Goal: Task Accomplishment & Management: Manage account settings

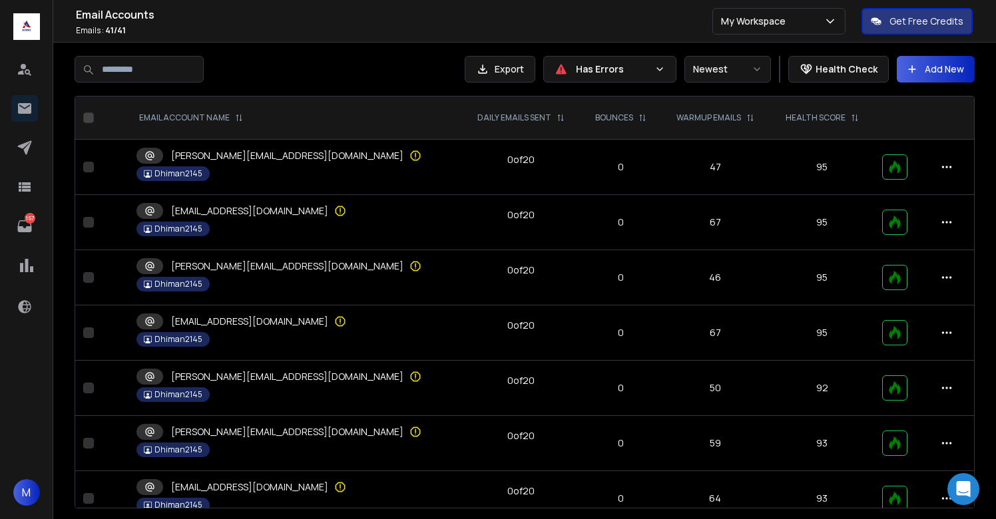
click at [579, 17] on h1 "Email Accounts" at bounding box center [394, 15] width 637 height 16
click at [415, 154] on icon at bounding box center [415, 155] width 1 height 4
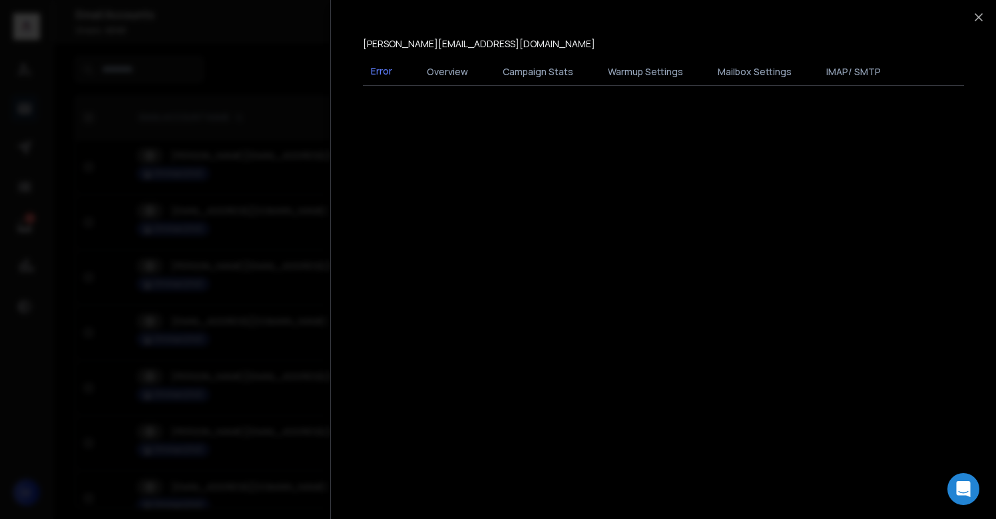
click at [294, 242] on div at bounding box center [498, 259] width 996 height 519
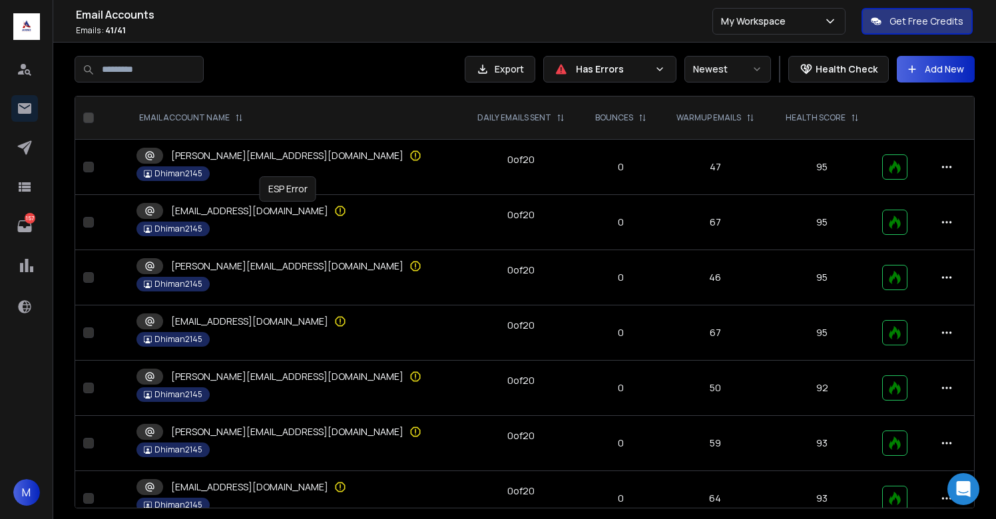
click at [334, 208] on icon at bounding box center [340, 210] width 13 height 13
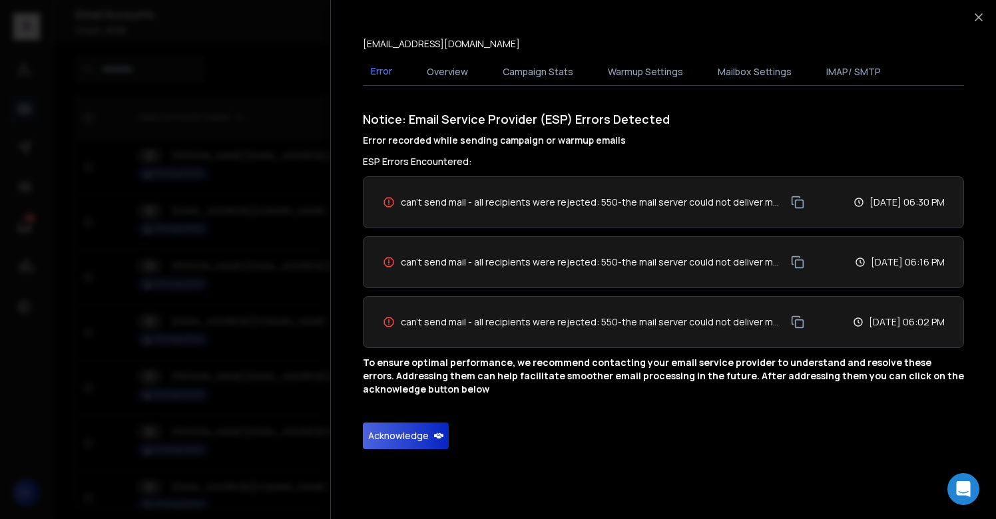
click at [405, 429] on button "Acknowledge" at bounding box center [406, 436] width 86 height 27
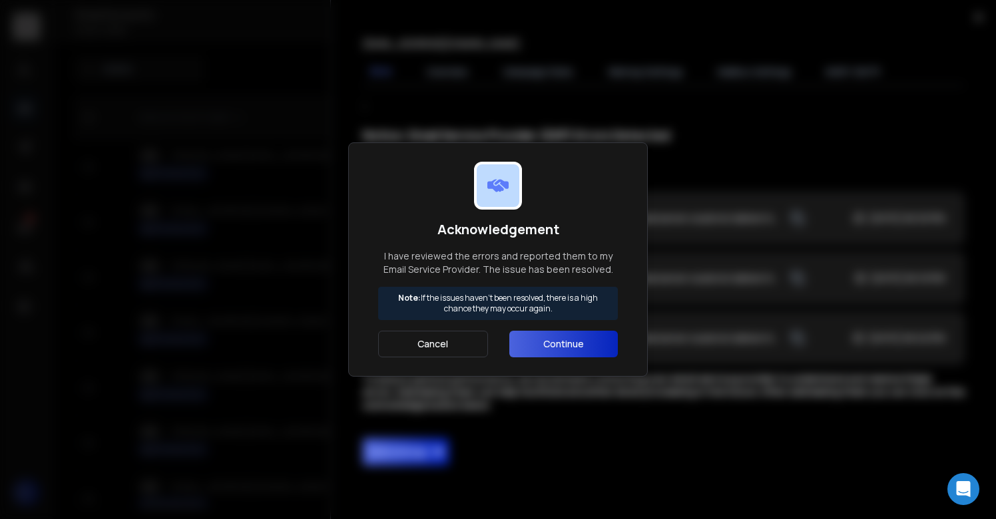
click at [531, 348] on button "Continue" at bounding box center [563, 344] width 109 height 27
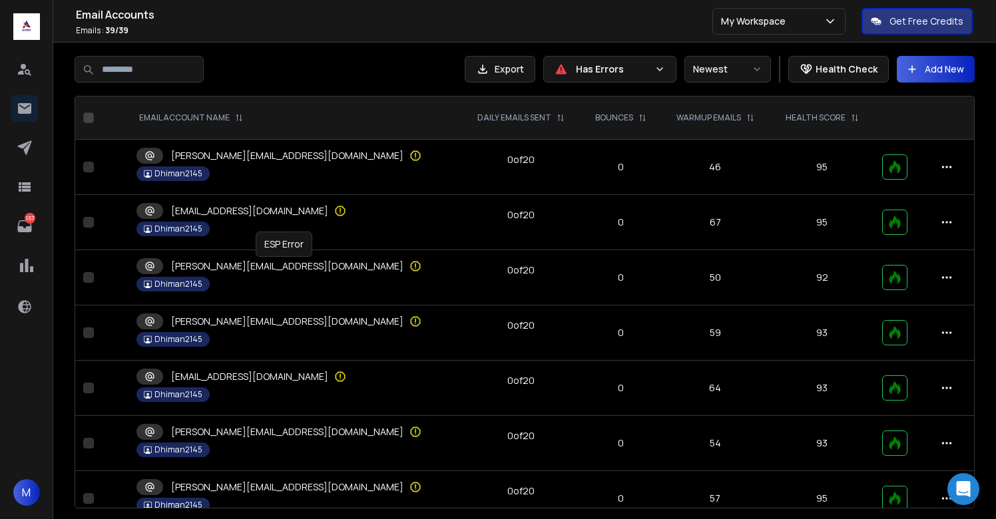
click at [409, 266] on icon at bounding box center [415, 266] width 13 height 13
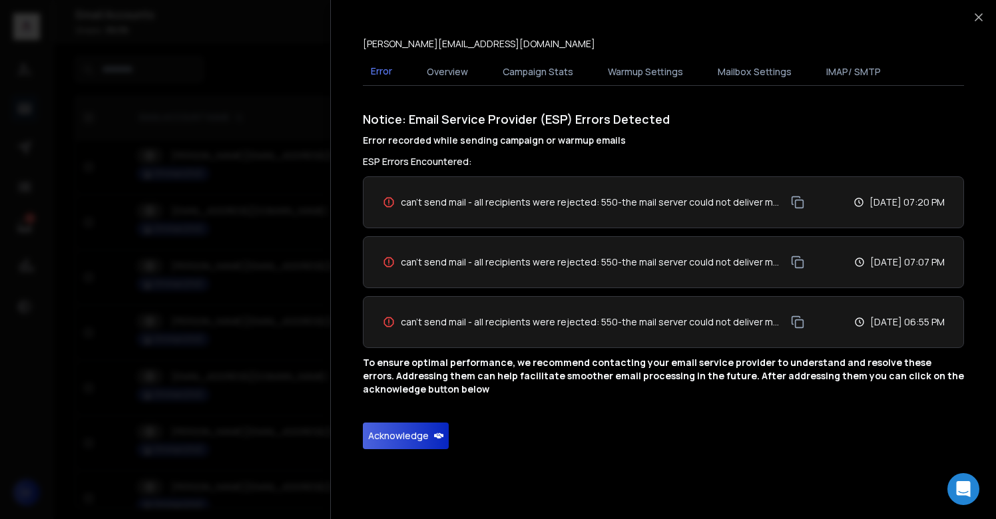
click at [404, 433] on button "Acknowledge" at bounding box center [406, 436] width 86 height 27
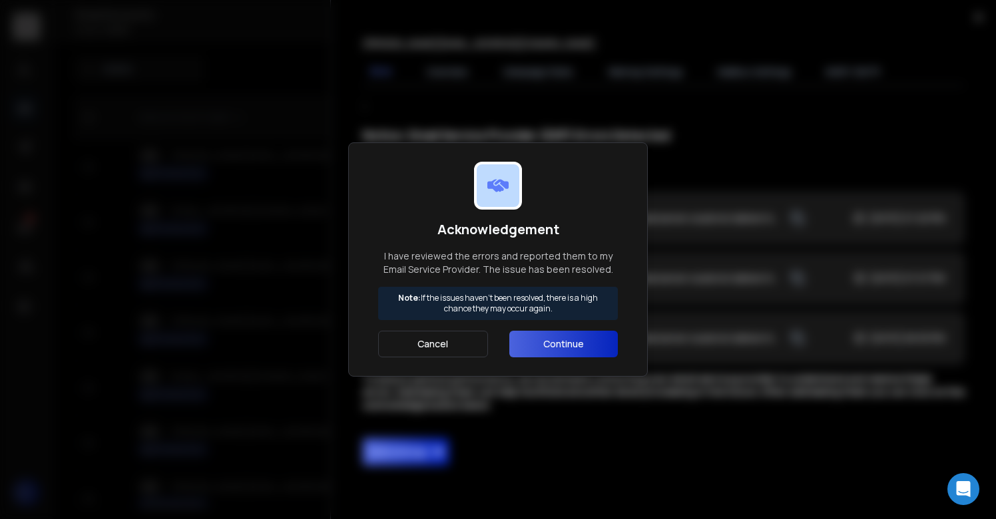
click at [554, 334] on button "Continue" at bounding box center [563, 344] width 109 height 27
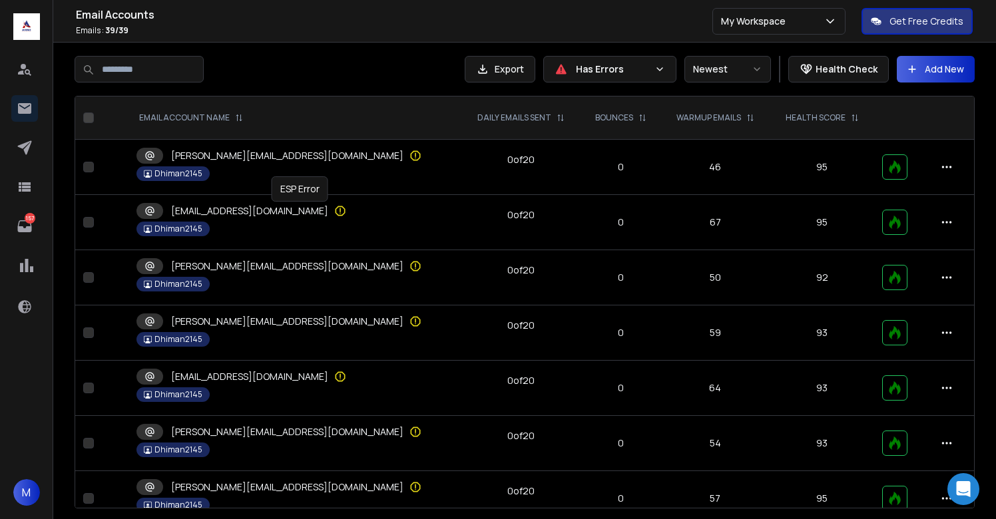
click at [334, 208] on icon at bounding box center [340, 210] width 13 height 13
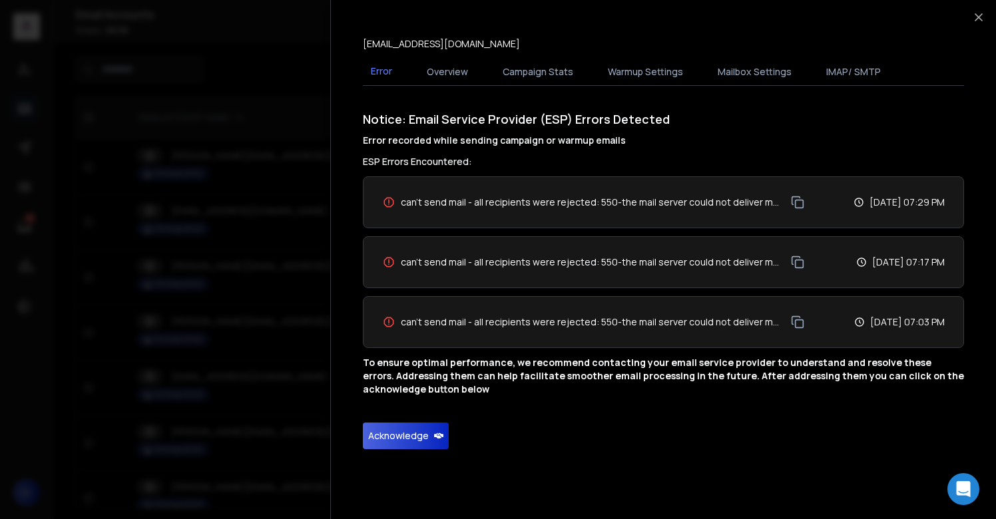
click at [406, 424] on button "Acknowledge" at bounding box center [406, 436] width 86 height 27
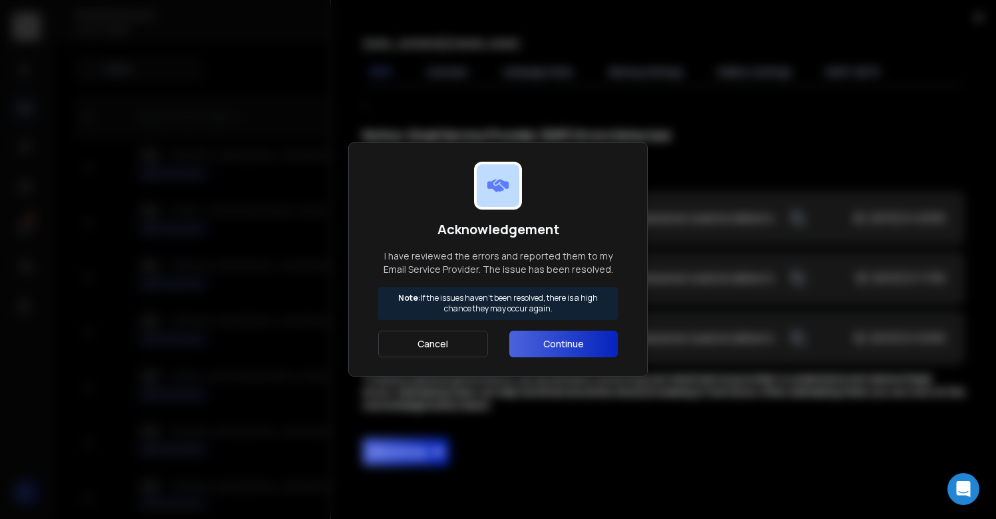
click at [523, 351] on button "Continue" at bounding box center [563, 344] width 109 height 27
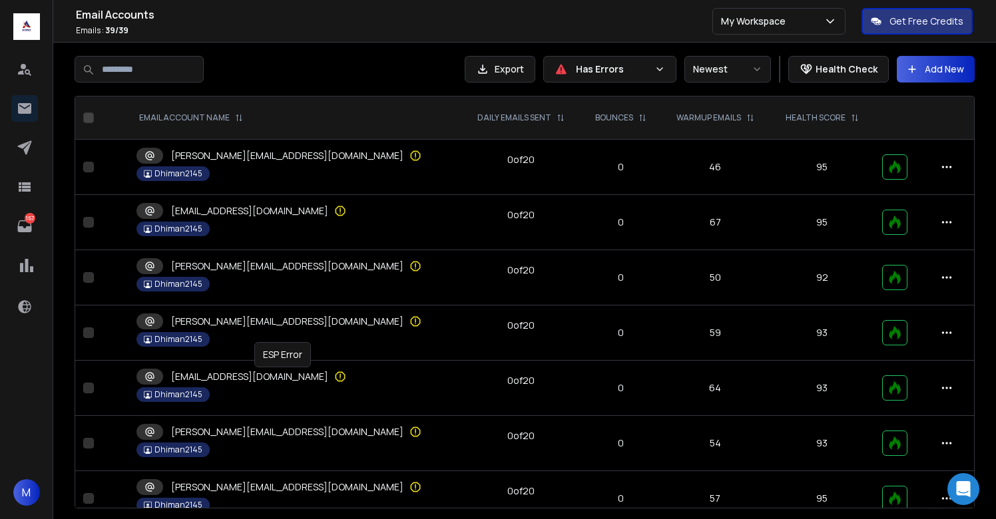
click at [334, 374] on icon at bounding box center [340, 376] width 13 height 13
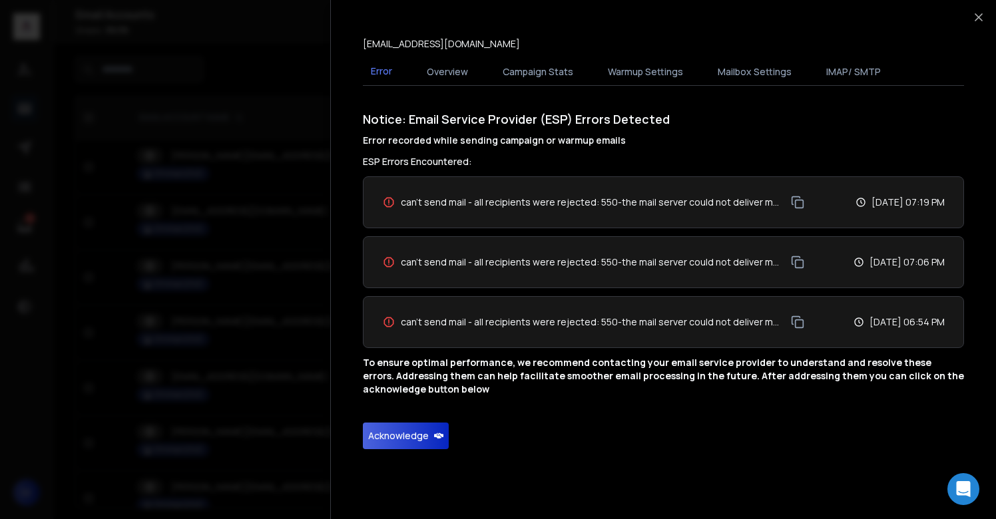
click at [402, 443] on button "Acknowledge" at bounding box center [406, 436] width 86 height 27
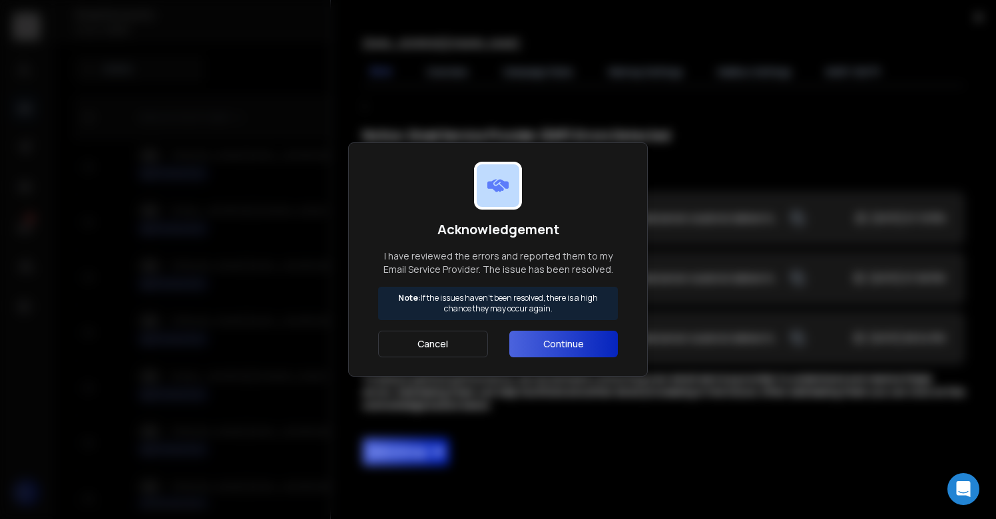
click at [535, 350] on button "Continue" at bounding box center [563, 344] width 109 height 27
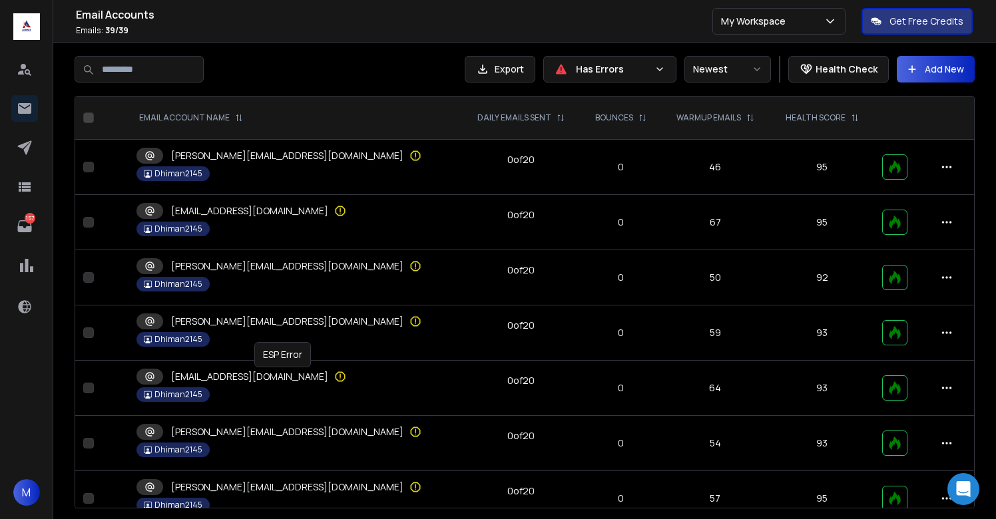
click at [334, 376] on icon at bounding box center [340, 376] width 13 height 13
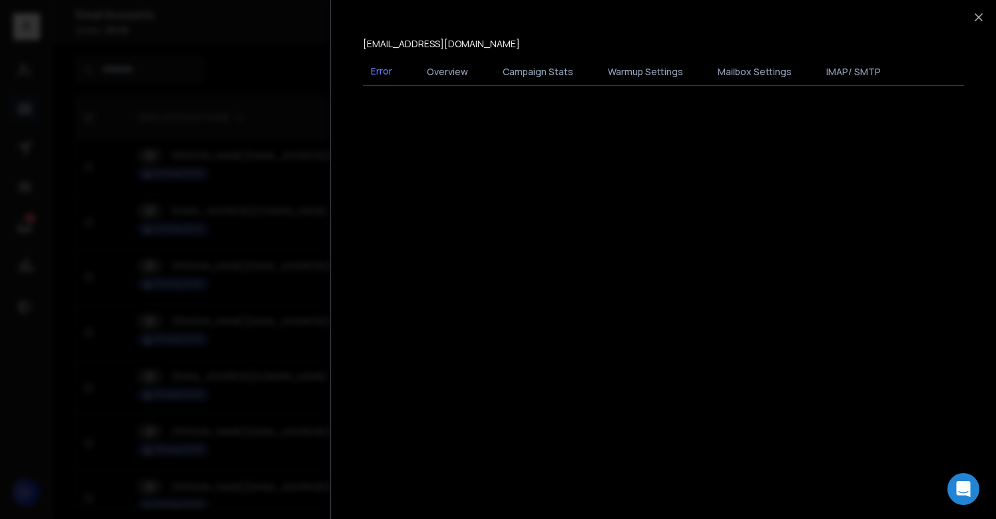
click at [283, 376] on div at bounding box center [498, 259] width 996 height 519
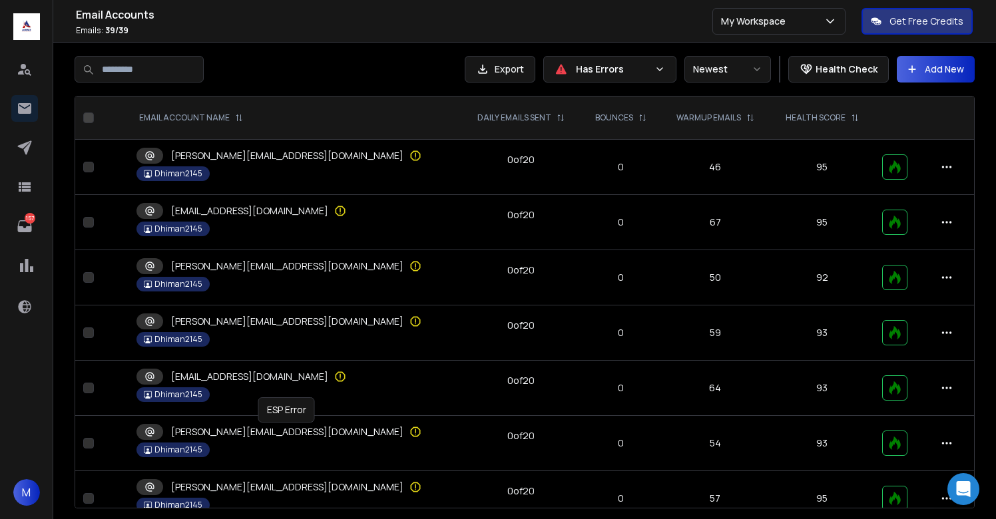
click at [415, 433] on icon at bounding box center [415, 432] width 1 height 4
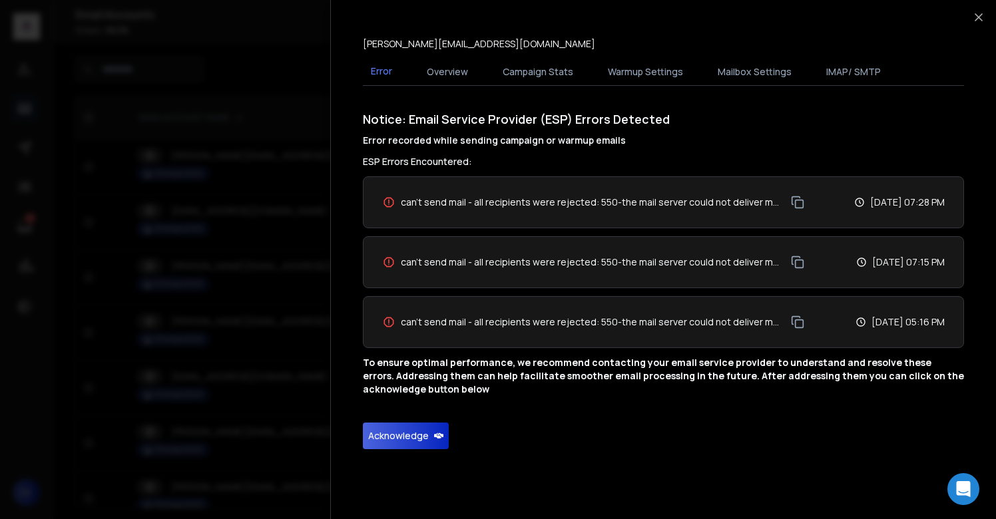
click at [398, 432] on button "Acknowledge" at bounding box center [406, 436] width 86 height 27
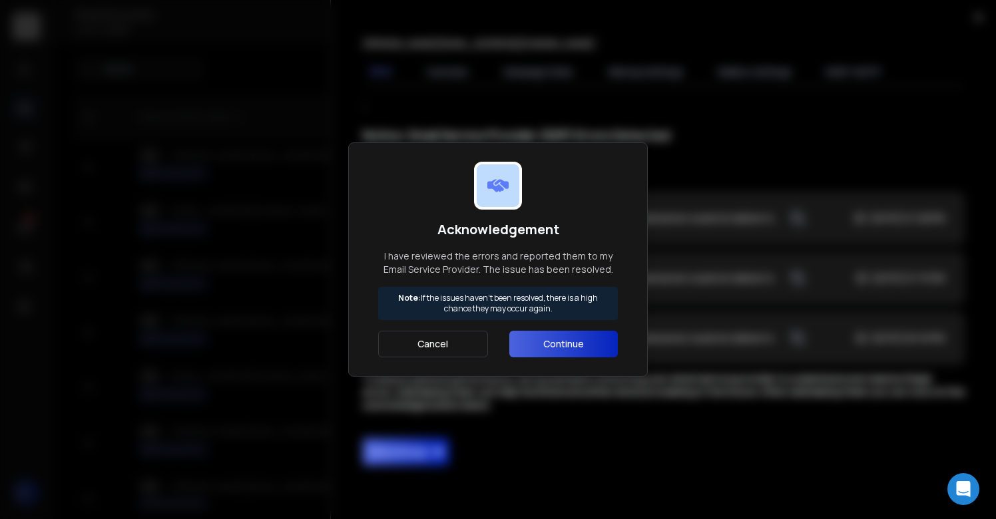
click at [541, 340] on button "Continue" at bounding box center [563, 344] width 109 height 27
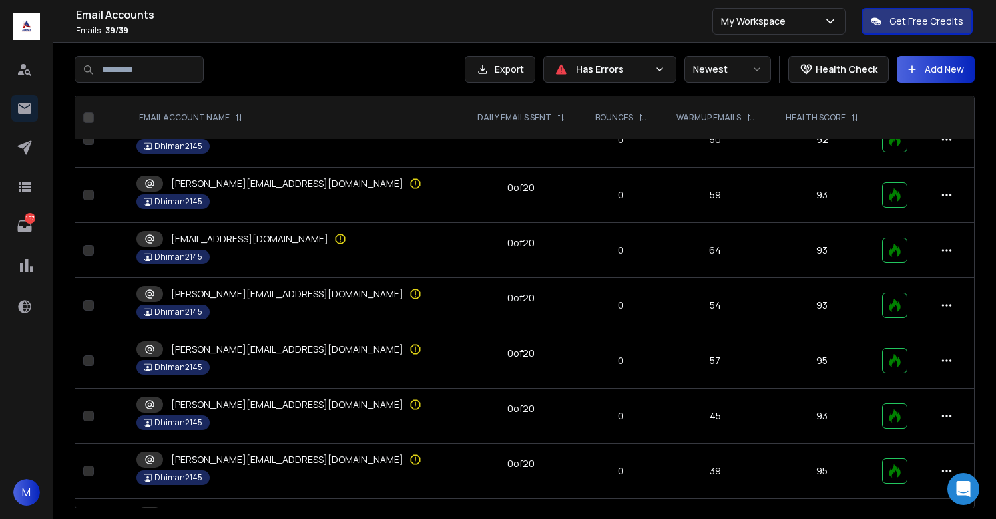
scroll to position [139, 0]
click at [409, 296] on icon at bounding box center [415, 293] width 13 height 13
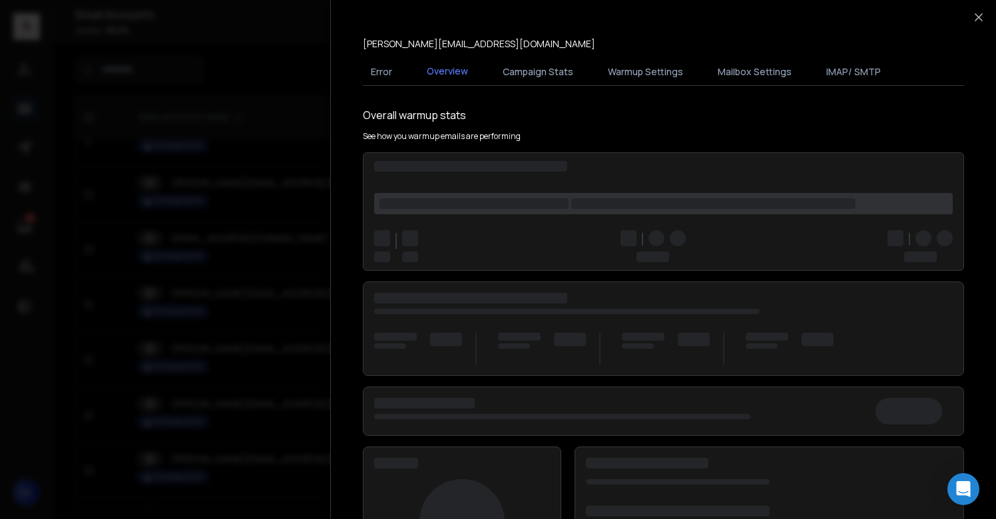
click at [287, 296] on div at bounding box center [498, 259] width 996 height 519
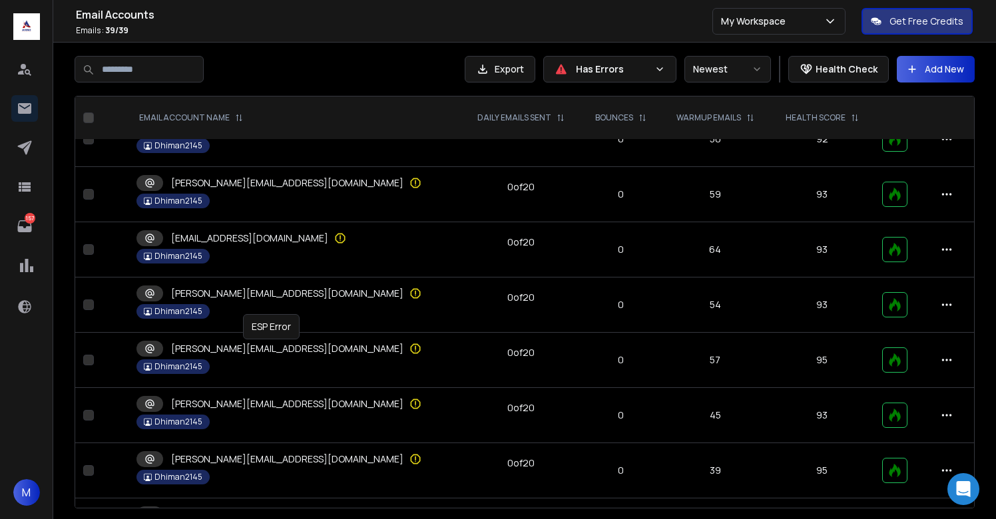
click at [411, 353] on icon at bounding box center [416, 349] width 10 height 10
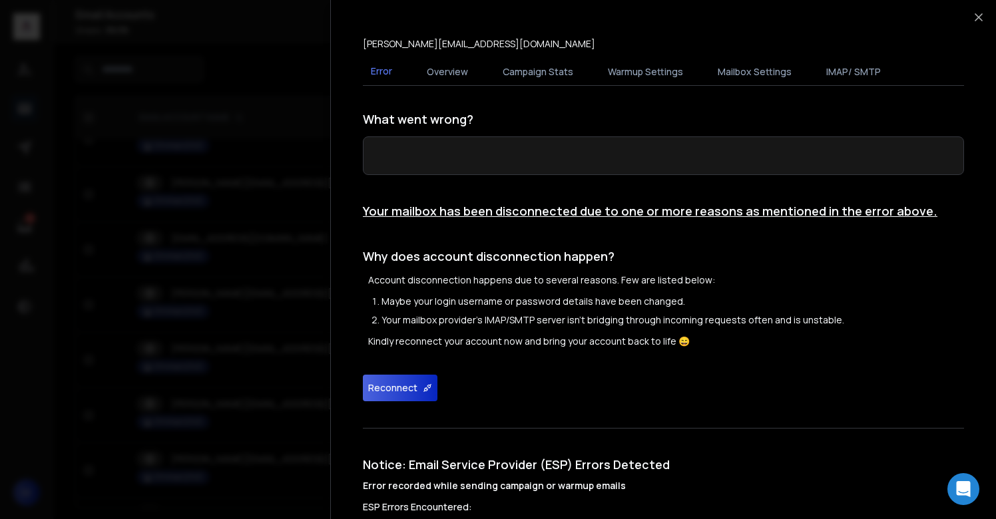
click at [412, 391] on button "Reconnect" at bounding box center [400, 388] width 75 height 27
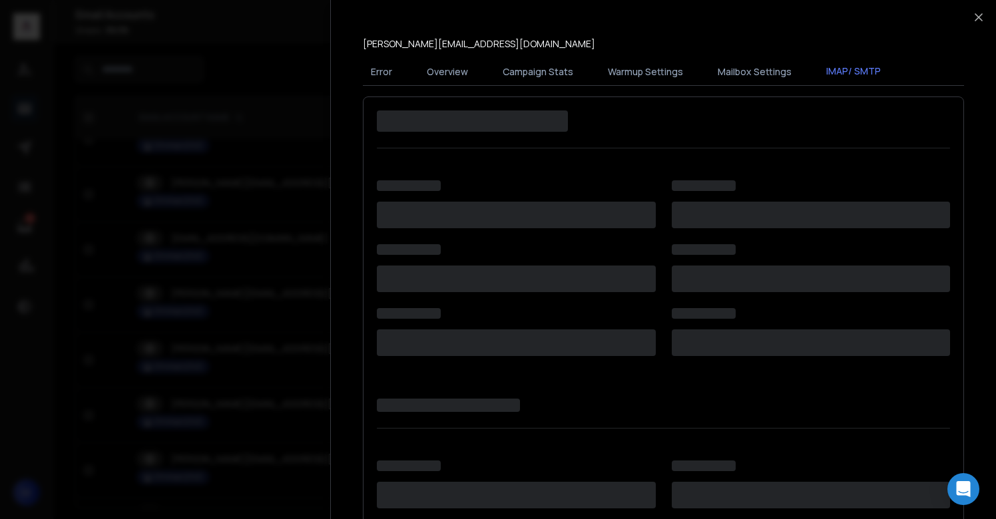
scroll to position [244, 0]
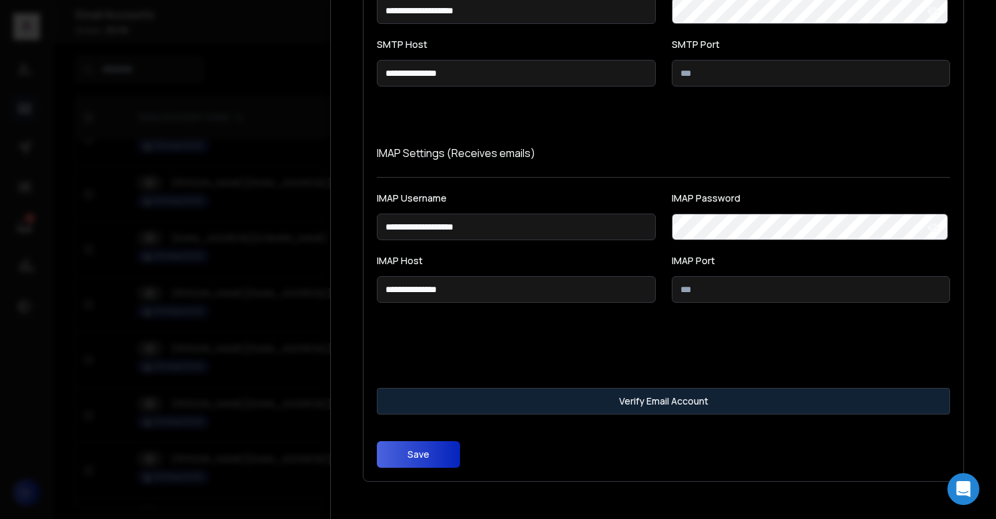
click at [576, 398] on button "Verify Email Account" at bounding box center [663, 401] width 573 height 27
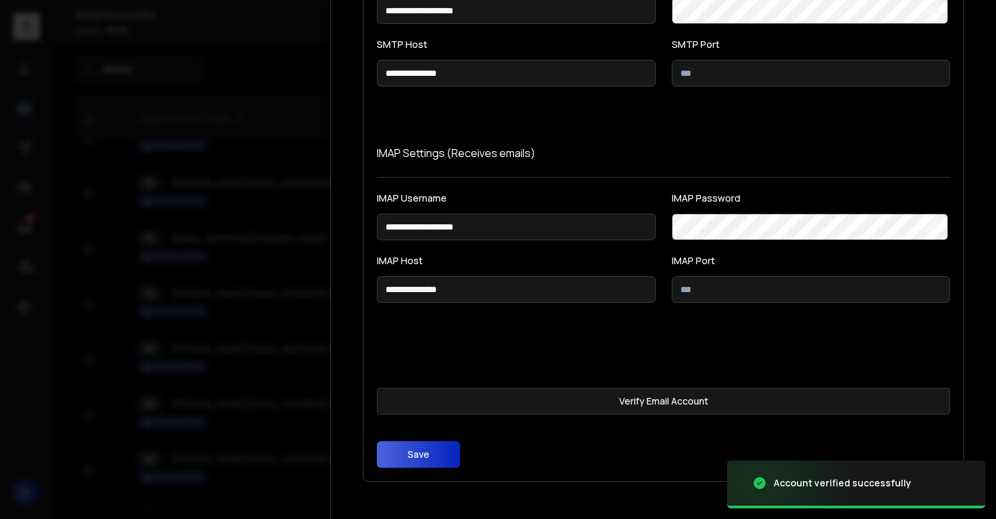
click at [441, 451] on button "Save" at bounding box center [418, 455] width 83 height 27
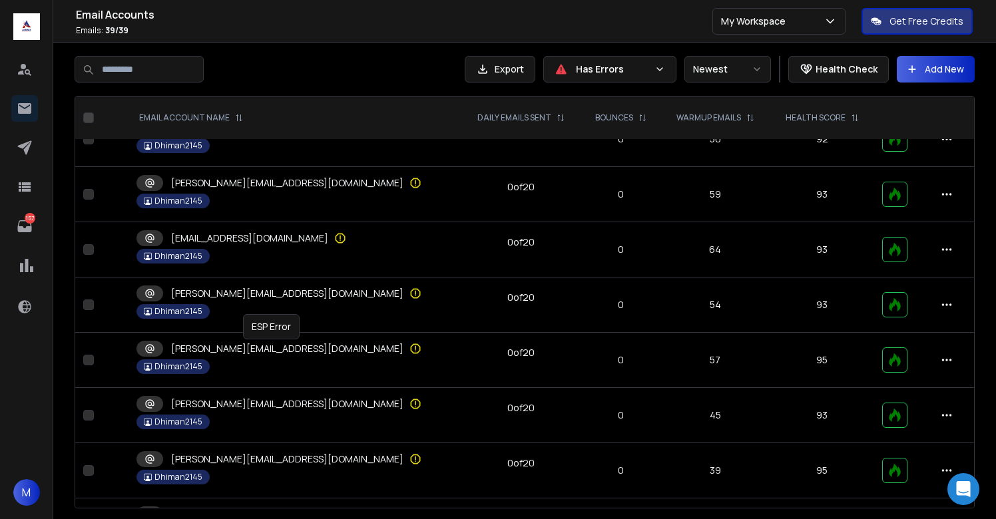
click at [415, 347] on icon at bounding box center [415, 348] width 1 height 4
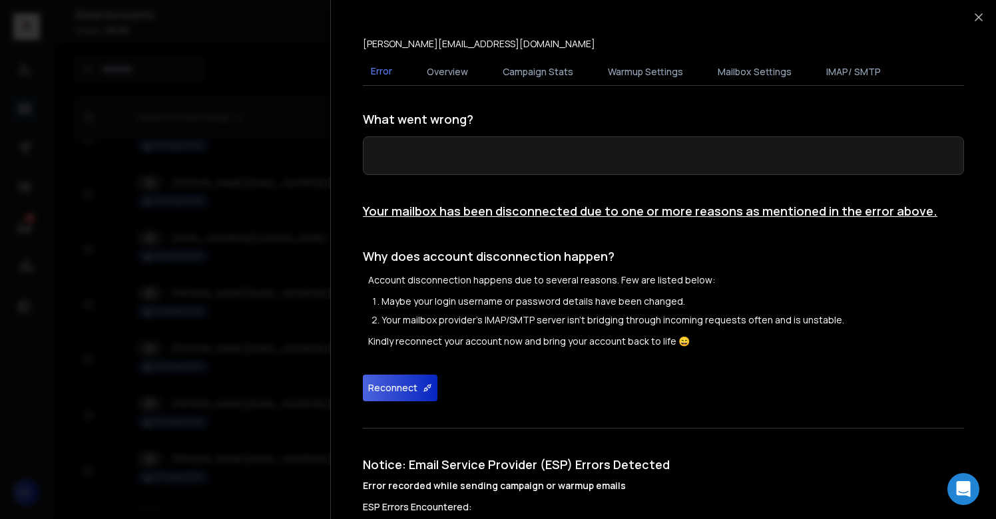
click at [401, 385] on button "Reconnect" at bounding box center [400, 388] width 75 height 27
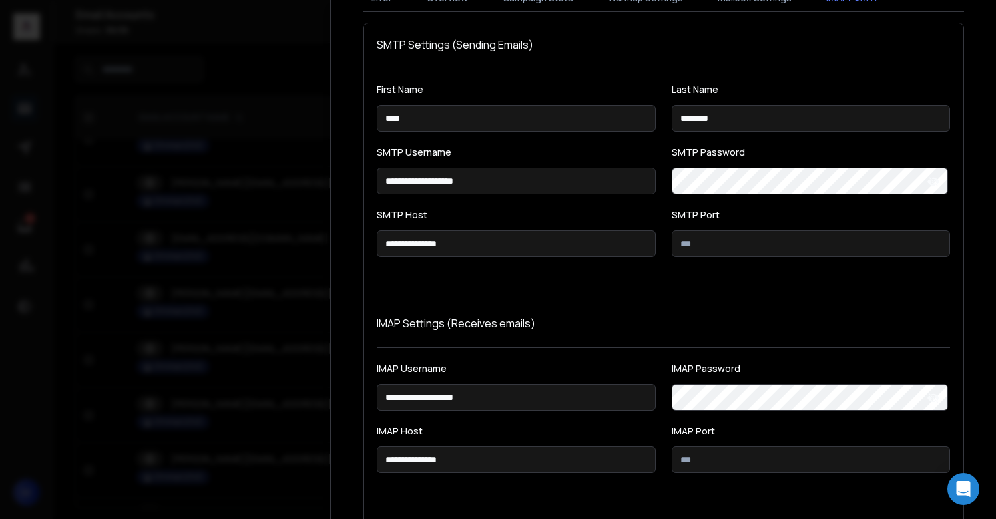
scroll to position [244, 0]
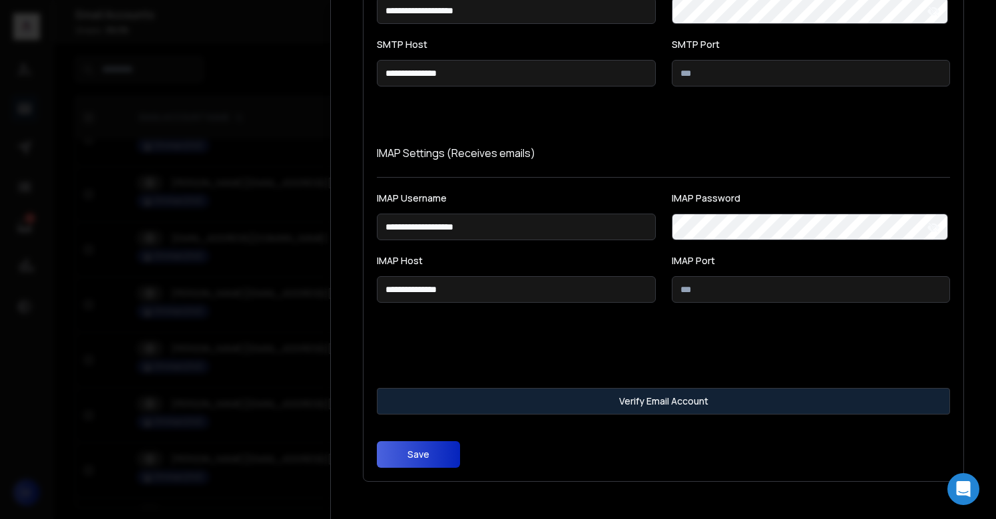
click at [439, 401] on button "Verify Email Account" at bounding box center [663, 401] width 573 height 27
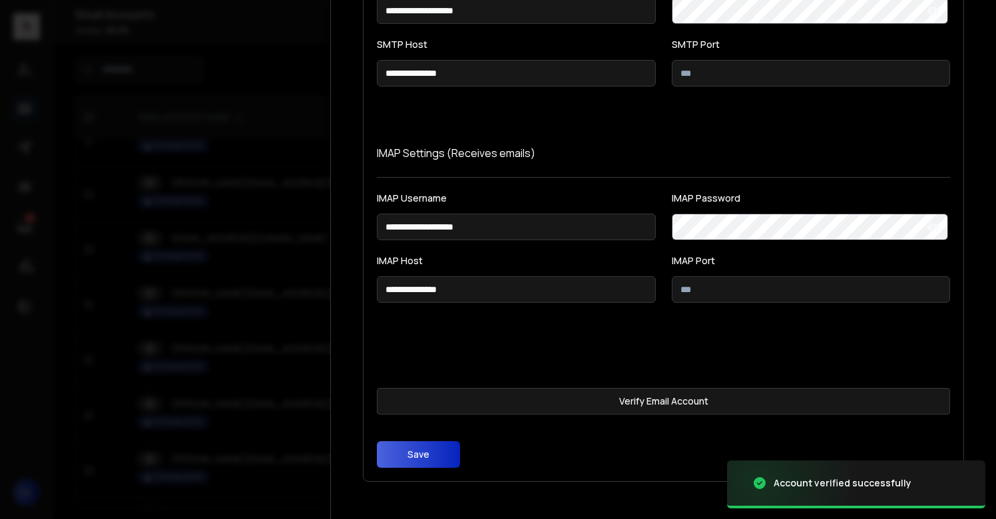
click at [414, 456] on button "Save" at bounding box center [418, 455] width 83 height 27
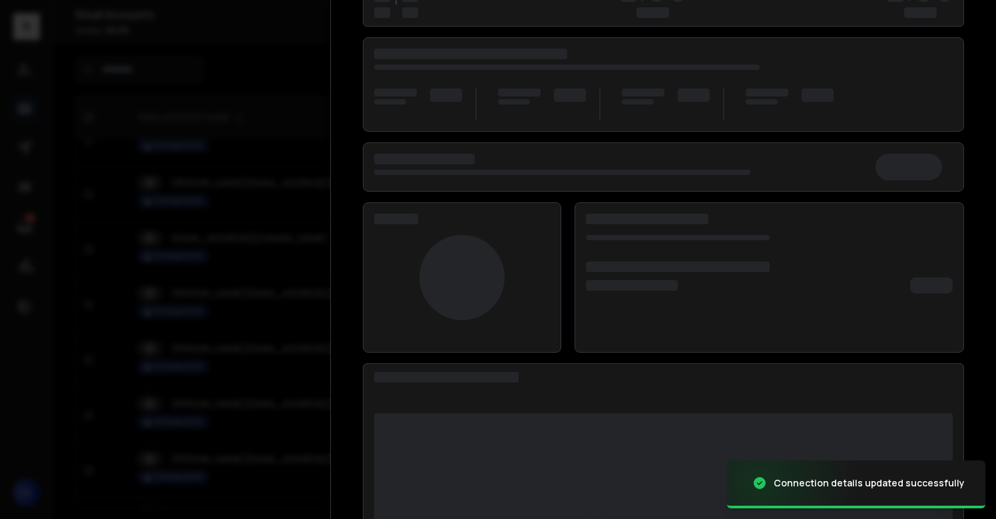
scroll to position [172, 0]
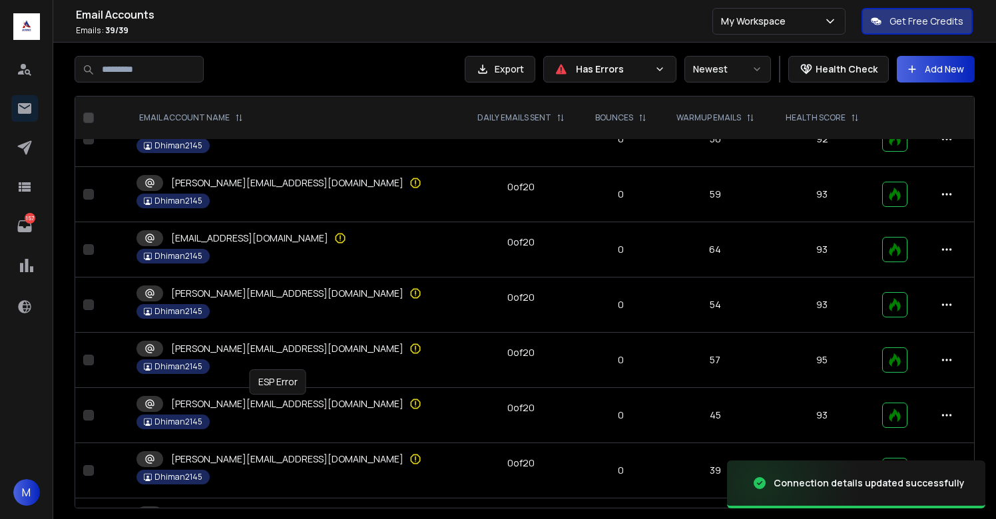
click at [409, 402] on icon at bounding box center [415, 404] width 13 height 13
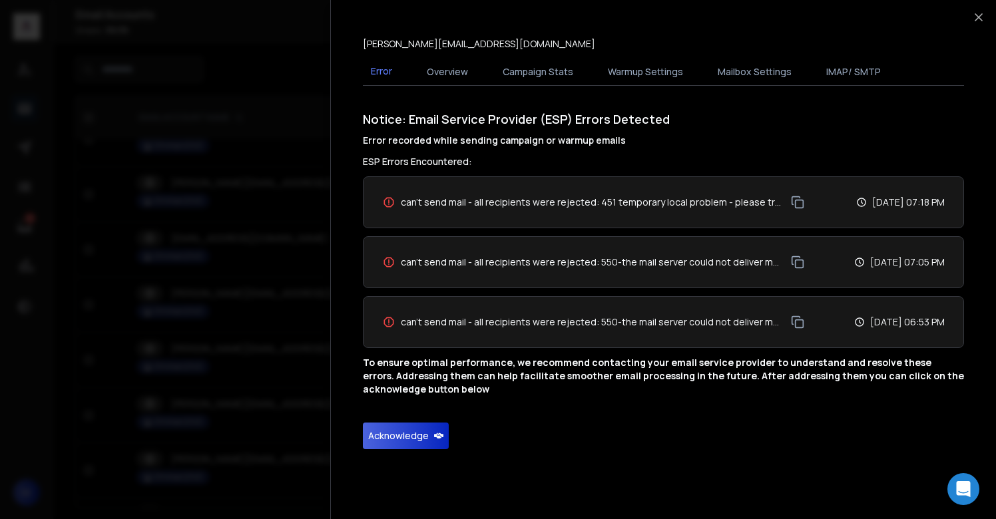
click at [419, 438] on button "Acknowledge" at bounding box center [406, 436] width 86 height 27
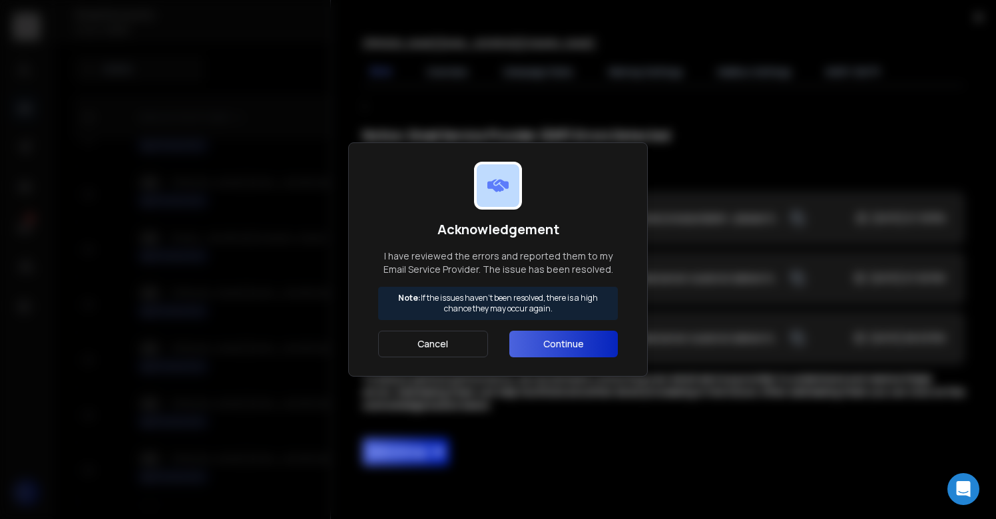
click at [562, 347] on button "Continue" at bounding box center [563, 344] width 109 height 27
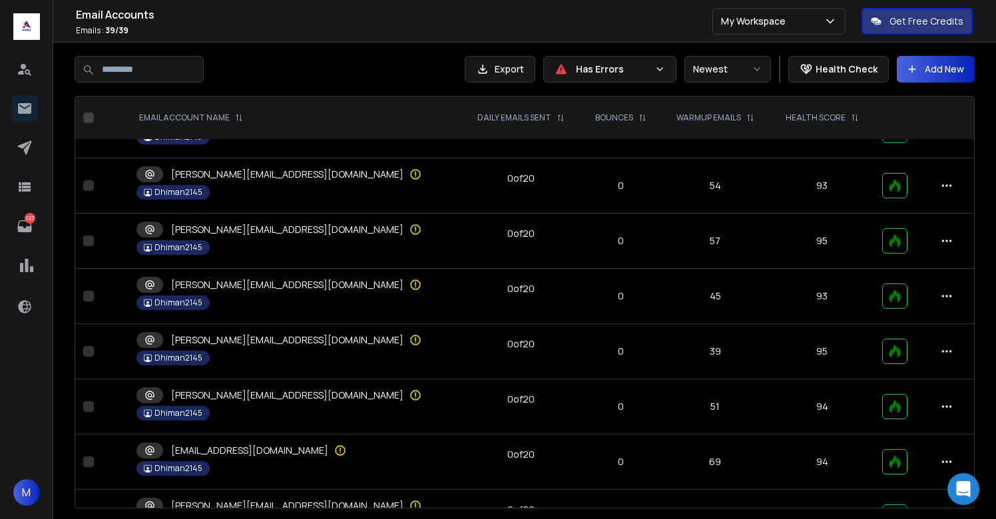
scroll to position [278, 0]
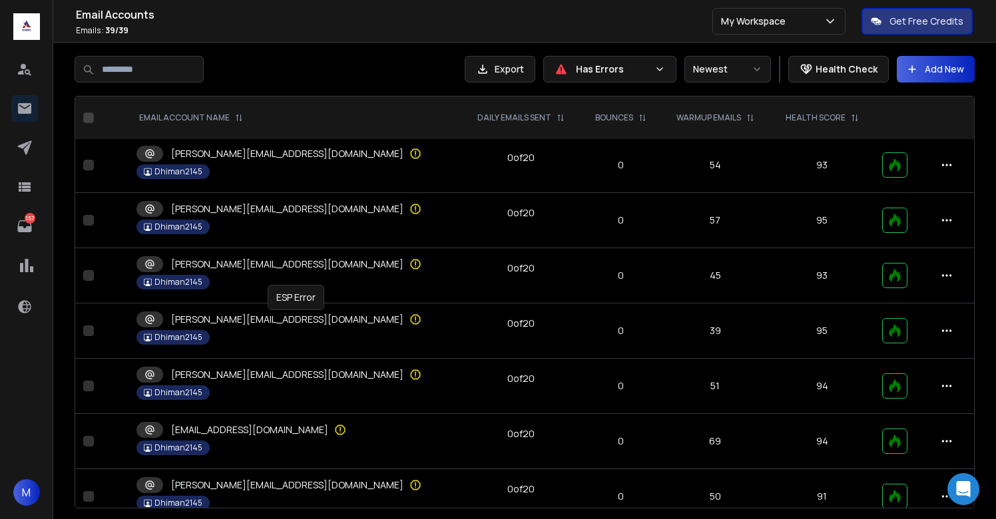
click at [409, 319] on icon at bounding box center [415, 319] width 13 height 13
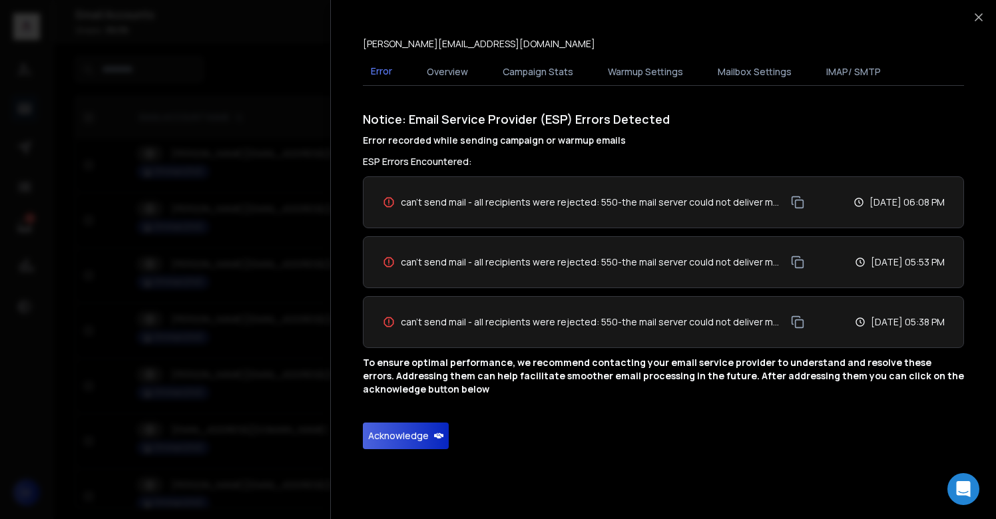
click at [391, 431] on button "Acknowledge" at bounding box center [406, 436] width 86 height 27
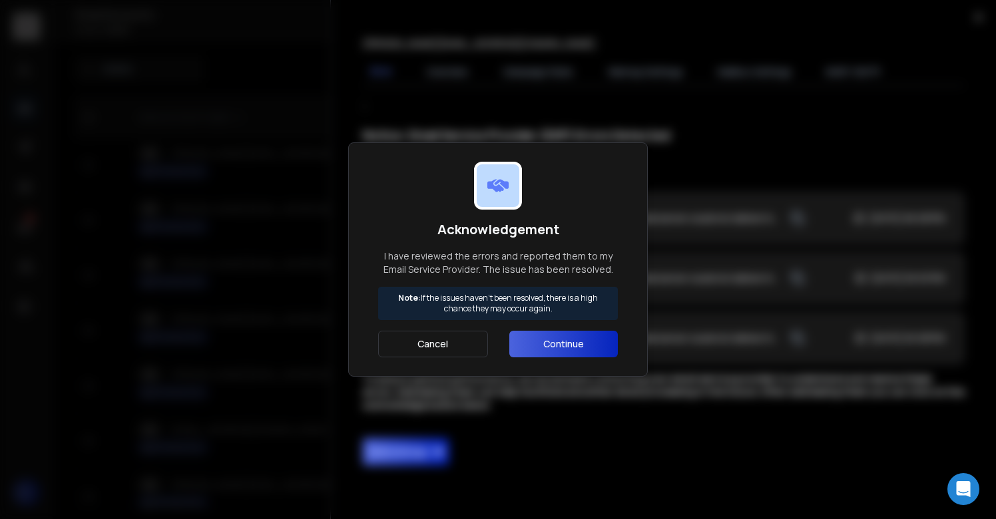
click at [563, 347] on button "Continue" at bounding box center [563, 344] width 109 height 27
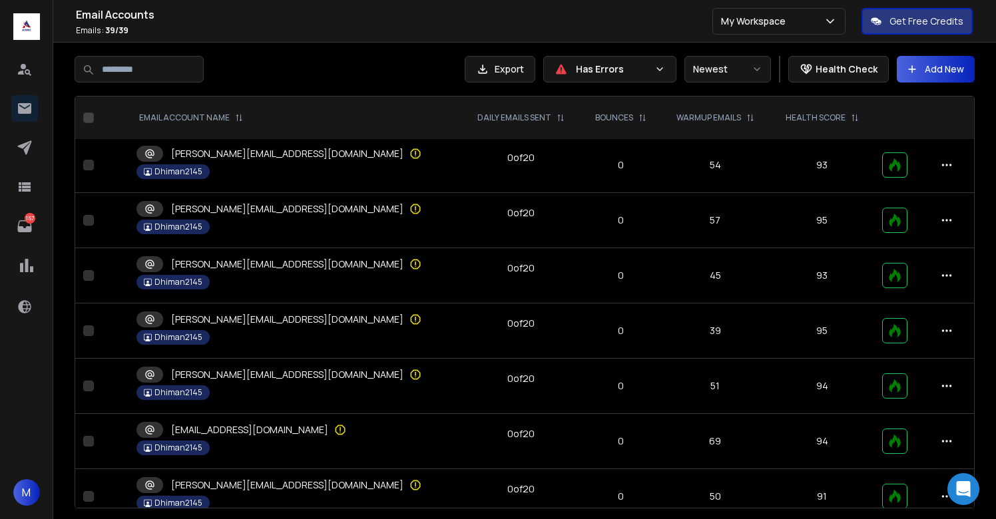
scroll to position [282, 0]
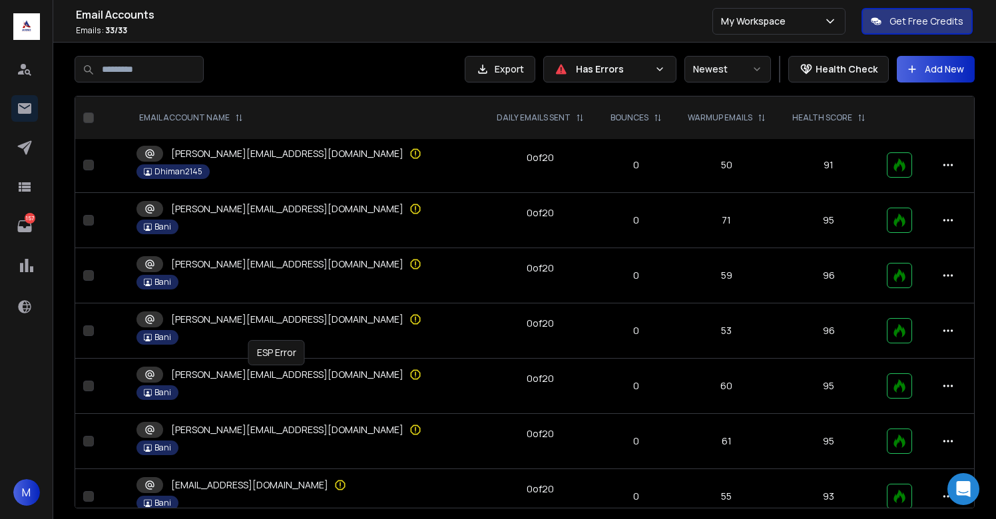
click at [411, 372] on icon at bounding box center [416, 375] width 10 height 10
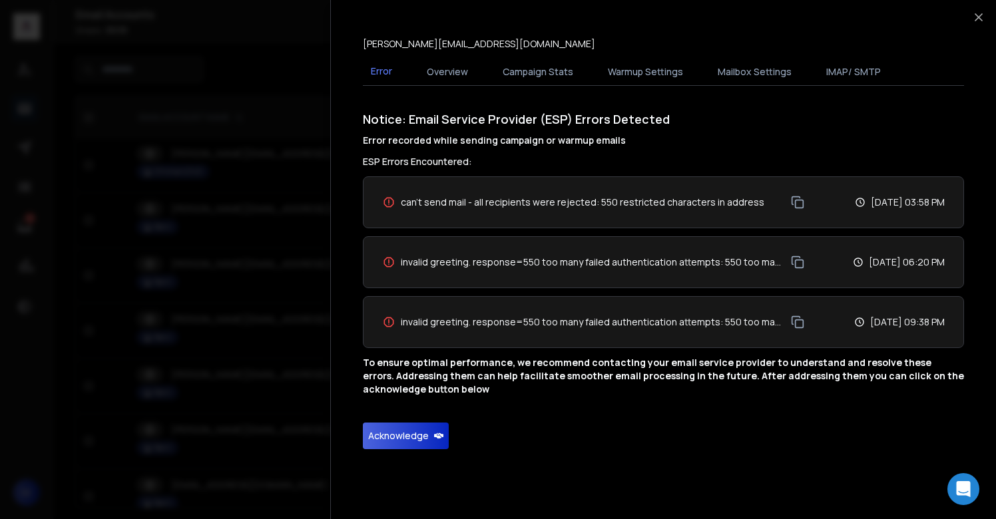
click at [387, 440] on button "Acknowledge" at bounding box center [406, 436] width 86 height 27
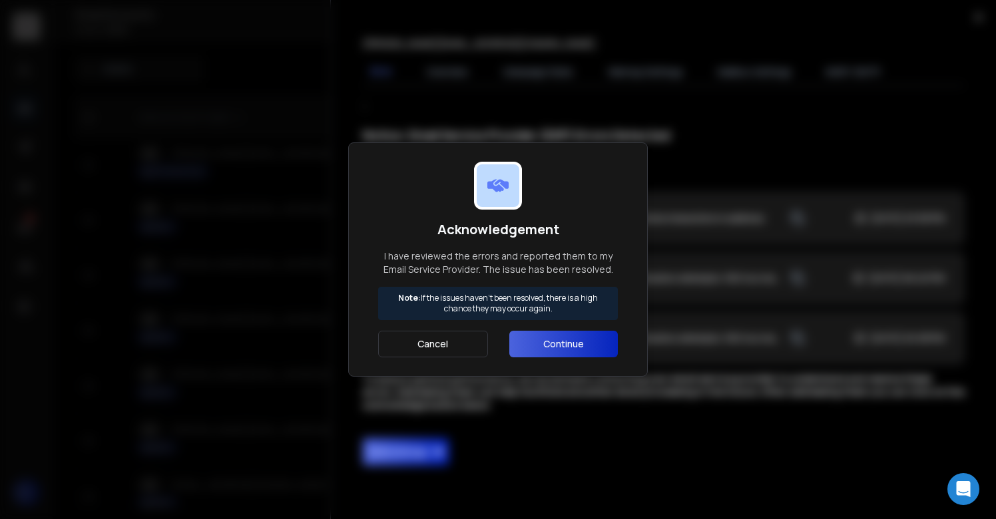
click at [524, 340] on button "Continue" at bounding box center [563, 344] width 109 height 27
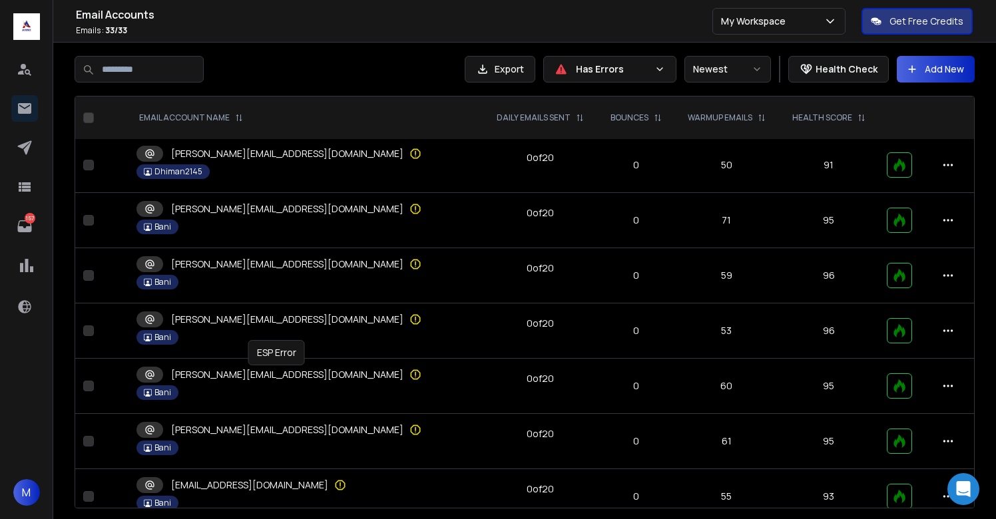
click at [409, 374] on icon at bounding box center [415, 374] width 13 height 13
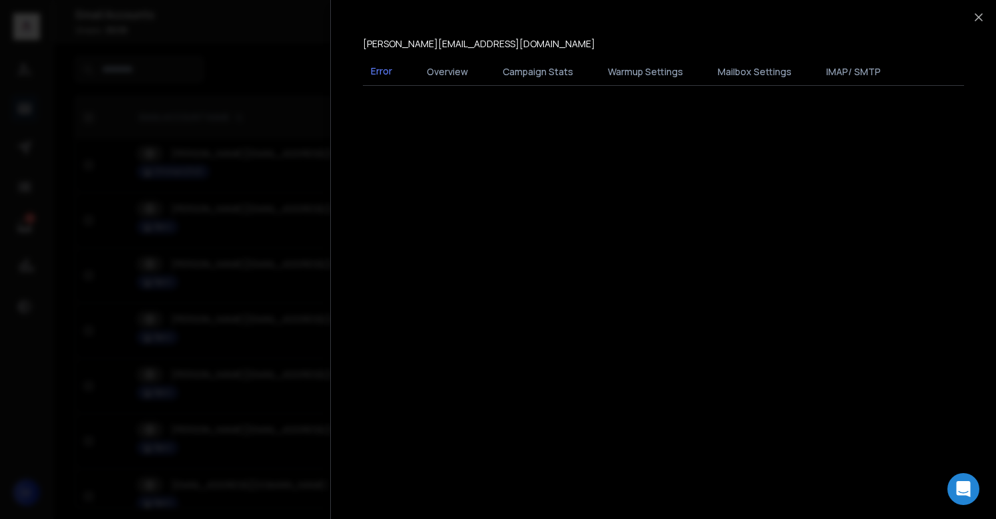
click at [279, 374] on div at bounding box center [498, 259] width 996 height 519
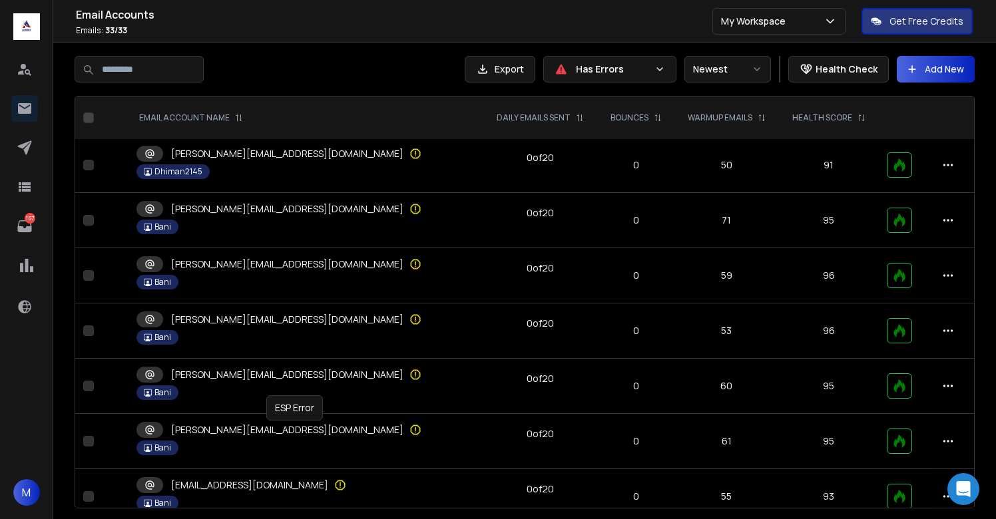
click at [409, 431] on icon at bounding box center [415, 430] width 13 height 13
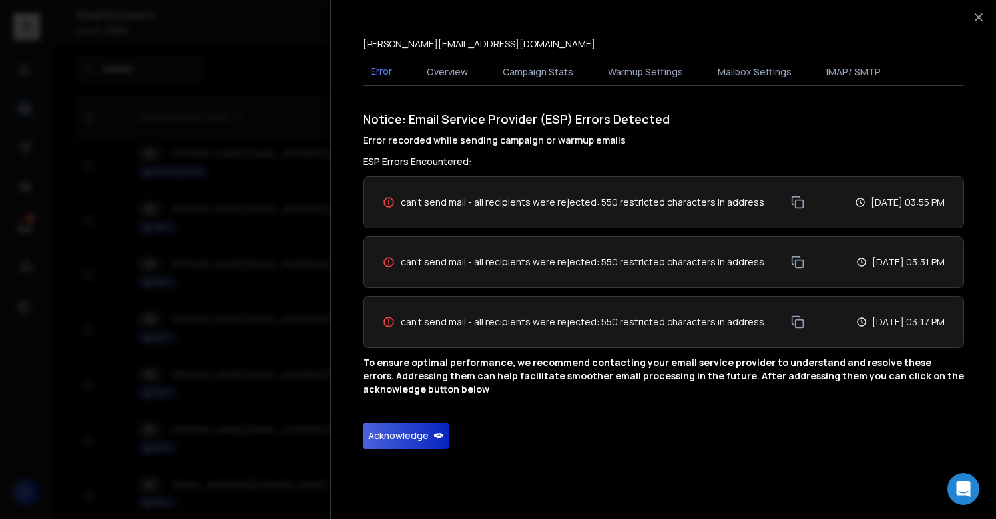
click at [400, 422] on div "Notice: Email Service Provider (ESP) Errors Detected Error recorded while sendi…" at bounding box center [663, 280] width 601 height 340
click at [400, 431] on button "Acknowledge" at bounding box center [406, 436] width 86 height 27
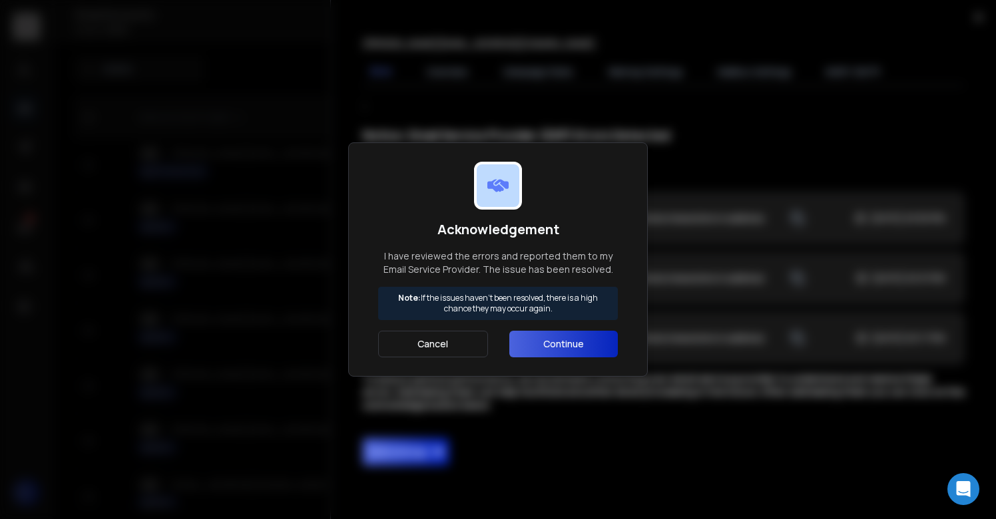
click at [546, 334] on button "Continue" at bounding box center [563, 344] width 109 height 27
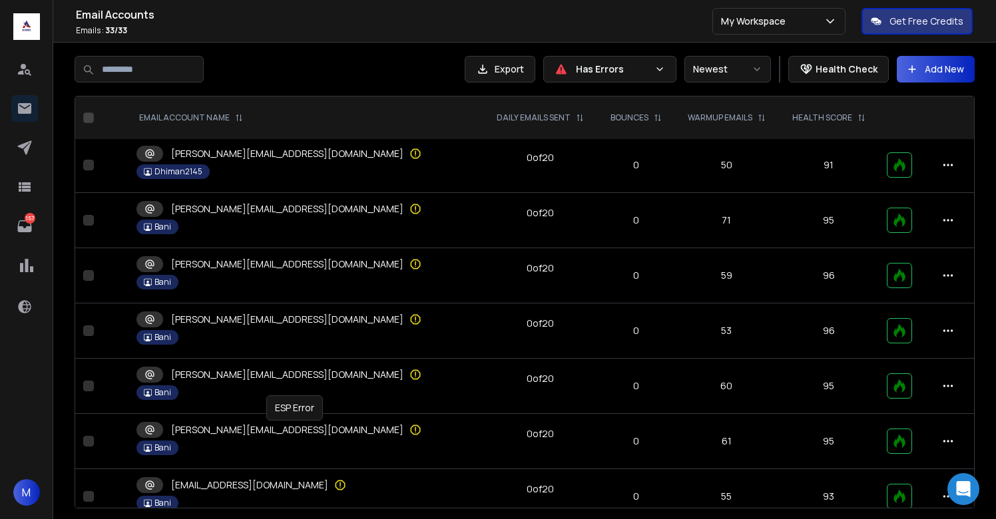
click at [411, 428] on icon at bounding box center [416, 431] width 10 height 10
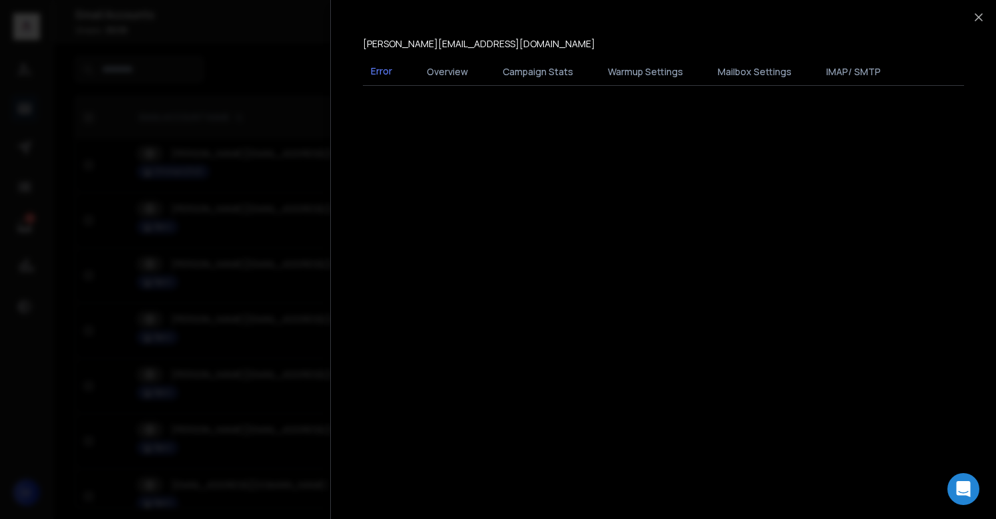
click at [298, 428] on div at bounding box center [498, 259] width 996 height 519
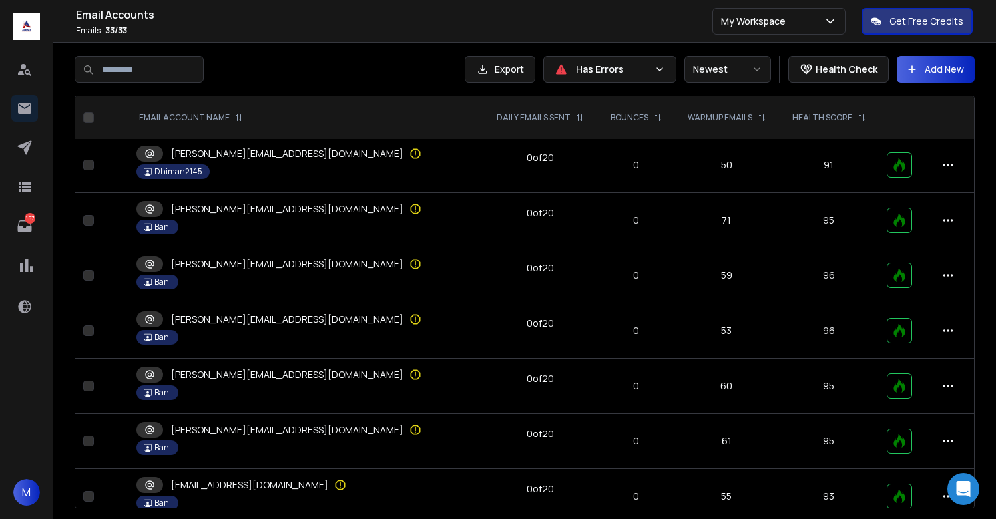
click at [266, 487] on div "[EMAIL_ADDRESS][DOMAIN_NAME]" at bounding box center [306, 485] width 339 height 16
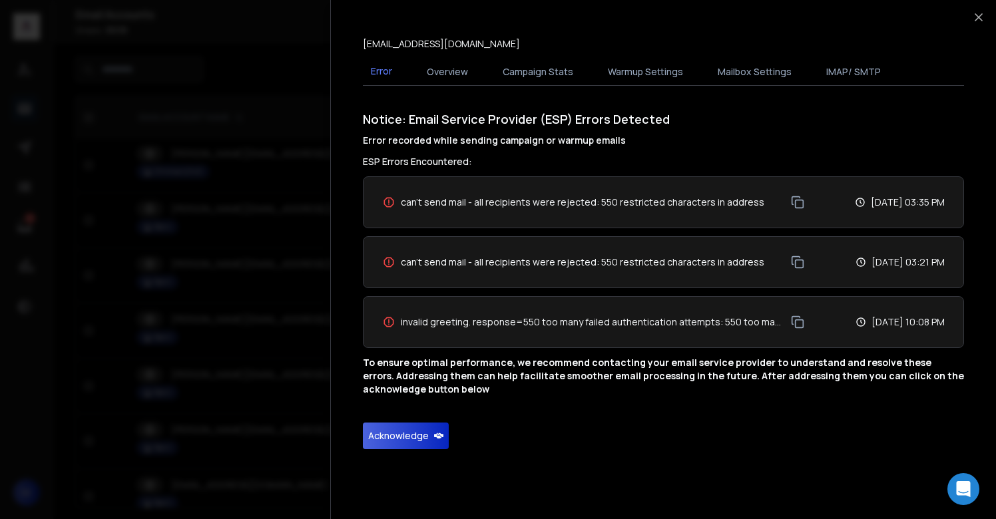
click at [409, 430] on button "Acknowledge" at bounding box center [406, 436] width 86 height 27
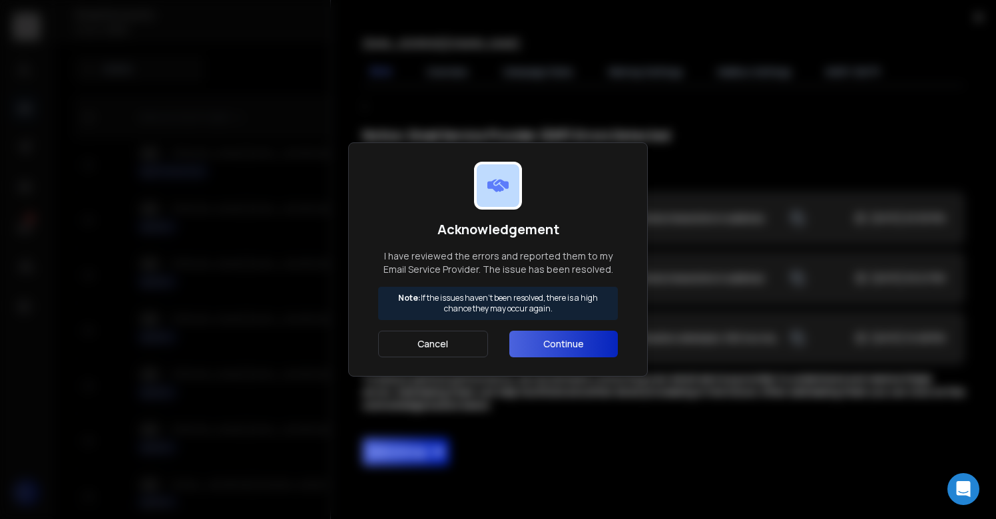
click at [557, 331] on button "Continue" at bounding box center [563, 344] width 109 height 27
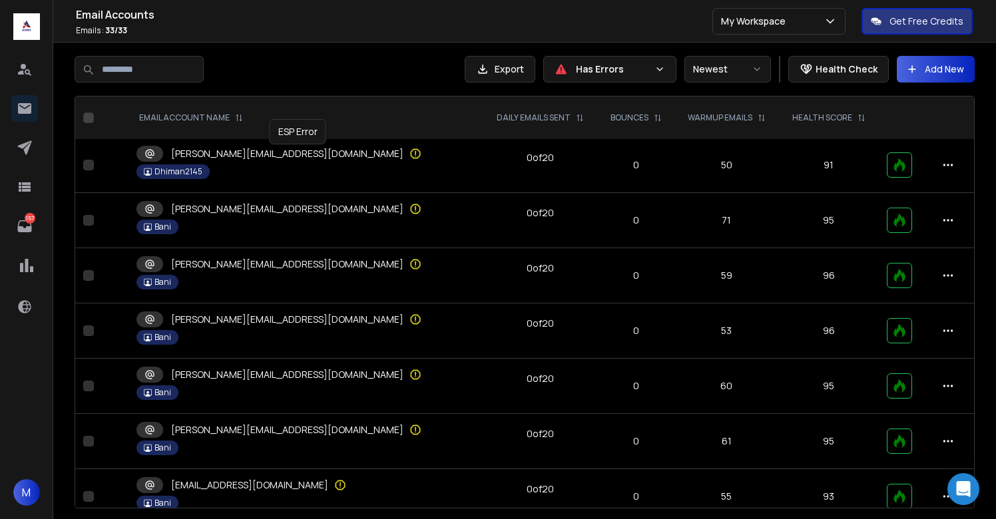
click at [409, 150] on icon at bounding box center [415, 153] width 13 height 13
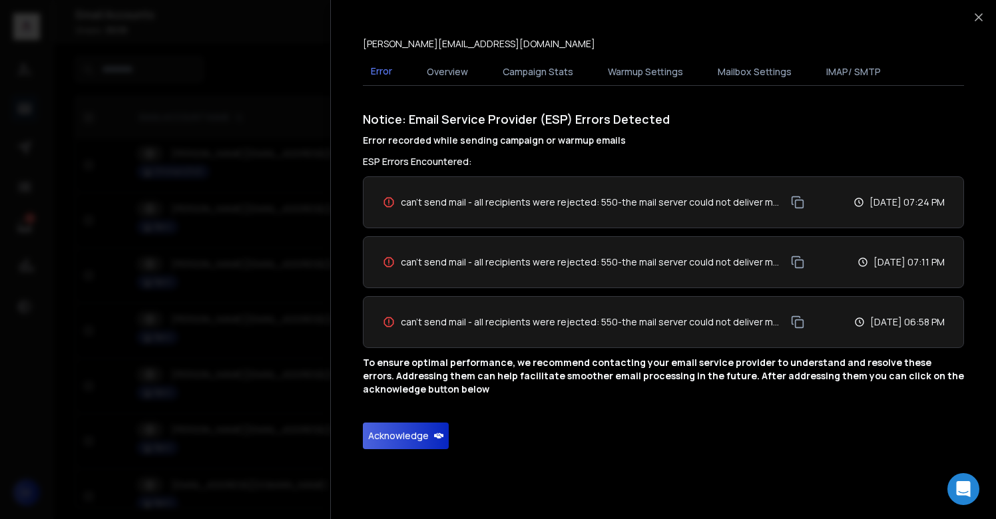
click at [382, 435] on button "Acknowledge" at bounding box center [406, 436] width 86 height 27
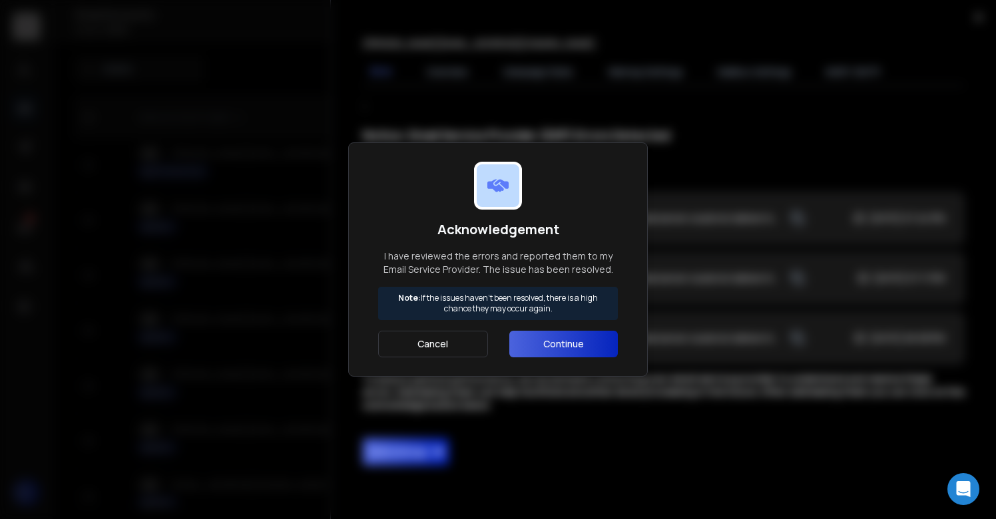
click at [533, 343] on button "Continue" at bounding box center [563, 344] width 109 height 27
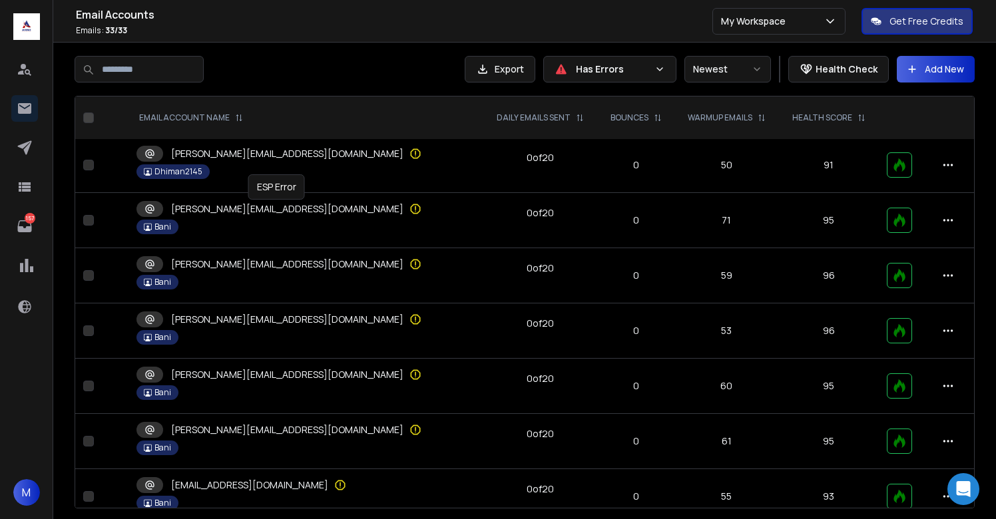
click at [409, 206] on icon at bounding box center [415, 208] width 13 height 13
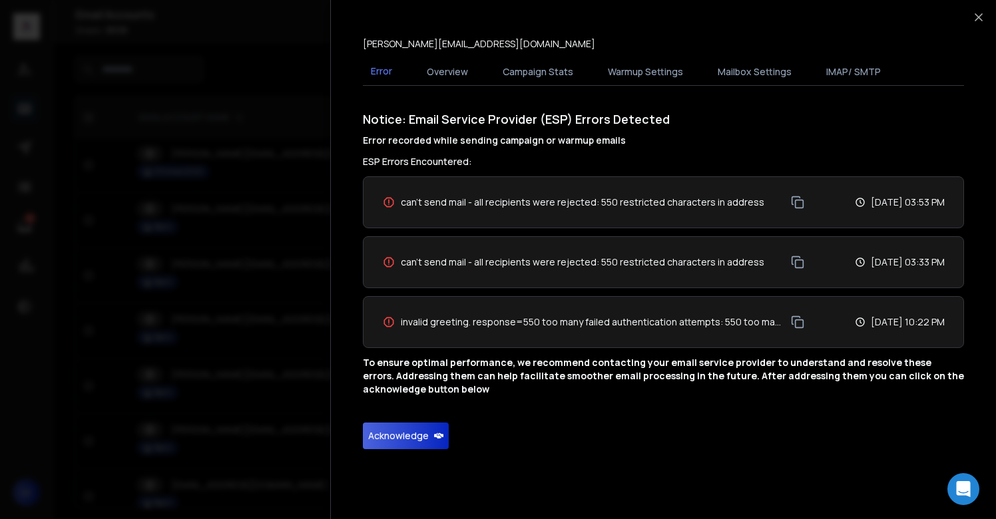
click at [389, 437] on button "Acknowledge" at bounding box center [406, 436] width 86 height 27
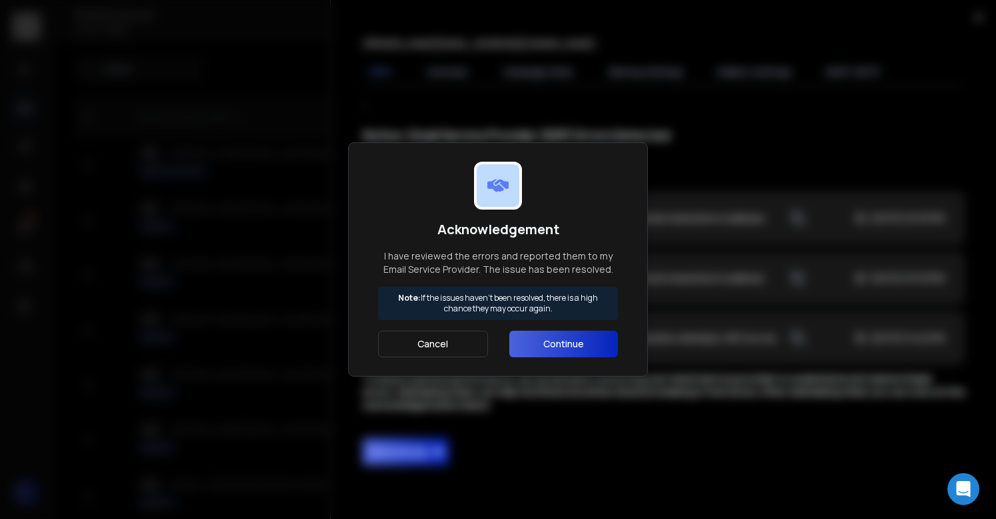
click at [540, 348] on button "Continue" at bounding box center [563, 344] width 109 height 27
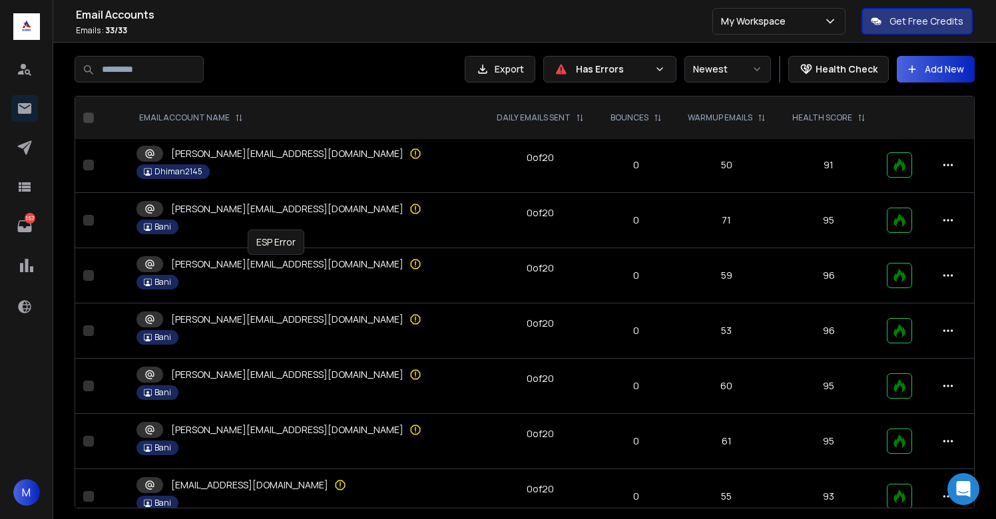
click at [409, 264] on icon at bounding box center [415, 264] width 13 height 13
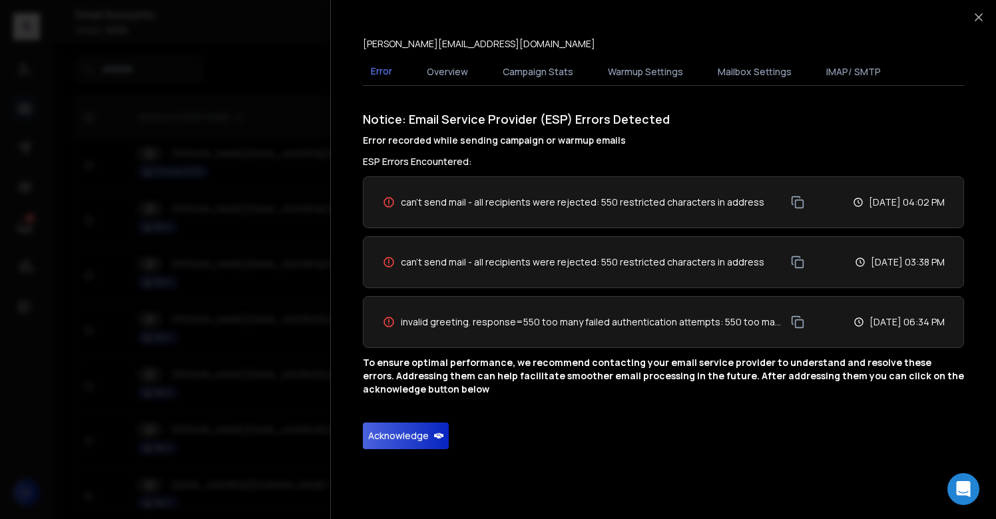
click at [381, 433] on button "Acknowledge" at bounding box center [406, 436] width 86 height 27
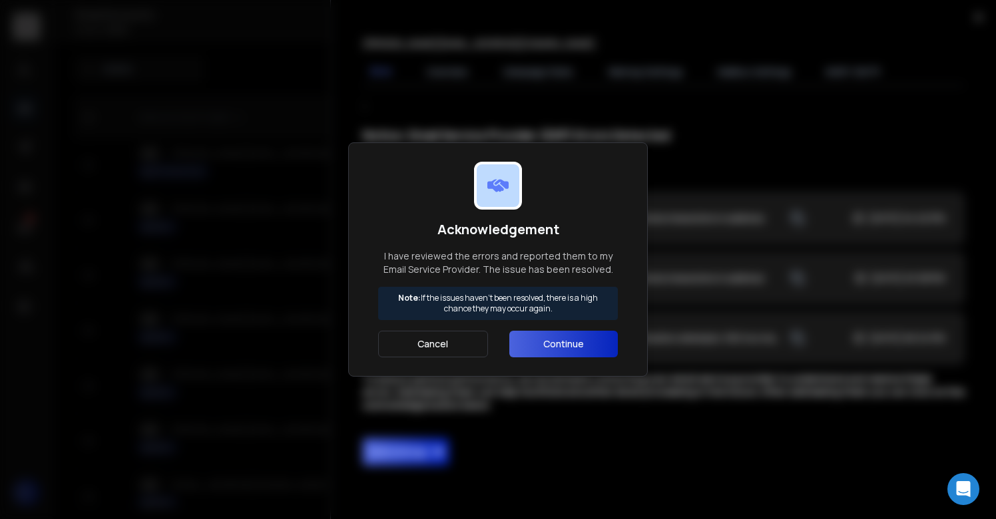
click at [545, 342] on button "Continue" at bounding box center [563, 344] width 109 height 27
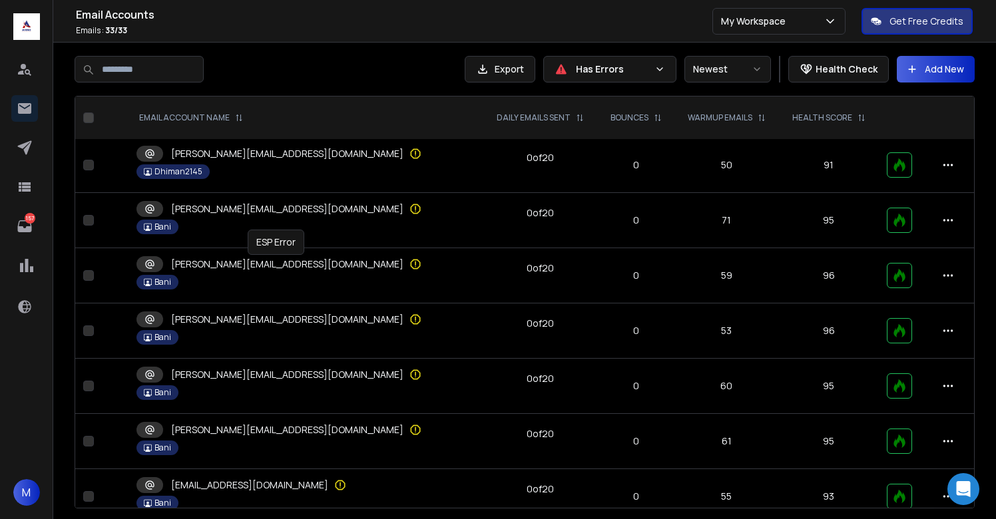
click at [409, 262] on icon at bounding box center [415, 264] width 13 height 13
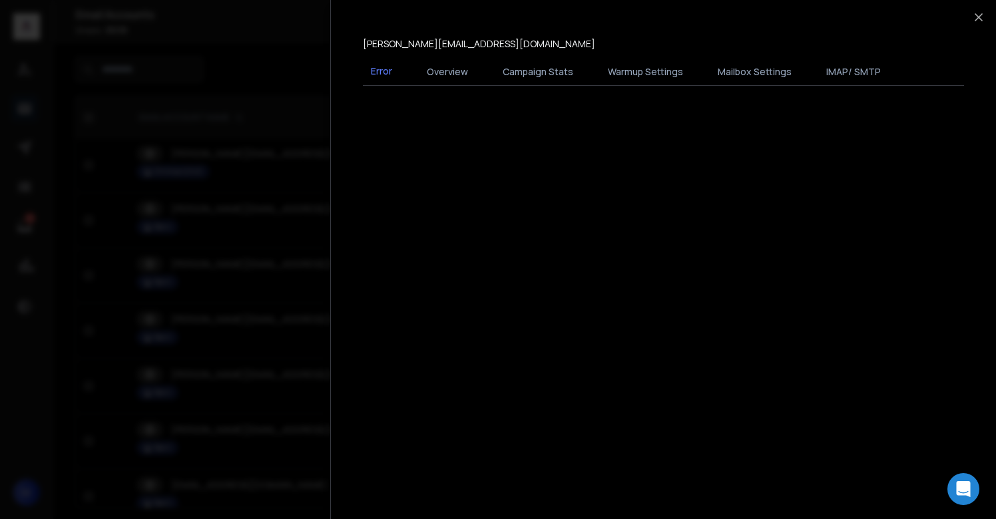
click at [279, 262] on div at bounding box center [498, 259] width 996 height 519
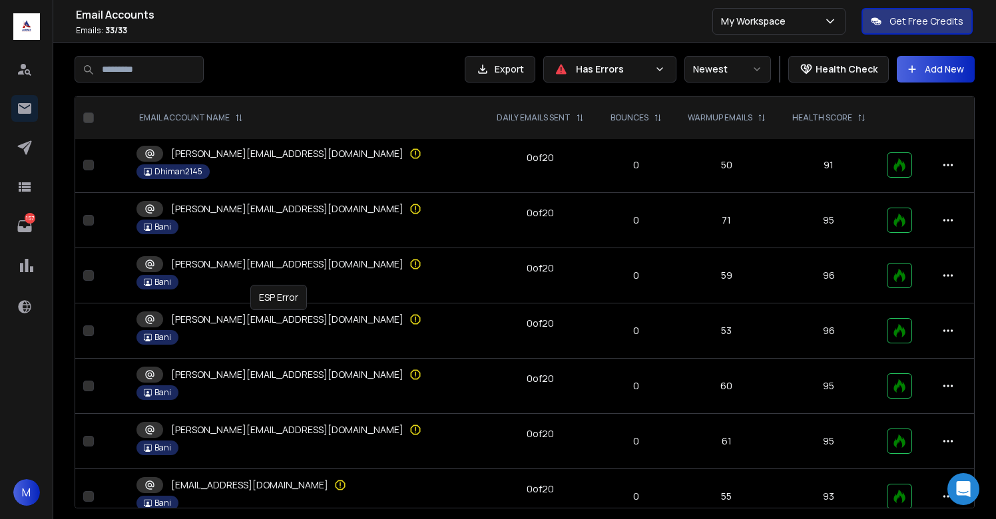
click at [409, 314] on icon at bounding box center [415, 319] width 13 height 13
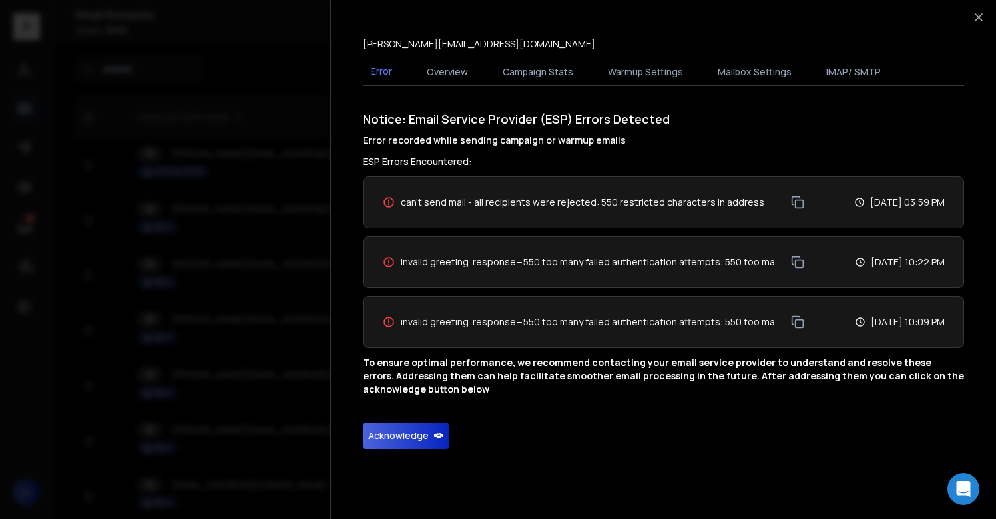
click at [385, 431] on button "Acknowledge" at bounding box center [406, 436] width 86 height 27
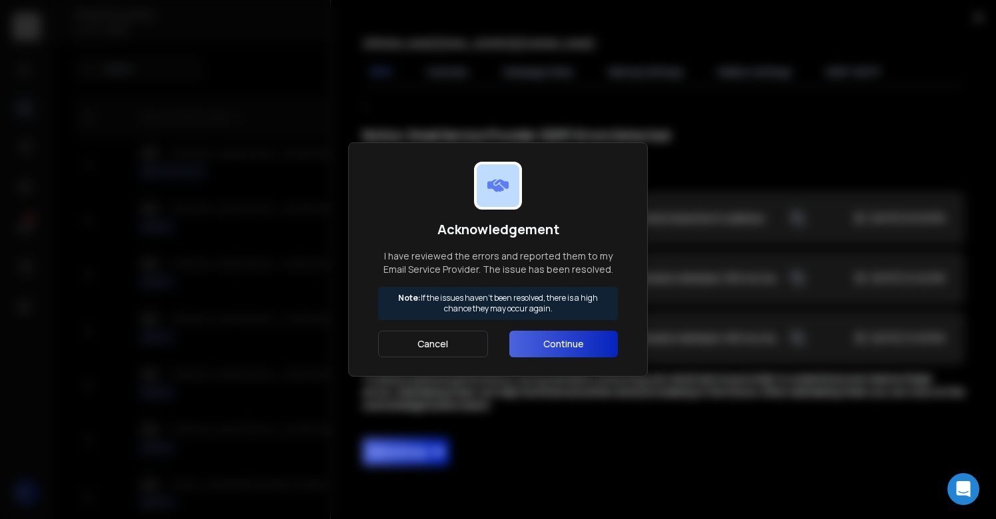
click at [521, 345] on button "Continue" at bounding box center [563, 344] width 109 height 27
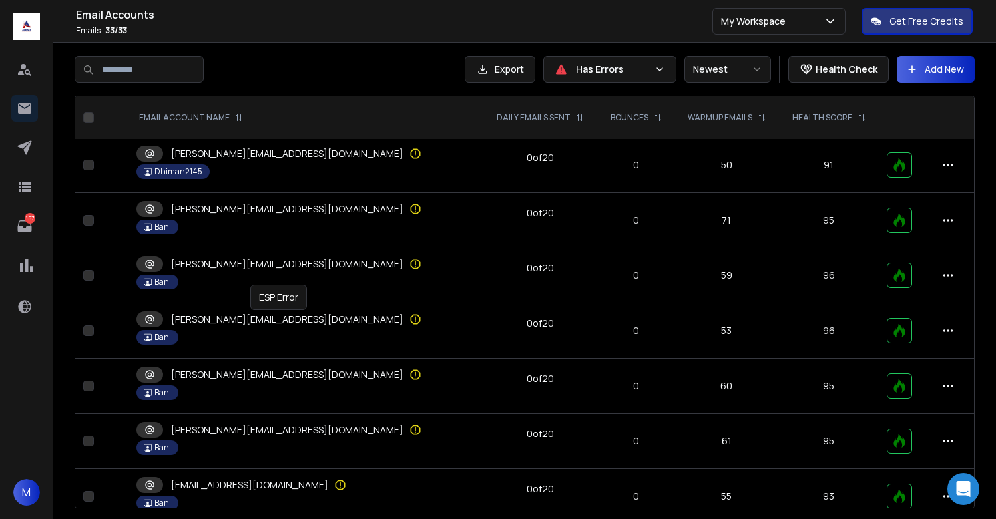
click at [411, 322] on icon at bounding box center [416, 320] width 10 height 10
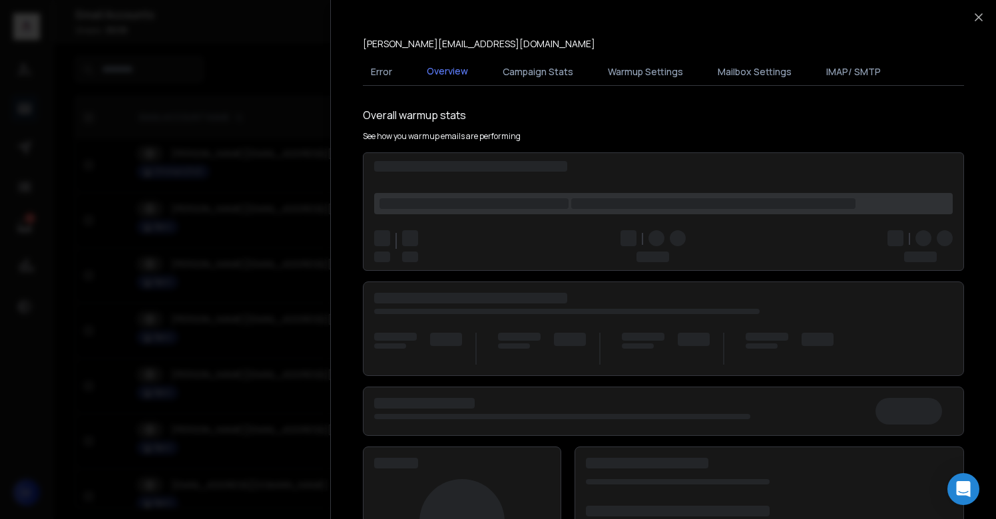
click at [274, 322] on div at bounding box center [498, 259] width 996 height 519
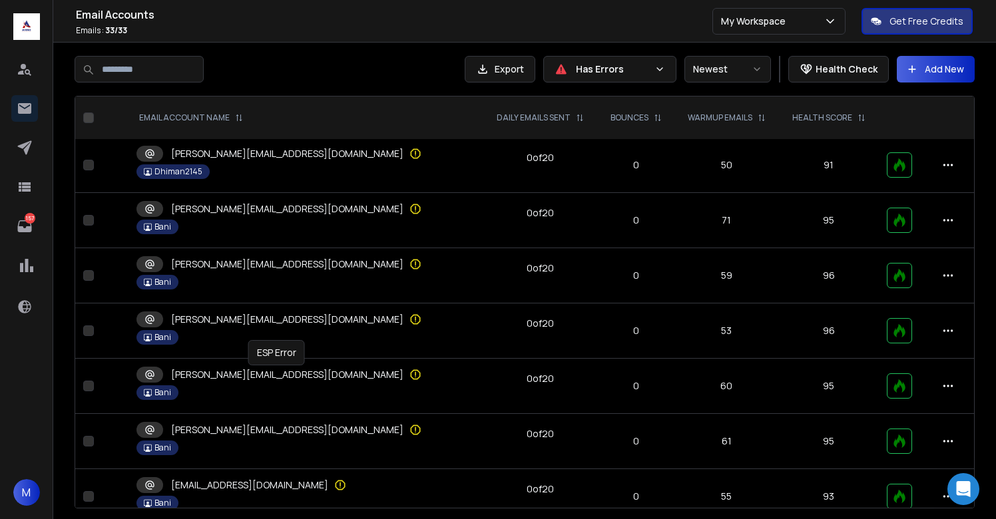
click at [409, 378] on icon at bounding box center [415, 374] width 13 height 13
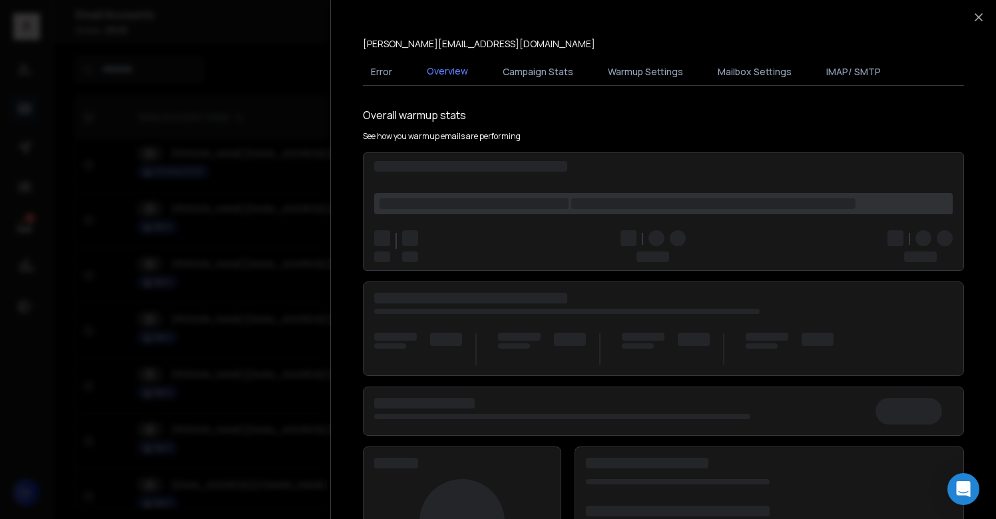
click at [276, 378] on div at bounding box center [498, 259] width 996 height 519
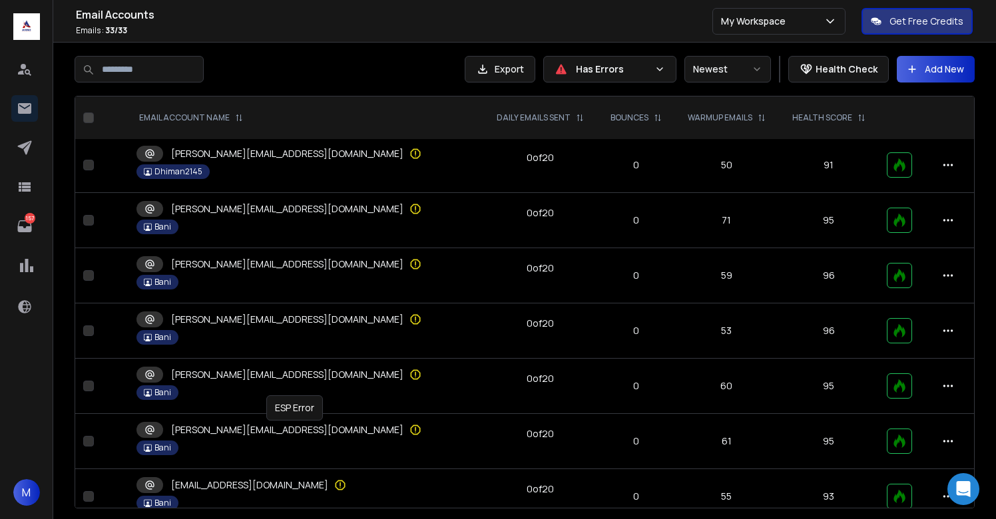
click at [409, 430] on icon at bounding box center [415, 430] width 13 height 13
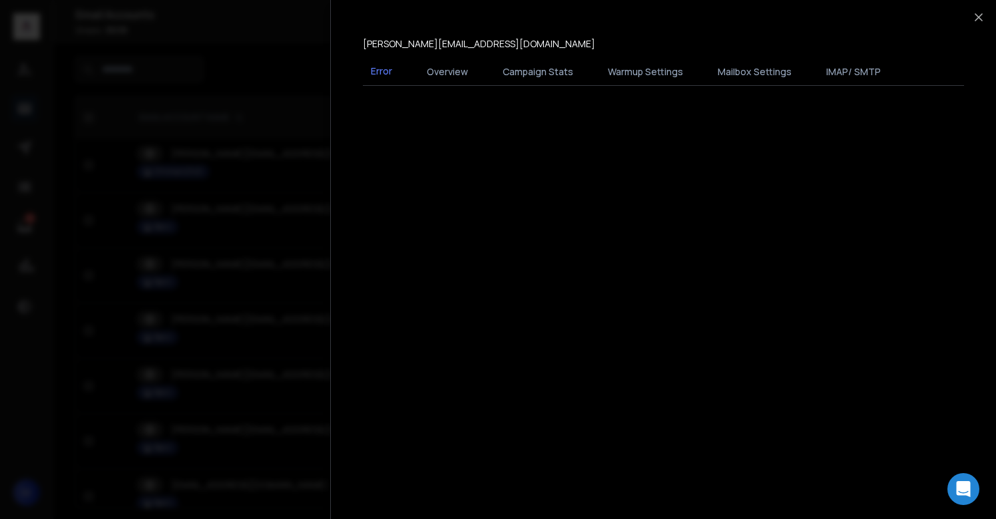
click at [300, 430] on div at bounding box center [498, 259] width 996 height 519
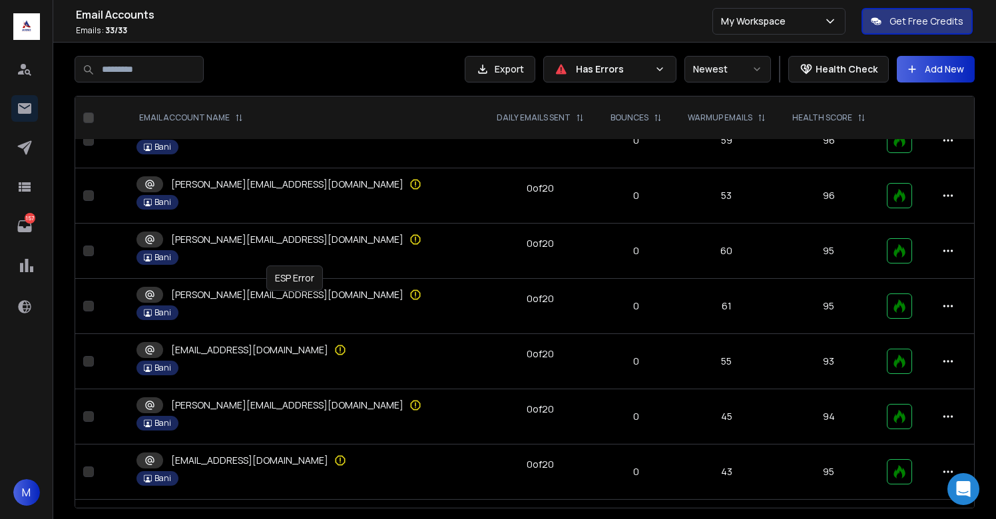
scroll to position [439, 0]
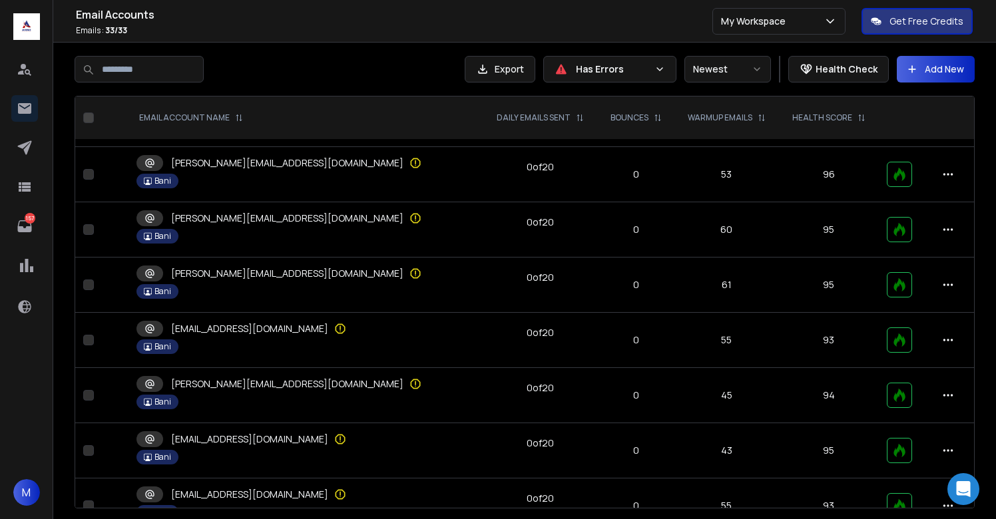
click at [266, 330] on div "[EMAIL_ADDRESS][DOMAIN_NAME]" at bounding box center [306, 329] width 339 height 16
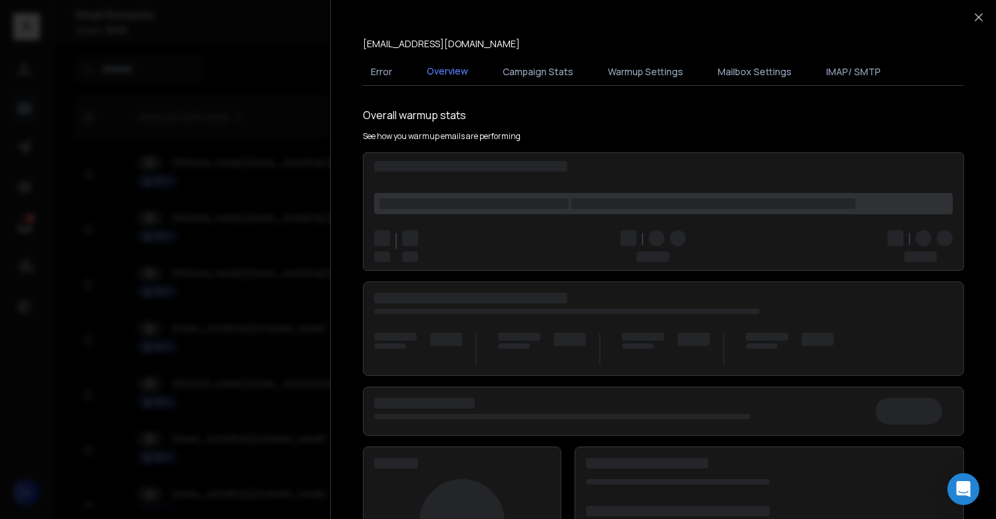
click at [266, 330] on div at bounding box center [498, 259] width 996 height 519
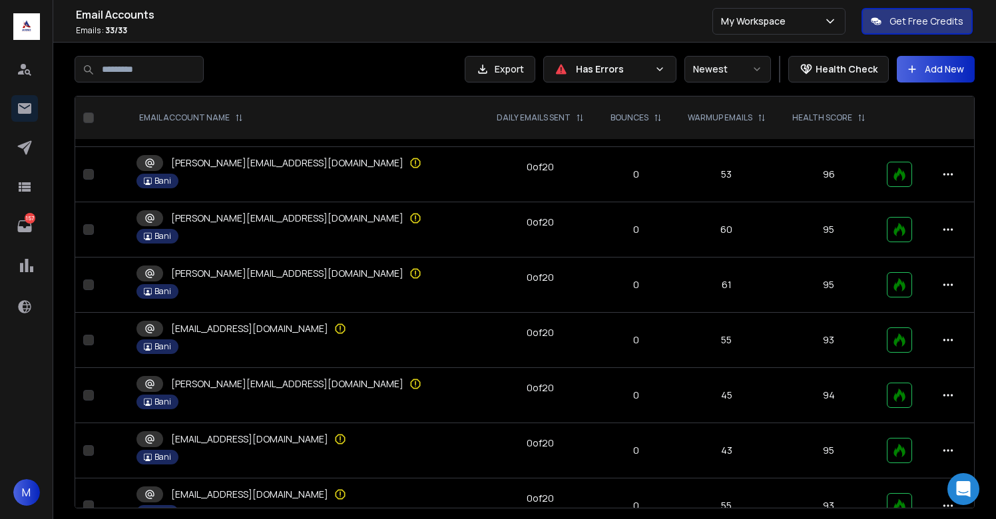
click at [283, 384] on div "[PERSON_NAME][EMAIL_ADDRESS][DOMAIN_NAME]" at bounding box center [306, 384] width 339 height 16
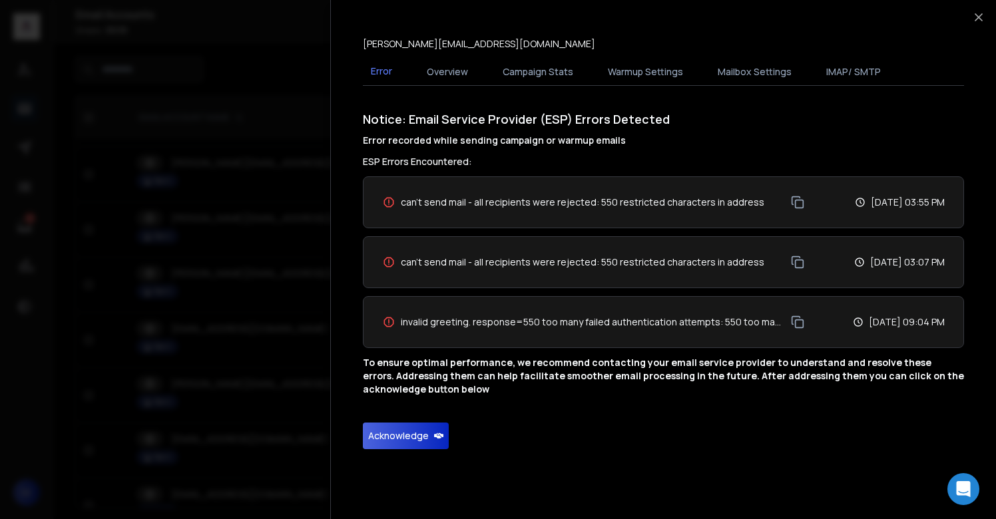
click at [394, 440] on button "Acknowledge" at bounding box center [406, 436] width 86 height 27
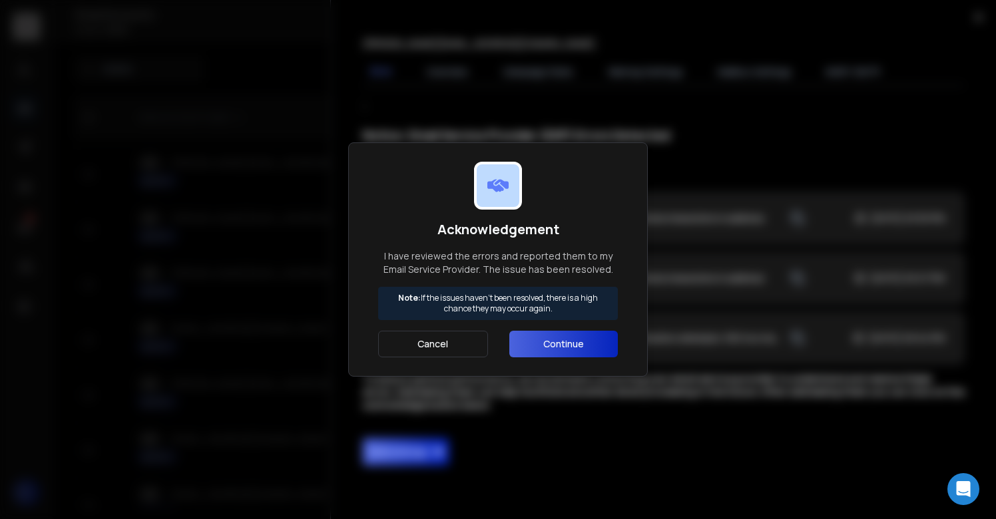
click at [606, 331] on button "Continue" at bounding box center [563, 344] width 109 height 27
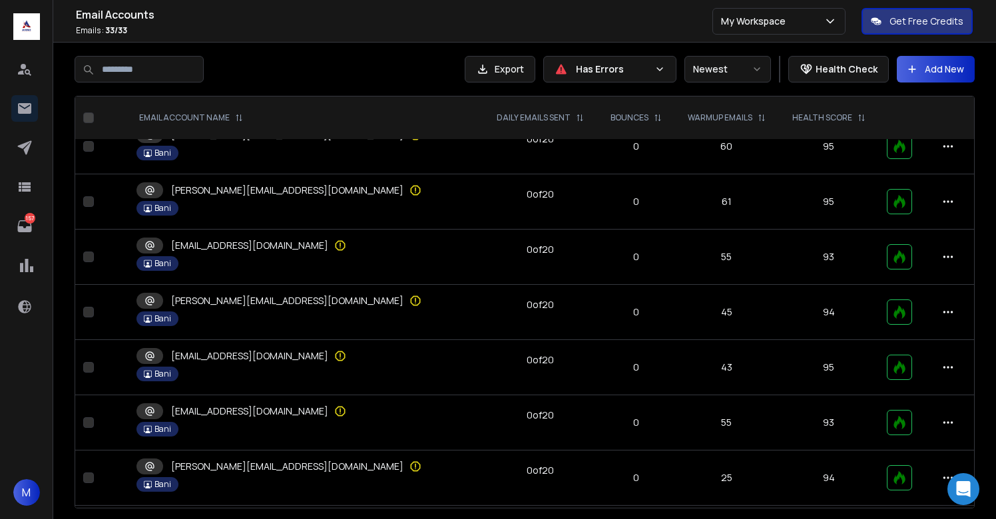
scroll to position [525, 0]
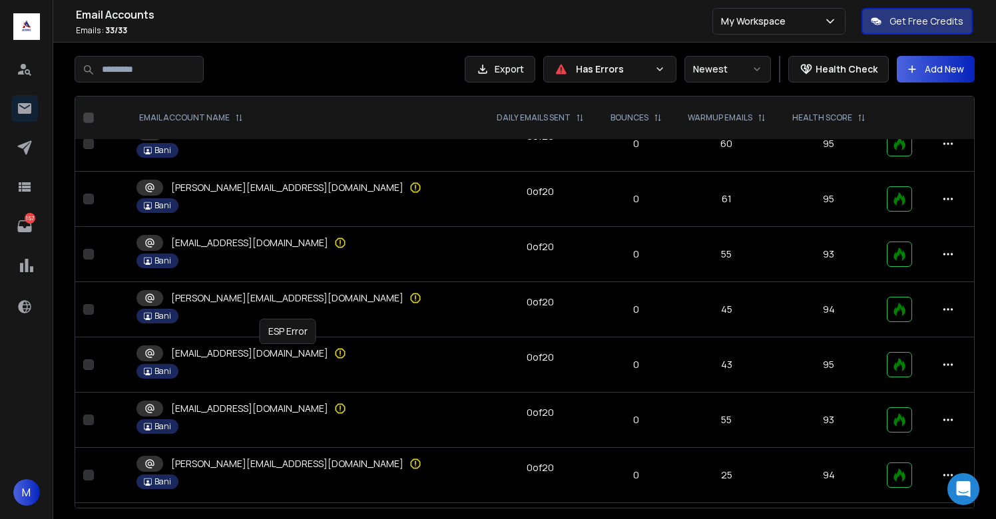
click at [334, 350] on icon at bounding box center [340, 353] width 13 height 13
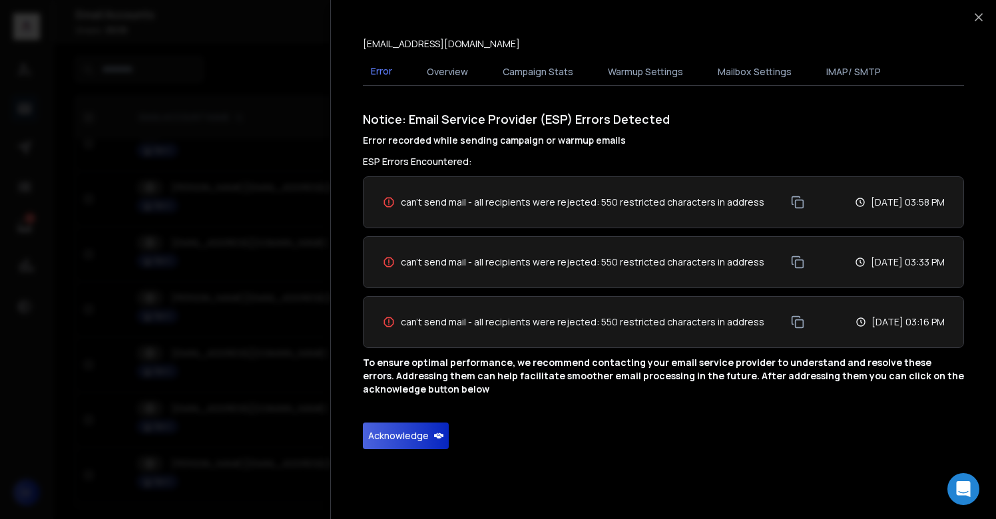
click at [383, 430] on button "Acknowledge" at bounding box center [406, 436] width 86 height 27
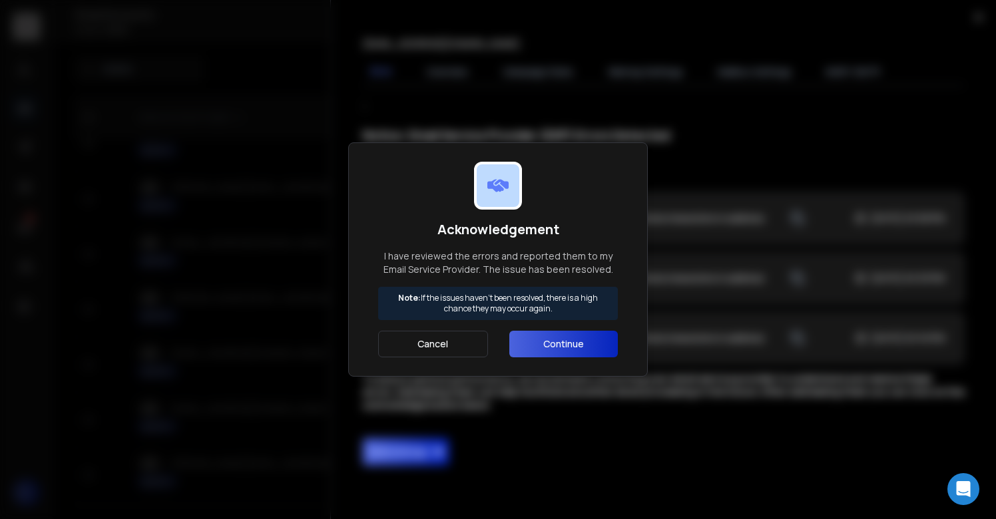
click at [539, 340] on button "Continue" at bounding box center [563, 344] width 109 height 27
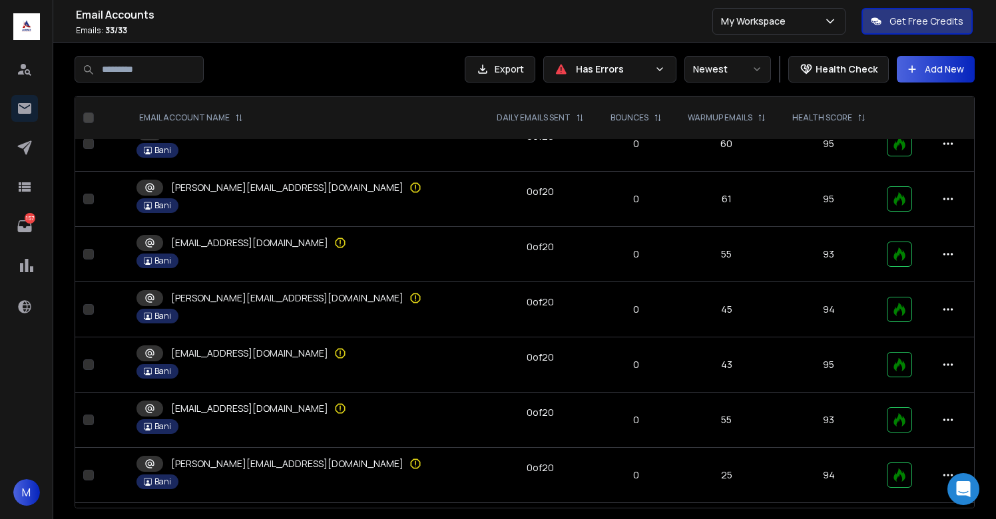
click at [272, 349] on p "[EMAIL_ADDRESS][DOMAIN_NAME]" at bounding box center [249, 353] width 157 height 13
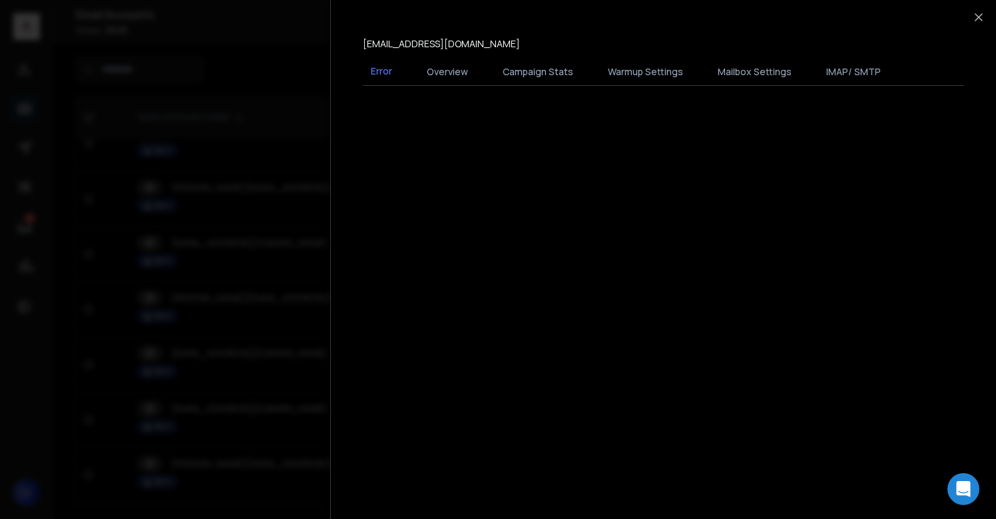
click at [272, 349] on div at bounding box center [498, 259] width 996 height 519
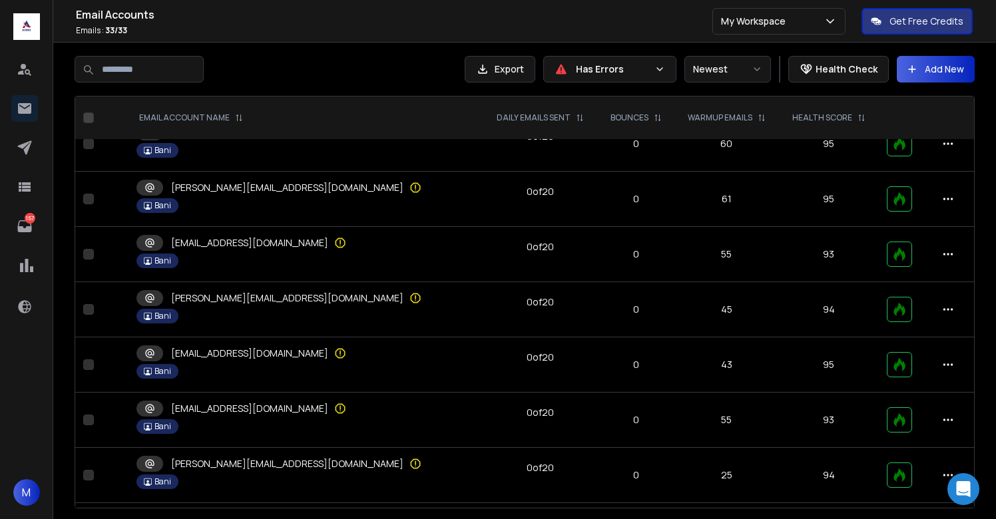
click at [274, 406] on div "[EMAIL_ADDRESS][DOMAIN_NAME]" at bounding box center [306, 409] width 339 height 16
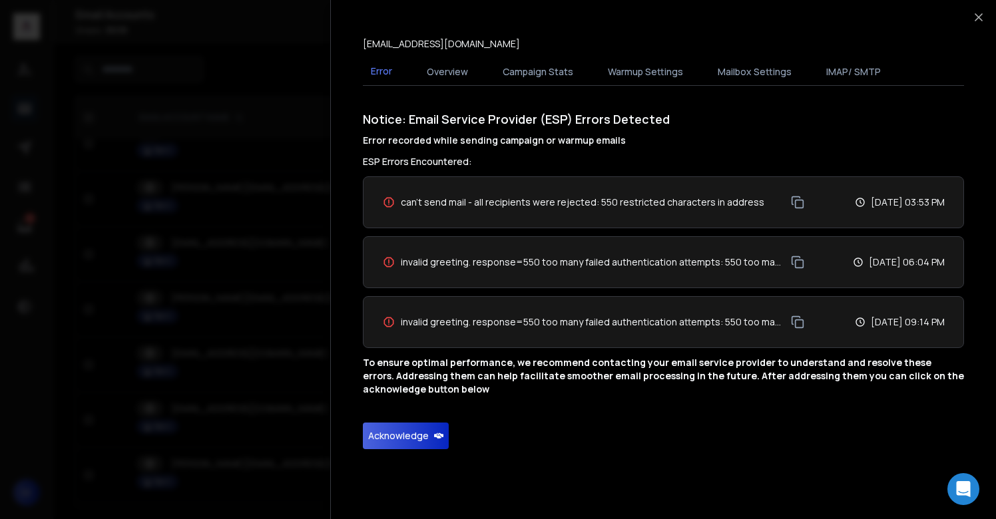
click at [392, 444] on button "Acknowledge" at bounding box center [406, 436] width 86 height 27
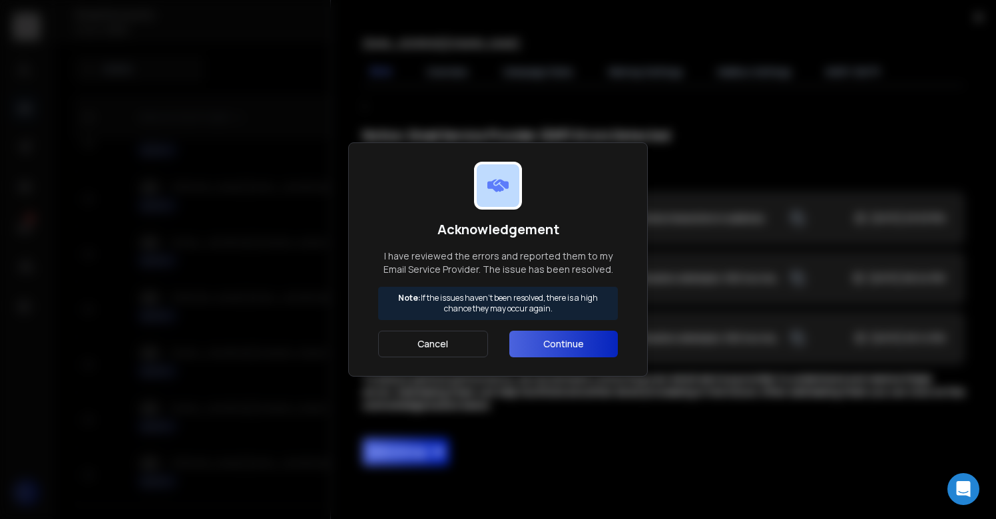
click at [543, 348] on button "Continue" at bounding box center [563, 344] width 109 height 27
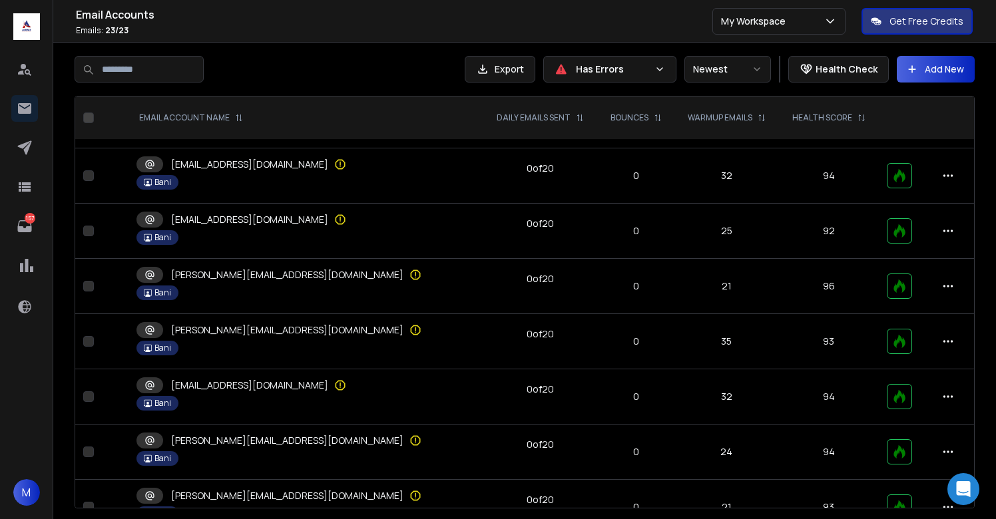
scroll to position [549, 0]
click at [313, 382] on div "[EMAIL_ADDRESS][DOMAIN_NAME]" at bounding box center [306, 384] width 339 height 16
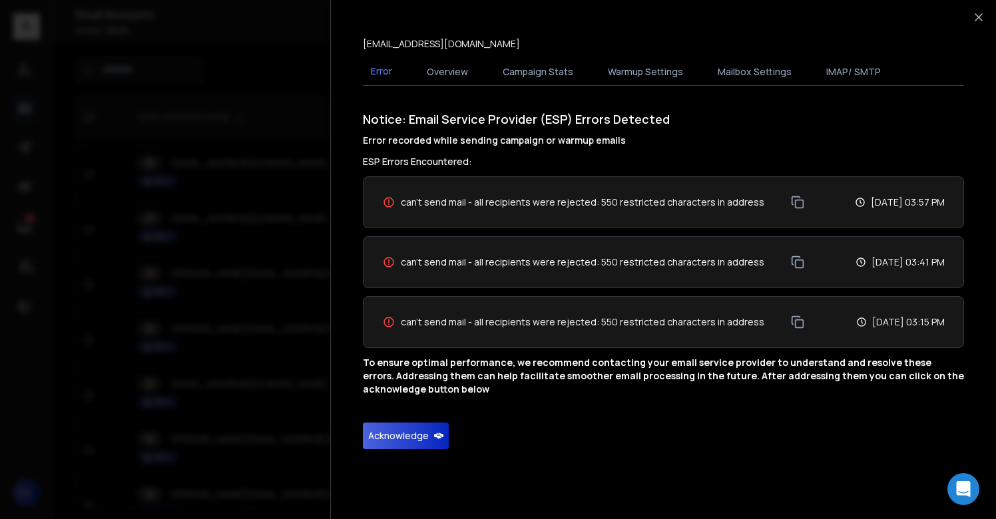
click at [405, 434] on button "Acknowledge" at bounding box center [406, 436] width 86 height 27
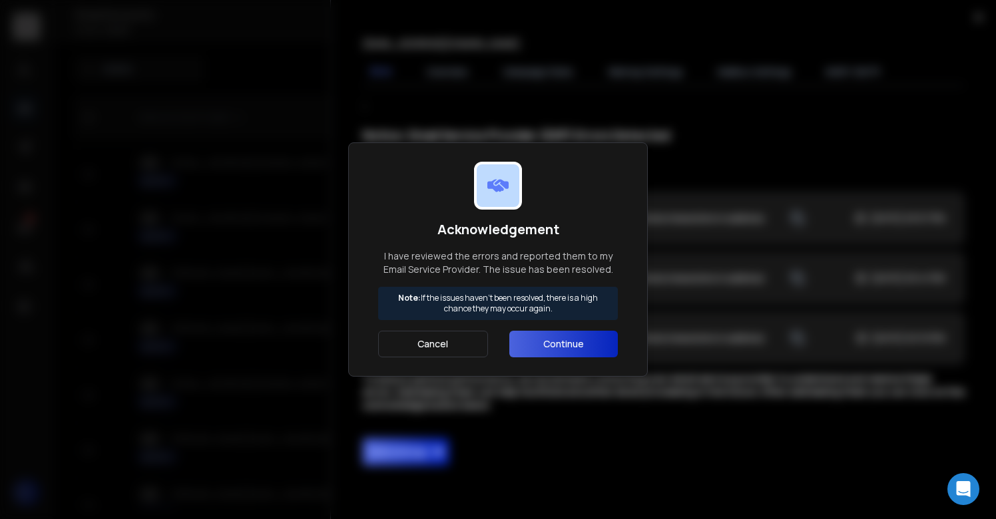
click at [573, 344] on button "Continue" at bounding box center [563, 344] width 109 height 27
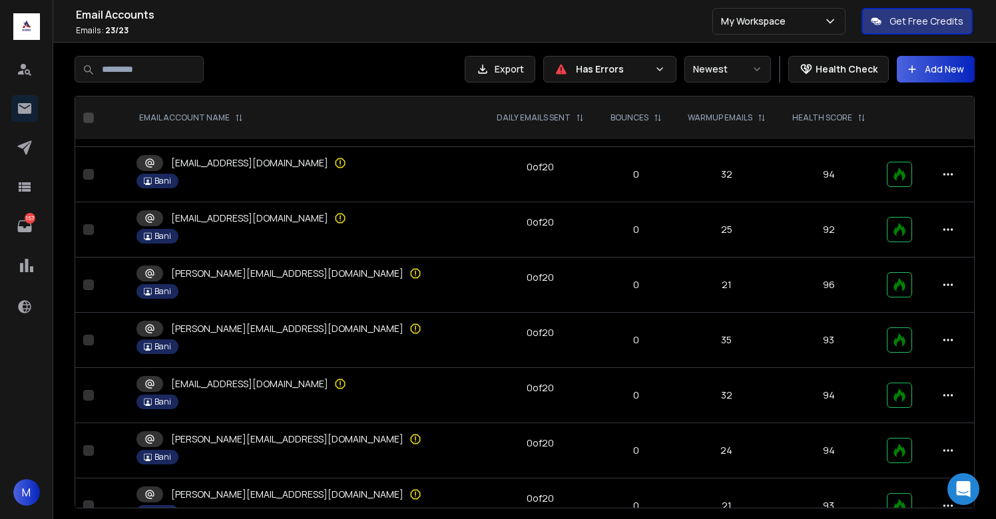
click at [340, 163] on icon at bounding box center [340, 162] width 1 height 4
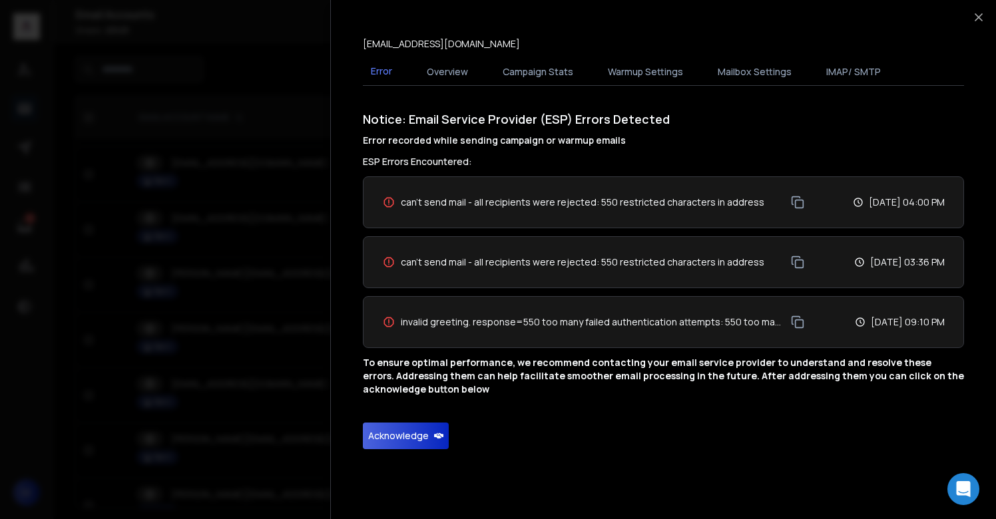
click at [397, 440] on button "Acknowledge" at bounding box center [406, 436] width 86 height 27
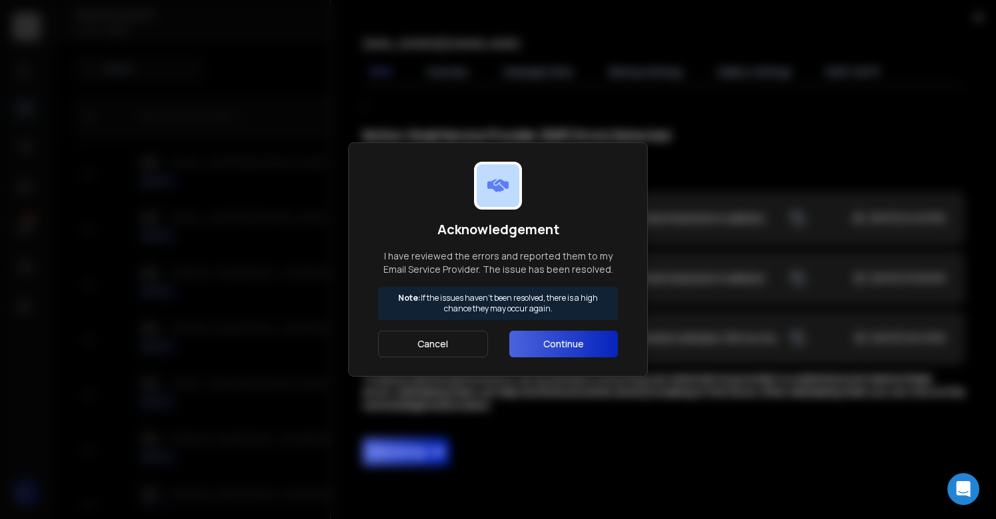
click at [534, 346] on button "Continue" at bounding box center [563, 344] width 109 height 27
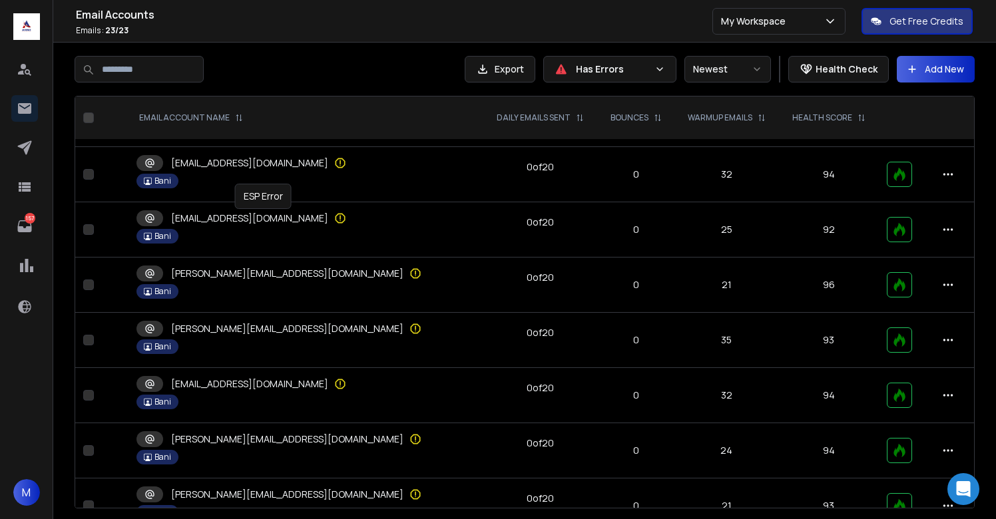
click at [336, 220] on icon at bounding box center [341, 219] width 10 height 10
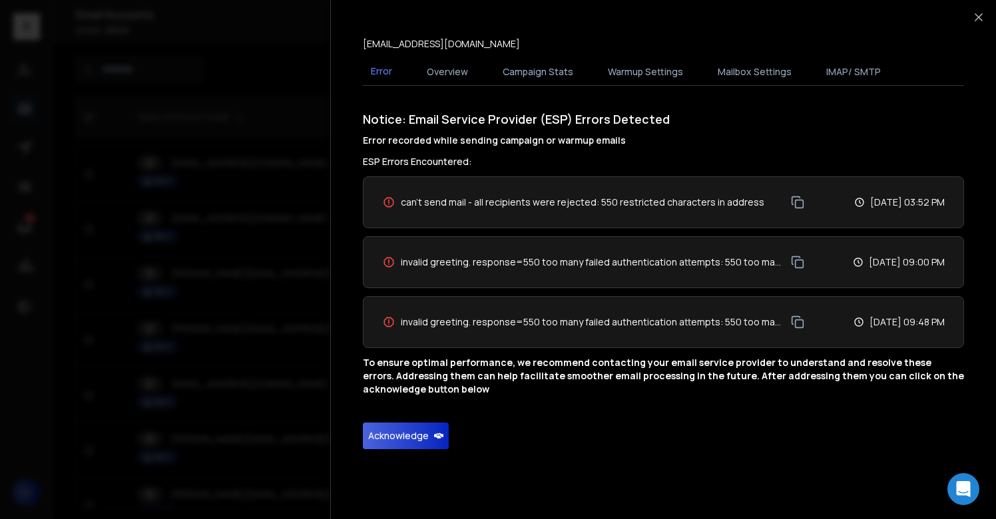
click at [410, 430] on button "Acknowledge" at bounding box center [406, 436] width 86 height 27
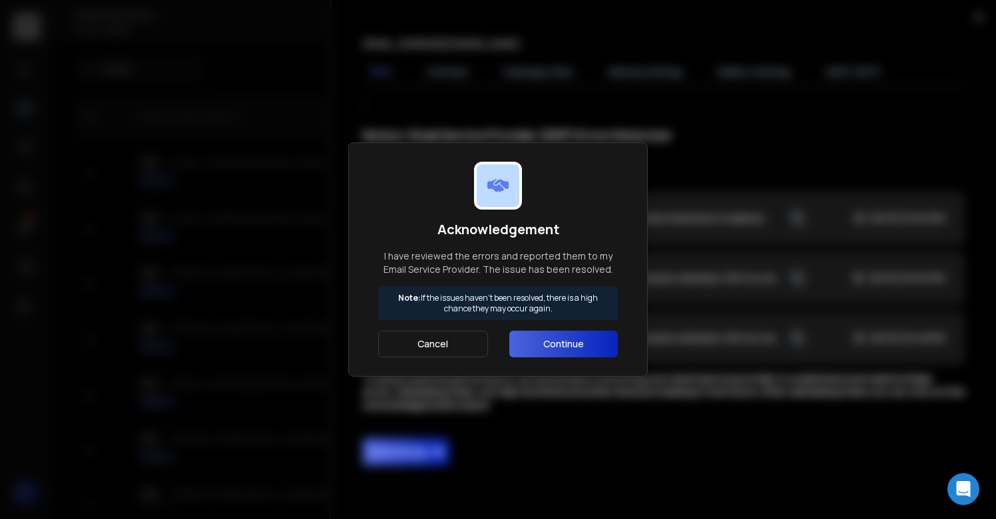
click at [535, 356] on button "Continue" at bounding box center [563, 344] width 109 height 27
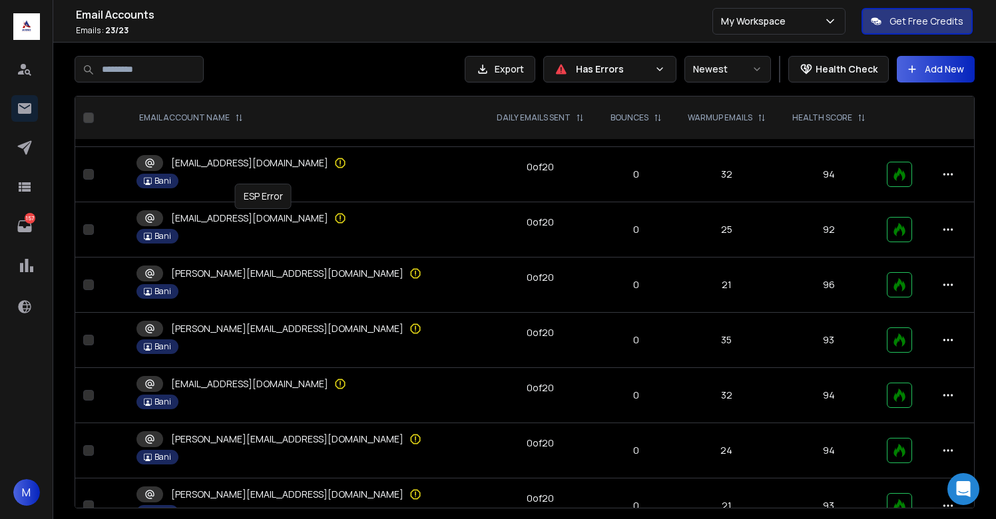
click at [334, 215] on icon at bounding box center [340, 218] width 13 height 13
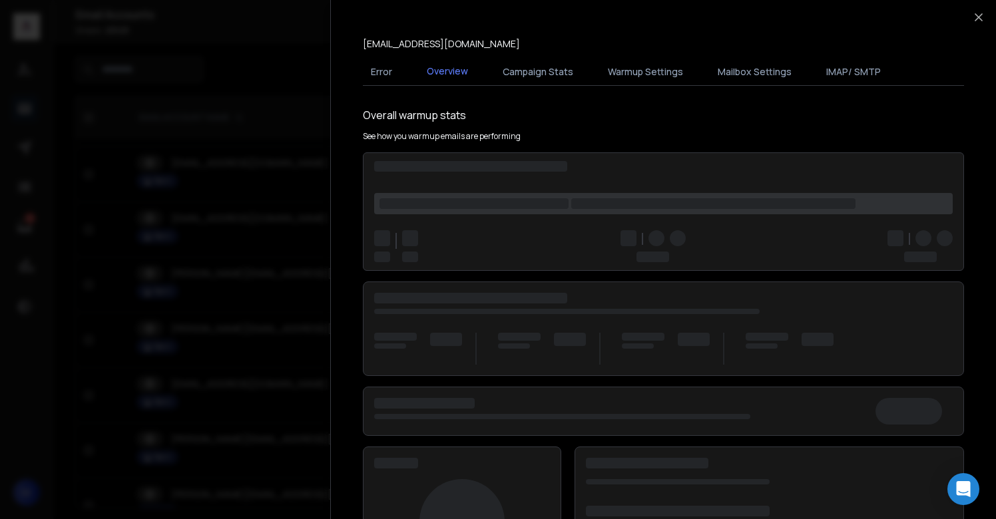
click at [257, 286] on div at bounding box center [498, 259] width 996 height 519
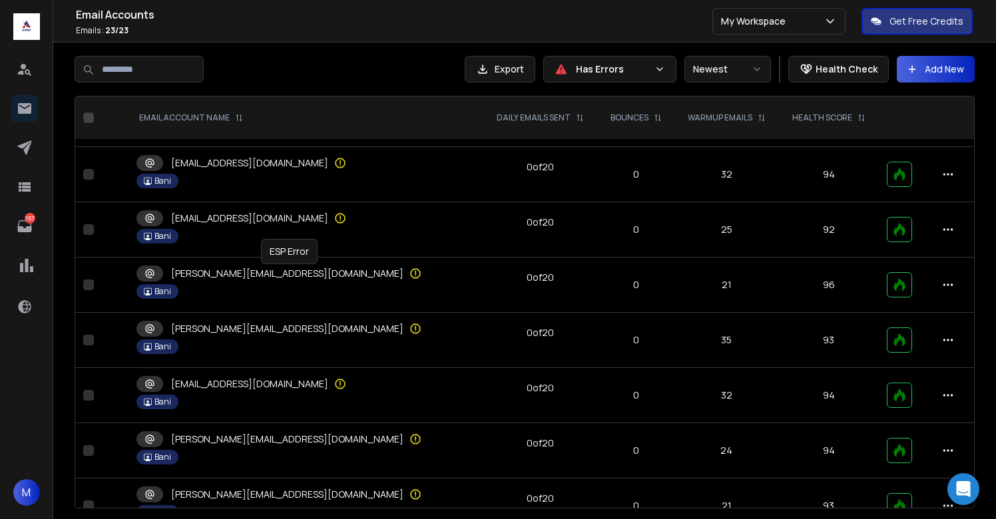
click at [409, 276] on icon at bounding box center [415, 273] width 13 height 13
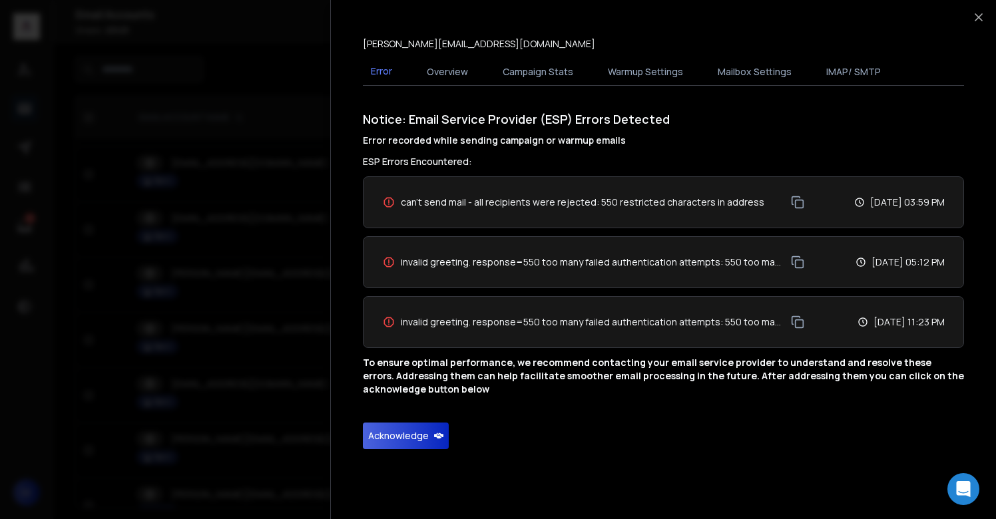
click at [400, 430] on button "Acknowledge" at bounding box center [406, 436] width 86 height 27
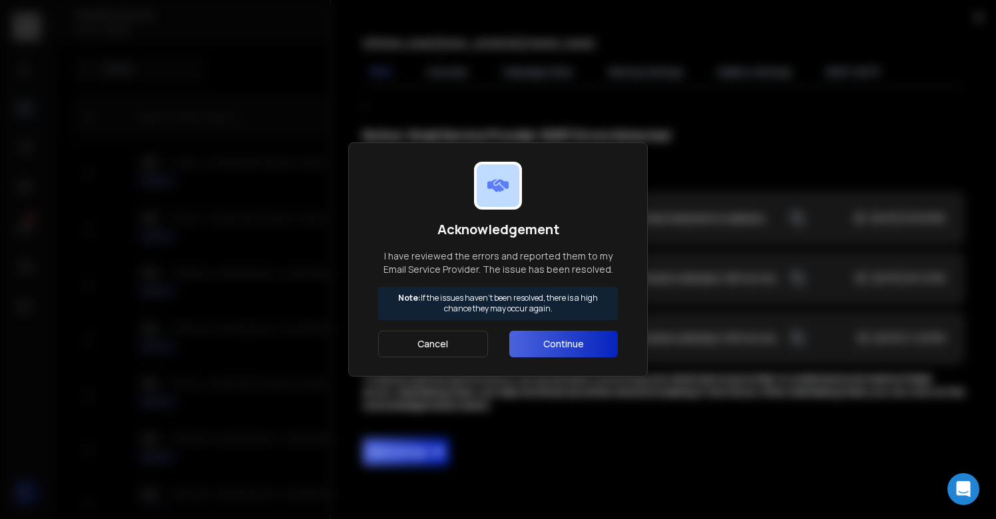
click at [543, 347] on button "Continue" at bounding box center [563, 344] width 109 height 27
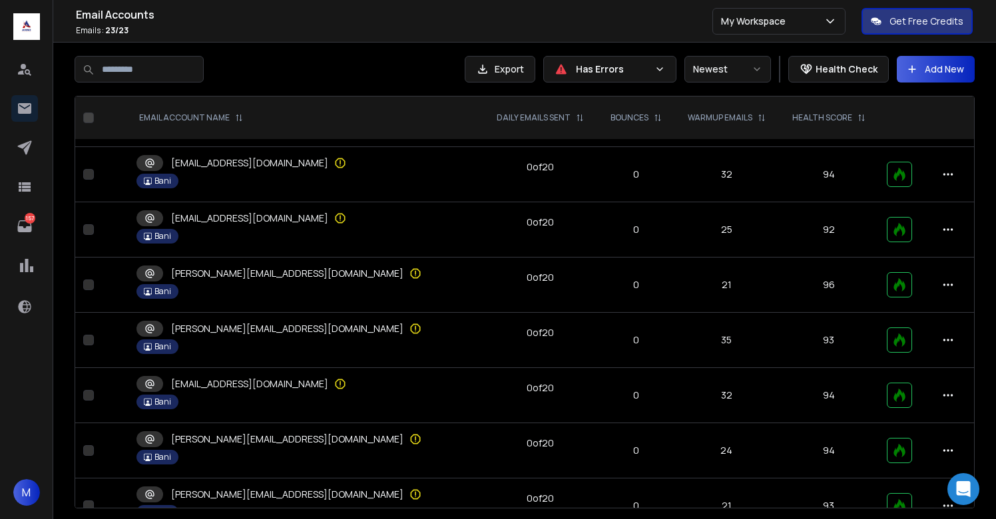
click at [287, 328] on div "[PERSON_NAME][EMAIL_ADDRESS][DOMAIN_NAME]" at bounding box center [306, 329] width 339 height 16
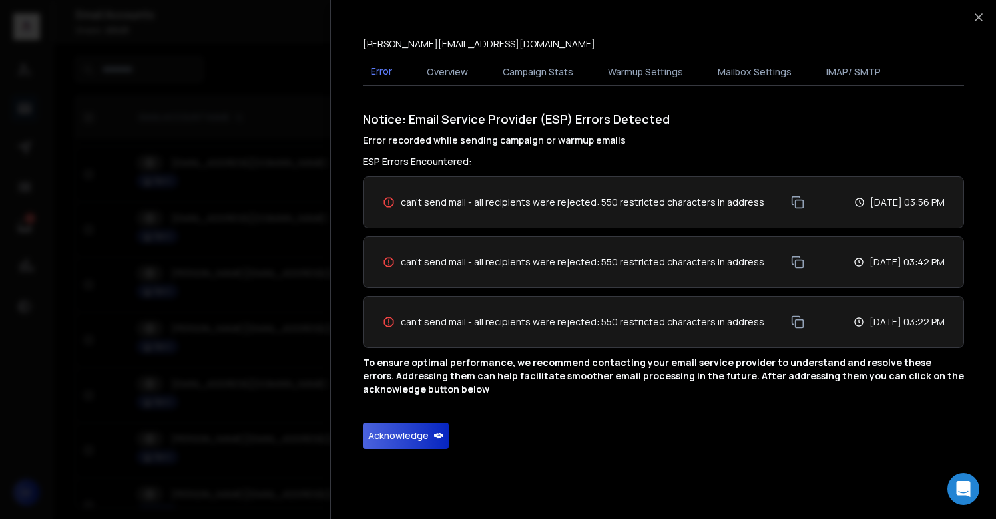
click at [394, 430] on button "Acknowledge" at bounding box center [406, 436] width 86 height 27
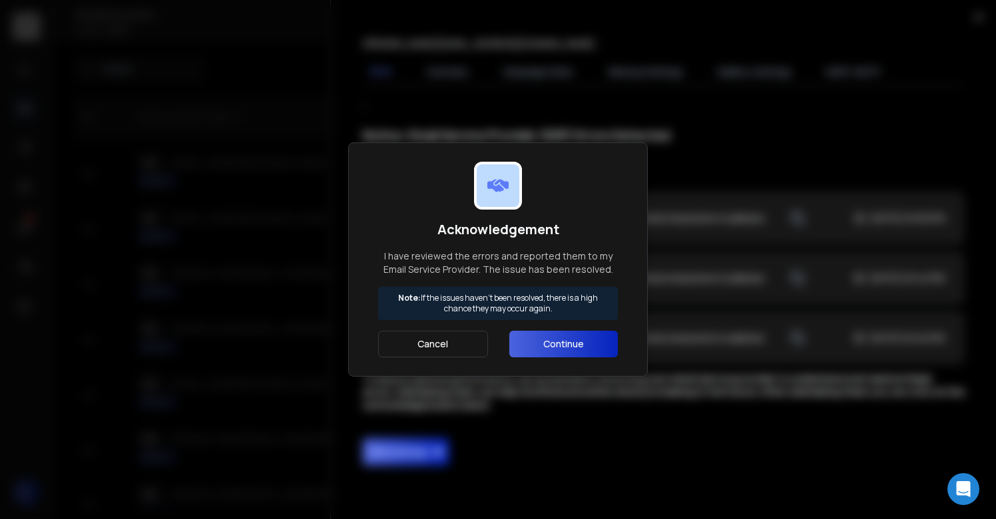
click at [550, 342] on button "Continue" at bounding box center [563, 344] width 109 height 27
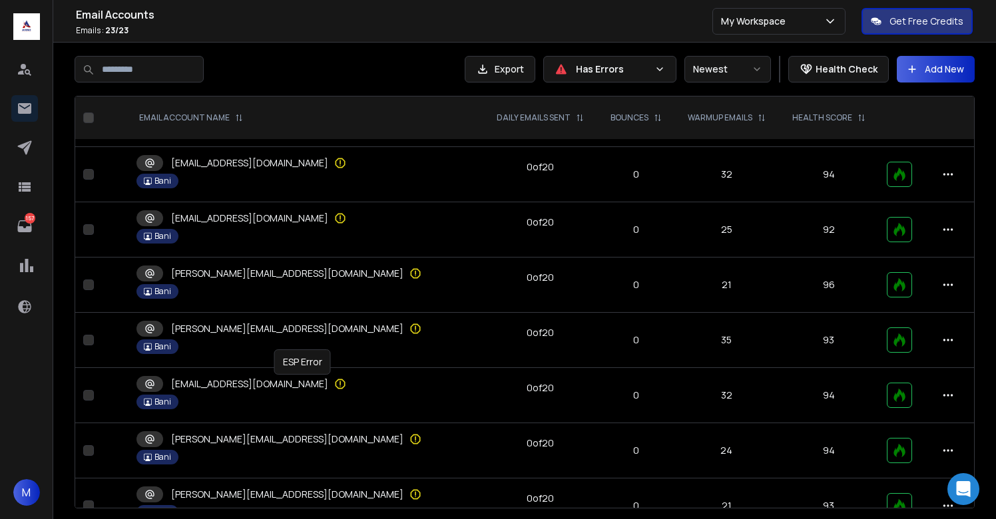
click at [334, 387] on icon at bounding box center [340, 384] width 13 height 13
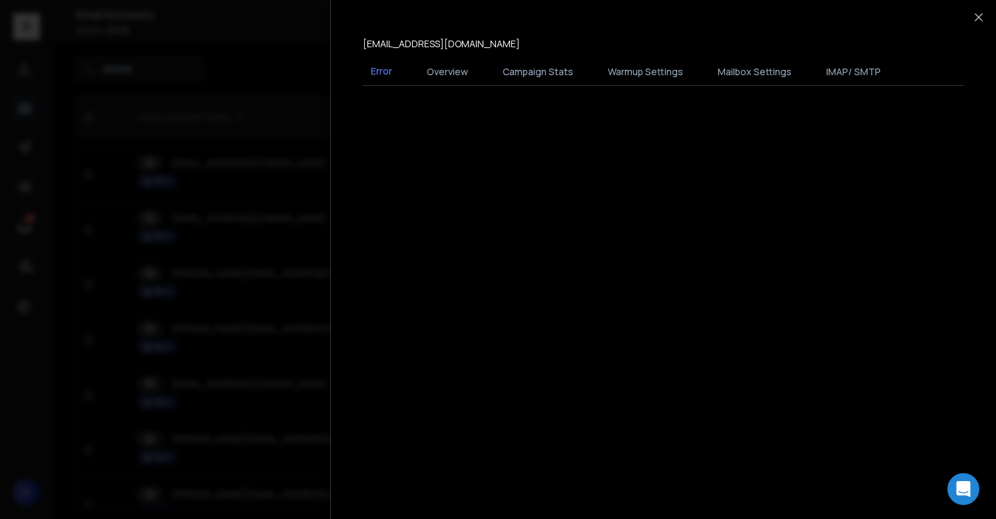
click at [307, 387] on div at bounding box center [498, 259] width 996 height 519
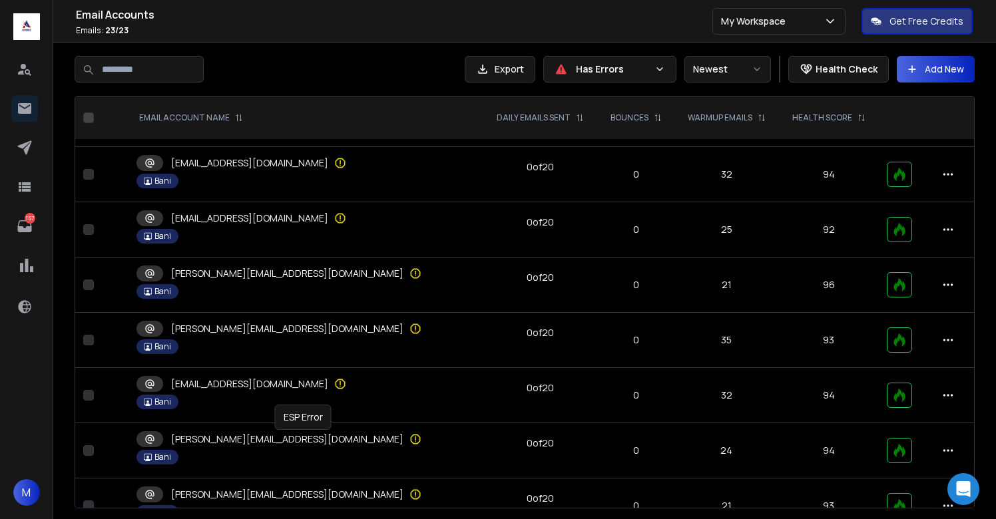
click at [409, 433] on icon at bounding box center [415, 439] width 13 height 13
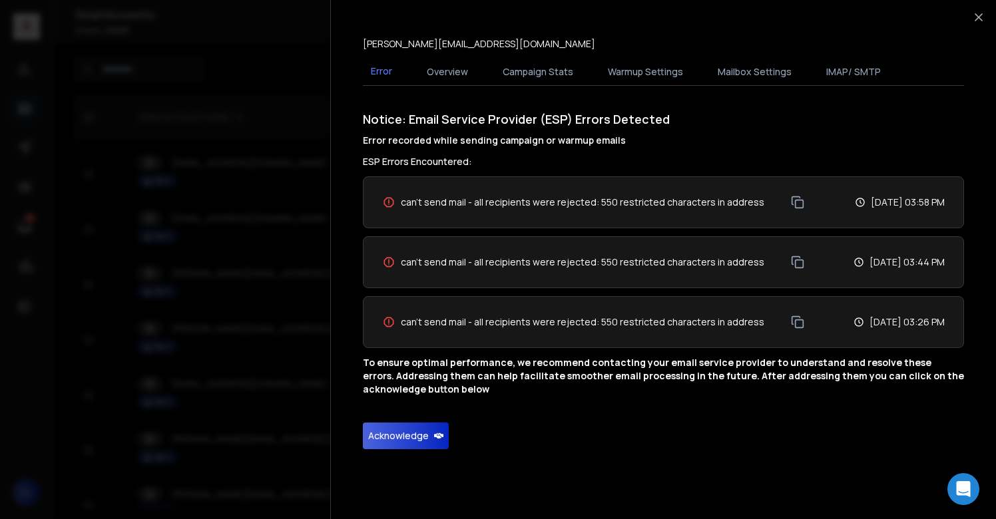
click at [390, 440] on button "Acknowledge" at bounding box center [406, 436] width 86 height 27
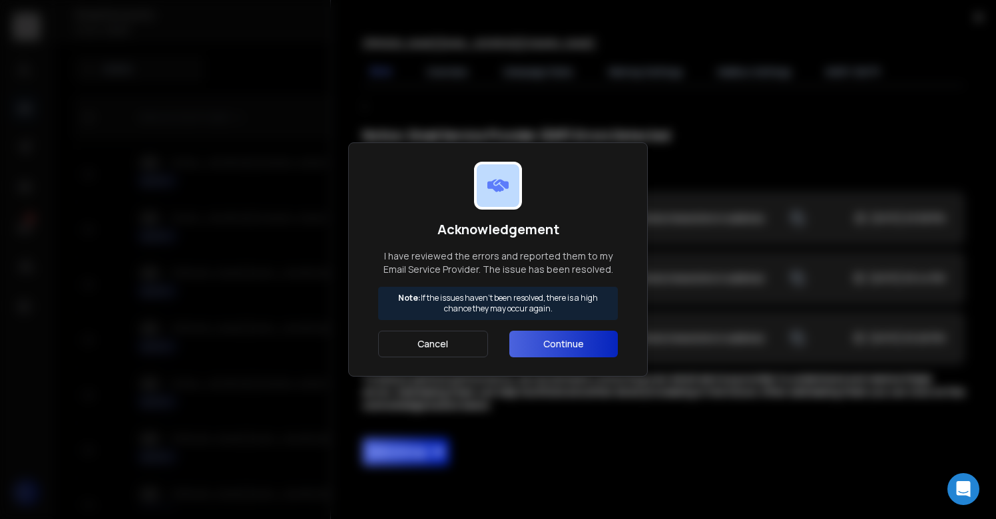
click at [551, 348] on button "Continue" at bounding box center [563, 344] width 109 height 27
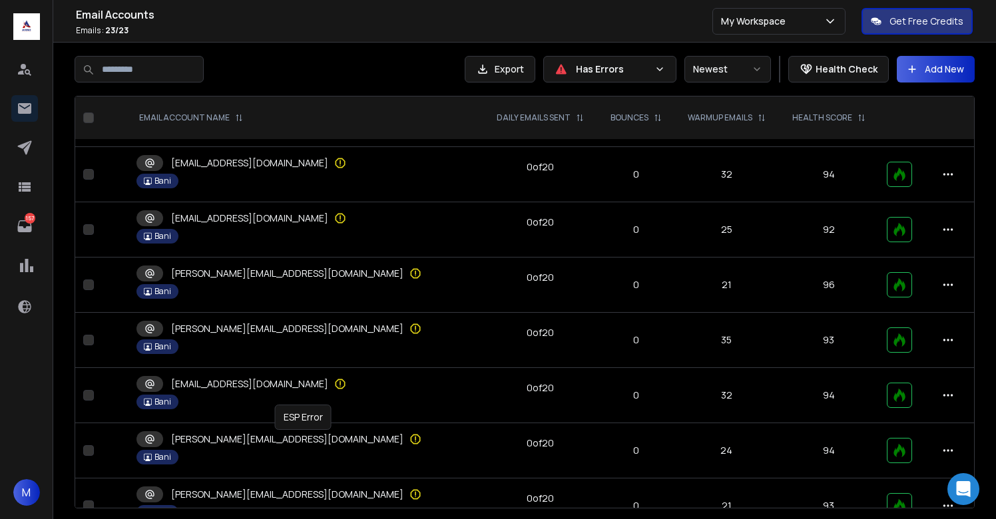
click at [409, 441] on icon at bounding box center [415, 439] width 13 height 13
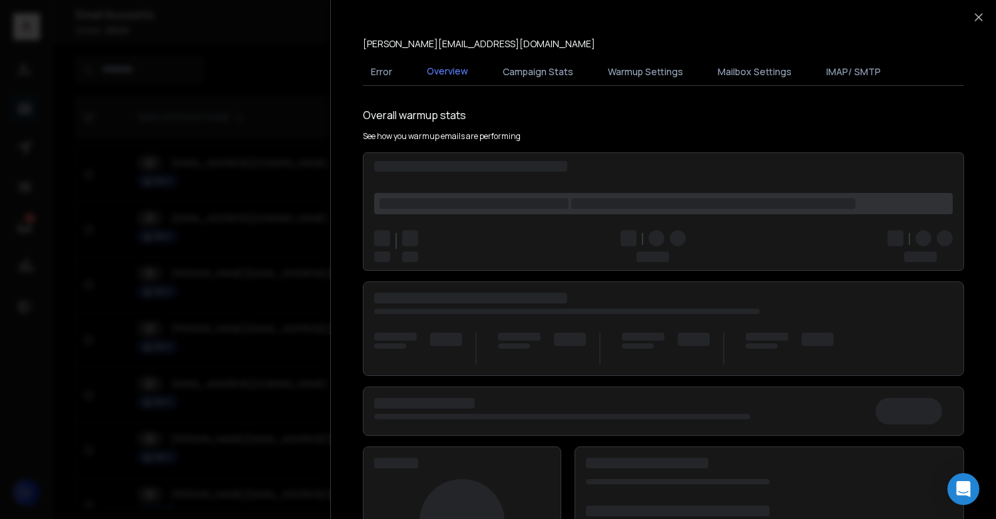
click at [304, 440] on div at bounding box center [498, 259] width 996 height 519
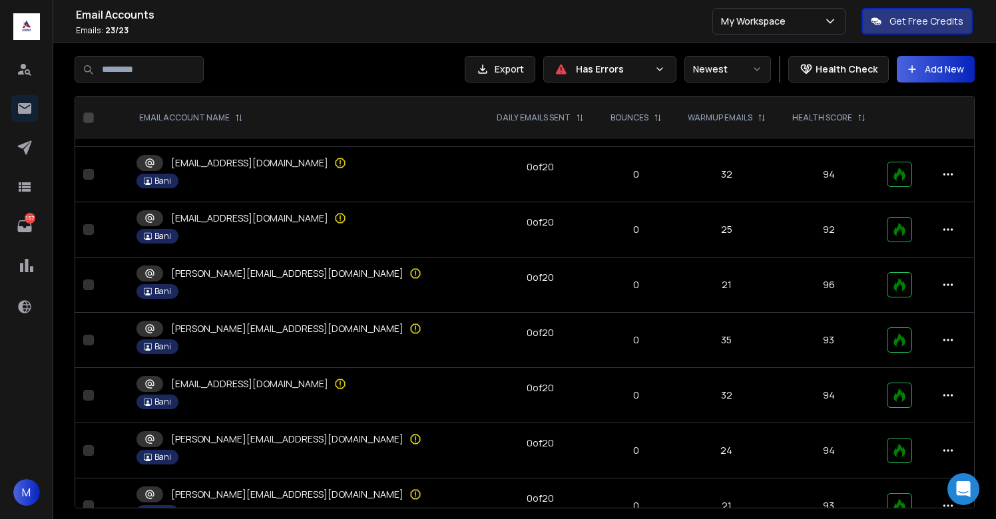
click at [308, 489] on div "[PERSON_NAME][EMAIL_ADDRESS][DOMAIN_NAME]" at bounding box center [306, 495] width 339 height 16
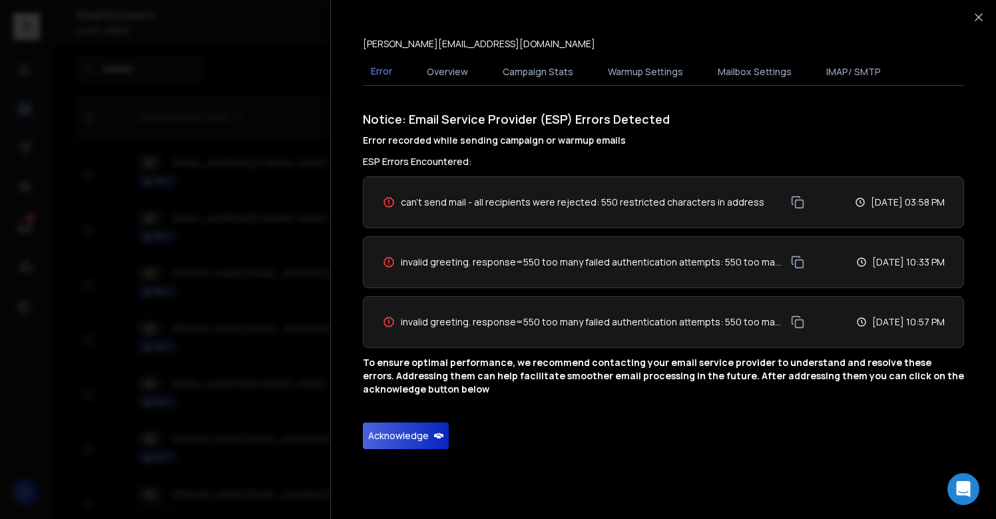
click at [408, 445] on button "Acknowledge" at bounding box center [406, 436] width 86 height 27
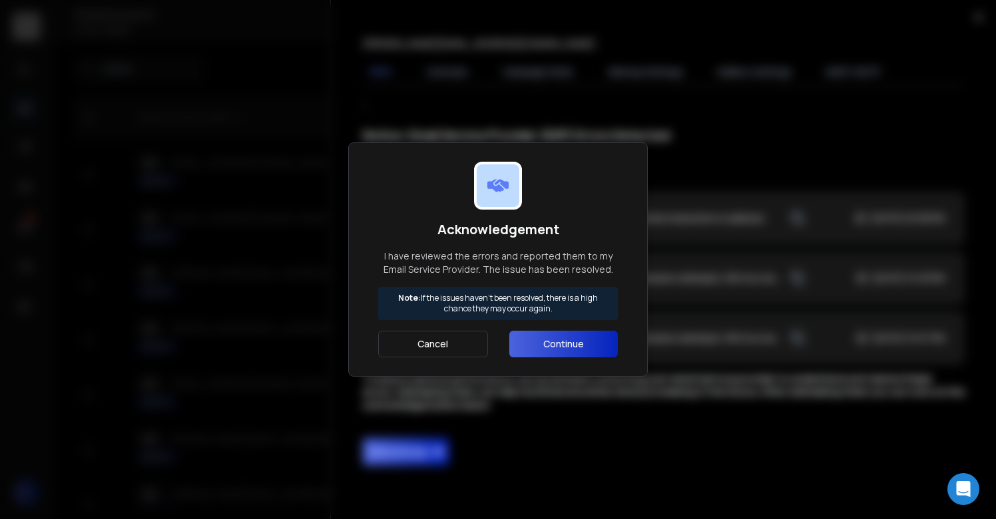
click at [592, 338] on button "Continue" at bounding box center [563, 344] width 109 height 27
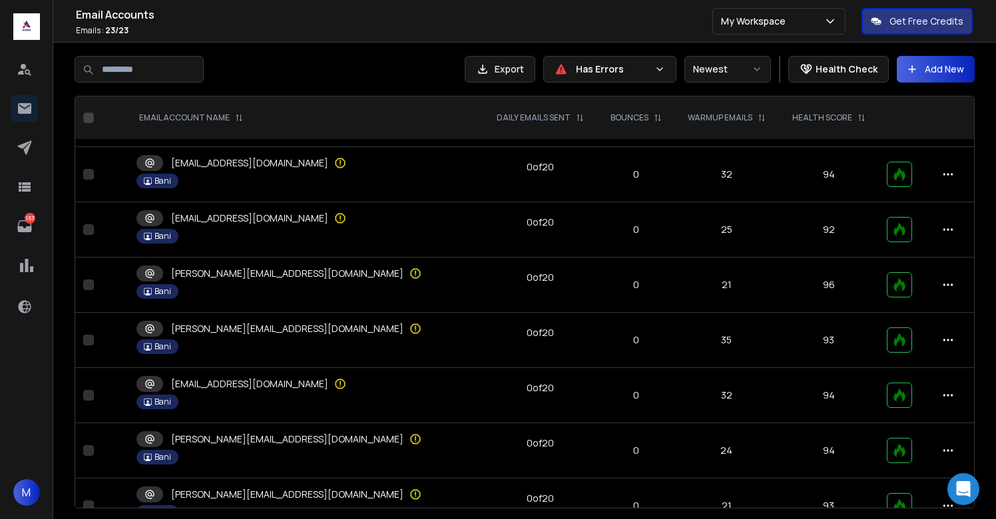
scroll to position [530, 0]
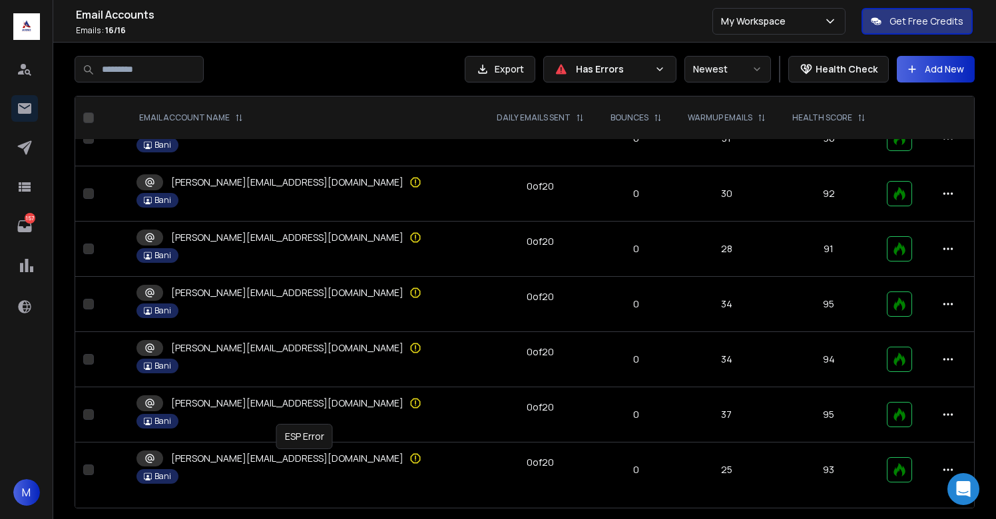
click at [409, 459] on icon at bounding box center [415, 458] width 13 height 13
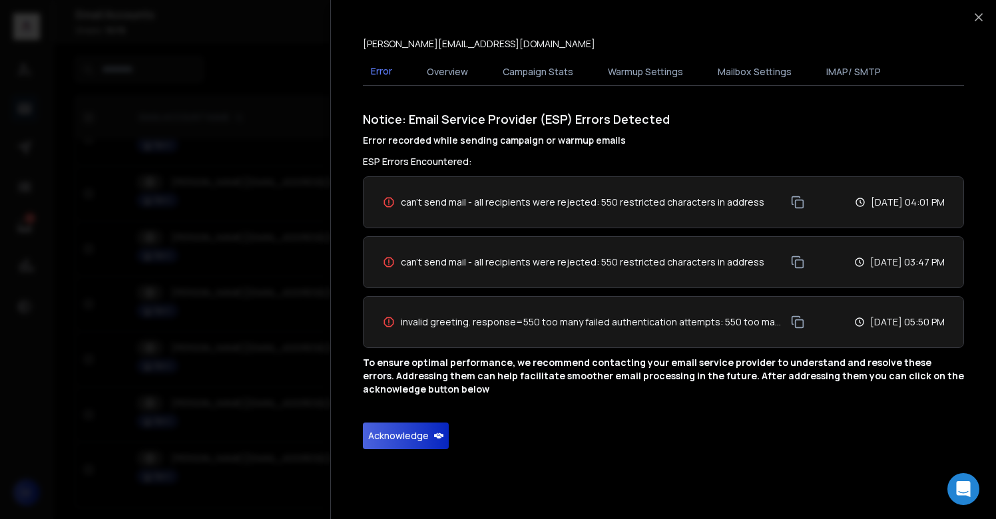
click at [418, 443] on button "Acknowledge" at bounding box center [406, 436] width 86 height 27
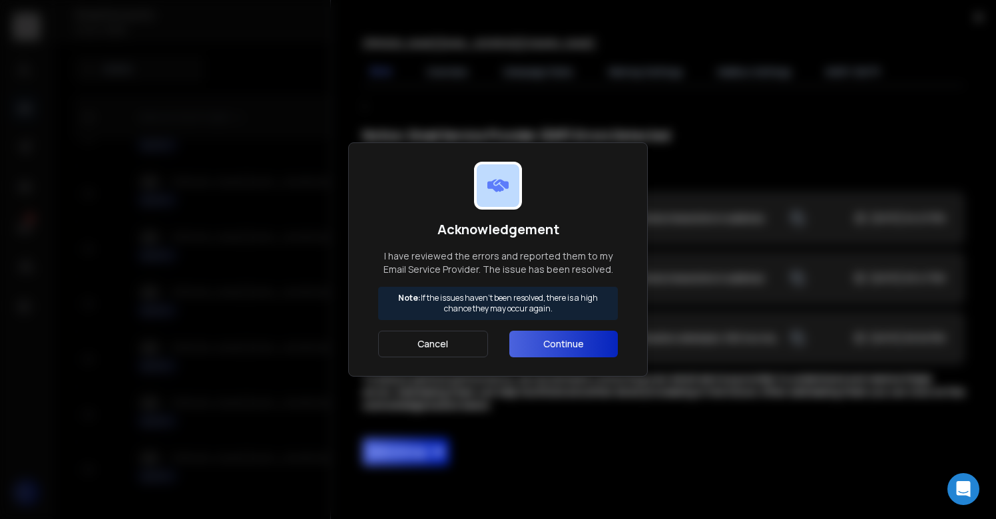
click at [539, 346] on button "Continue" at bounding box center [563, 344] width 109 height 27
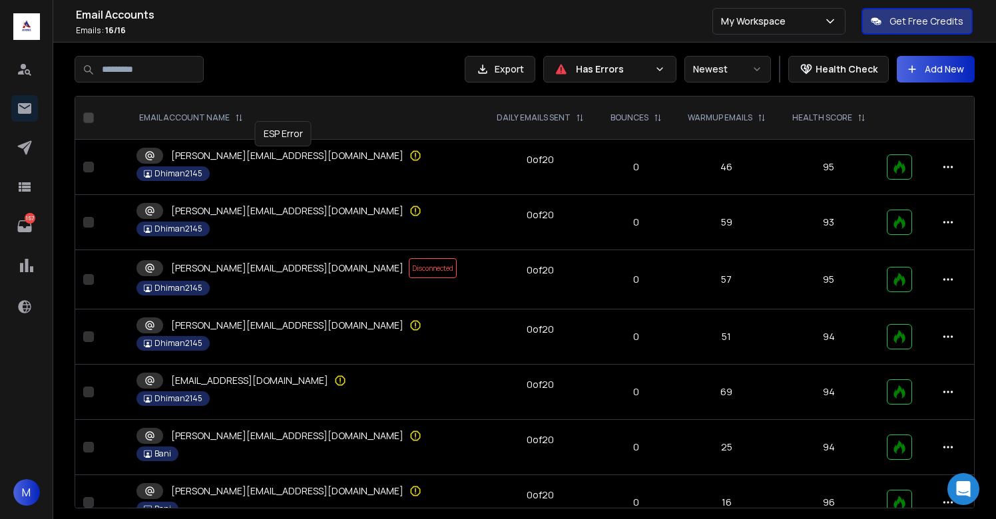
click at [409, 158] on icon at bounding box center [415, 155] width 13 height 13
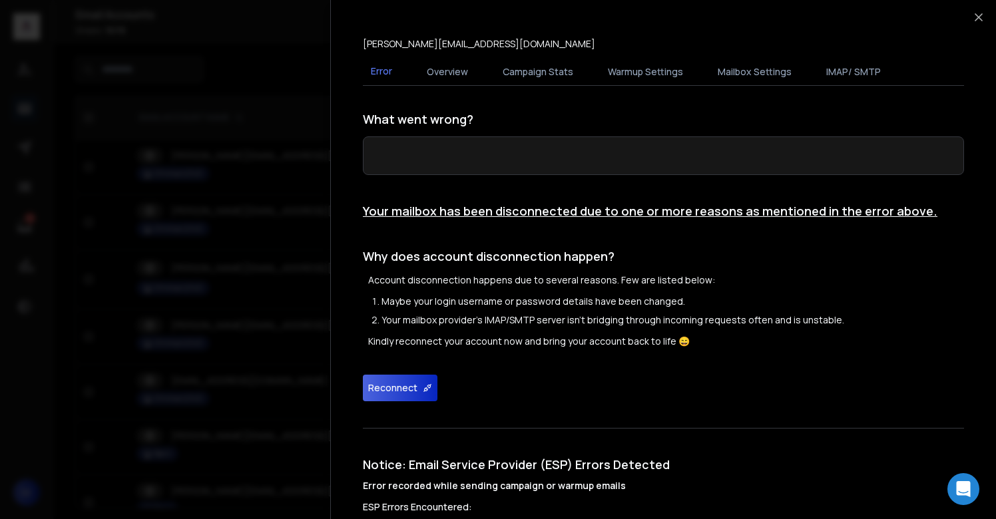
click at [423, 388] on icon at bounding box center [427, 388] width 9 height 9
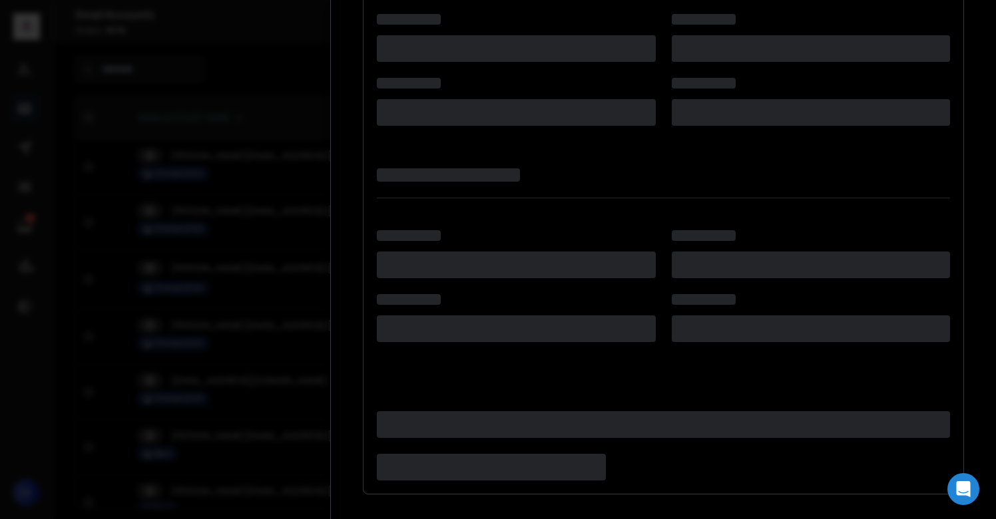
scroll to position [244, 0]
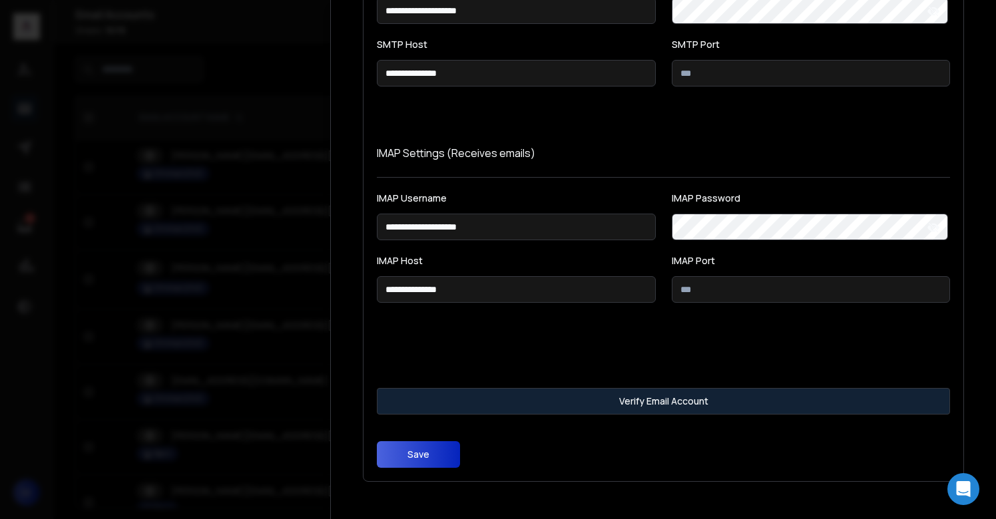
click at [499, 402] on button "Verify Email Account" at bounding box center [663, 401] width 573 height 27
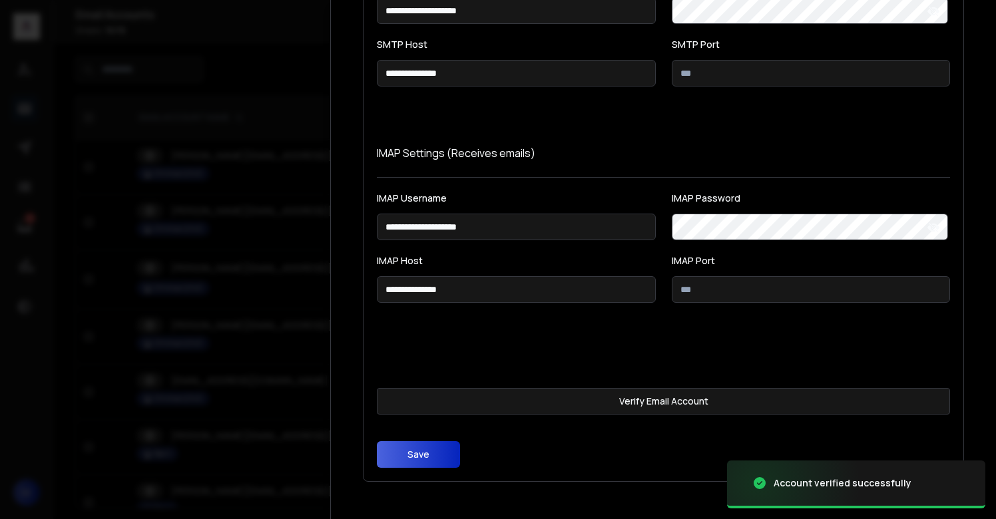
click at [422, 461] on button "Save" at bounding box center [418, 455] width 83 height 27
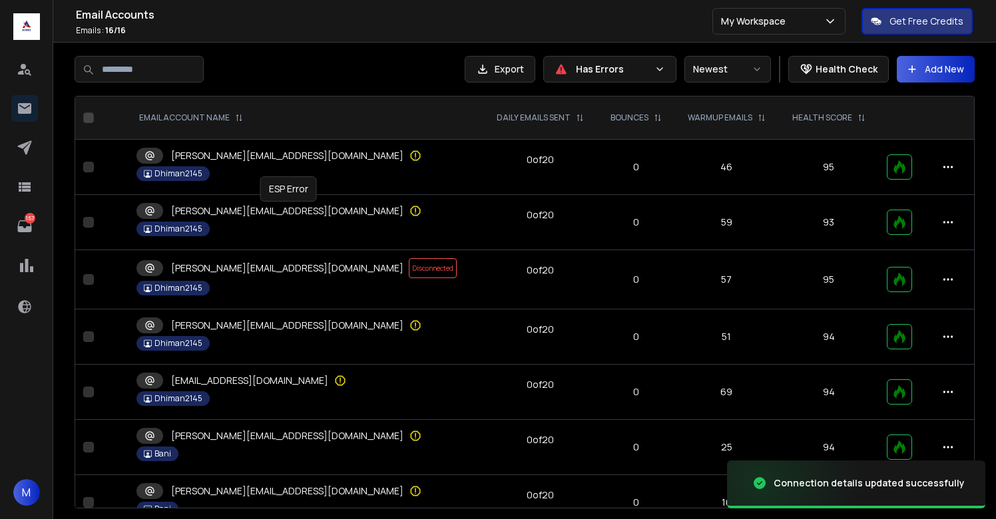
click at [409, 213] on icon at bounding box center [415, 210] width 13 height 13
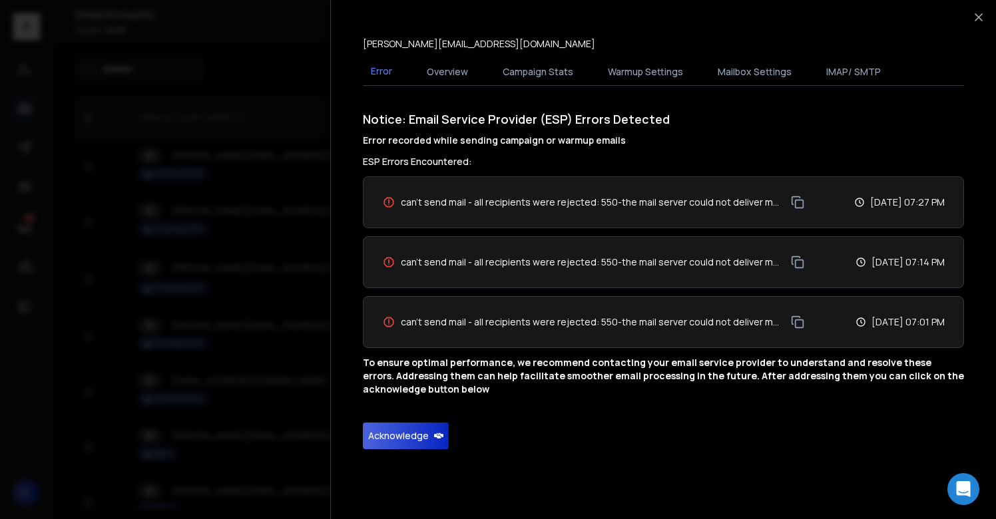
click at [398, 431] on button "Acknowledge" at bounding box center [406, 436] width 86 height 27
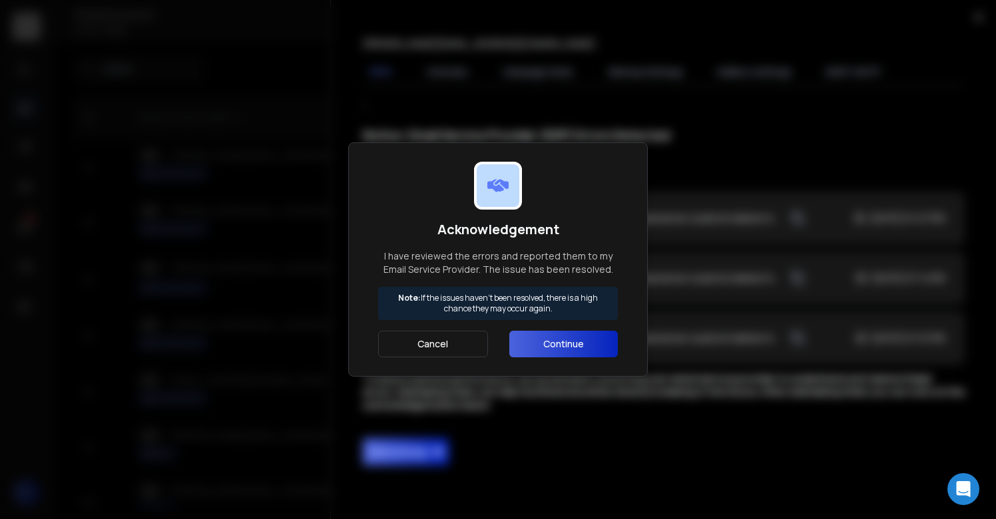
click at [525, 353] on button "Continue" at bounding box center [563, 344] width 109 height 27
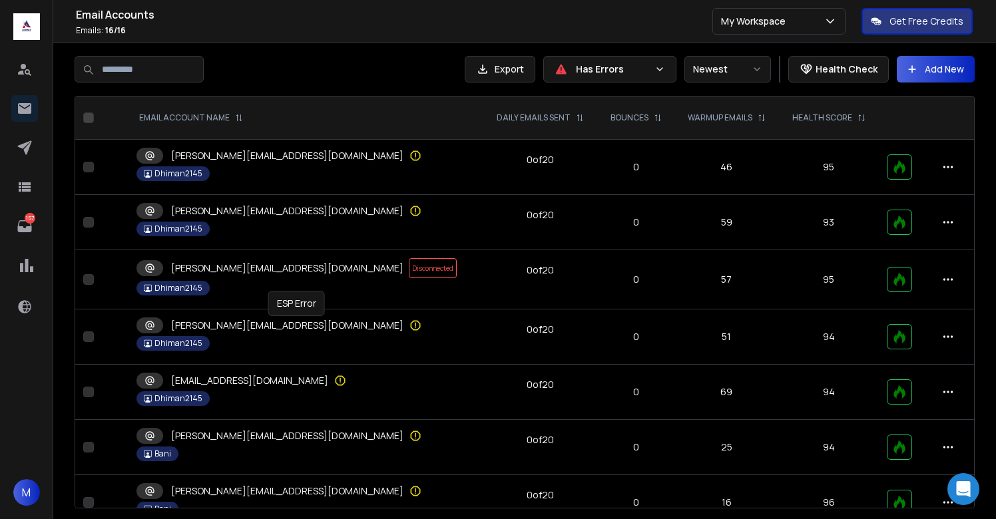
click at [409, 326] on icon at bounding box center [415, 325] width 13 height 13
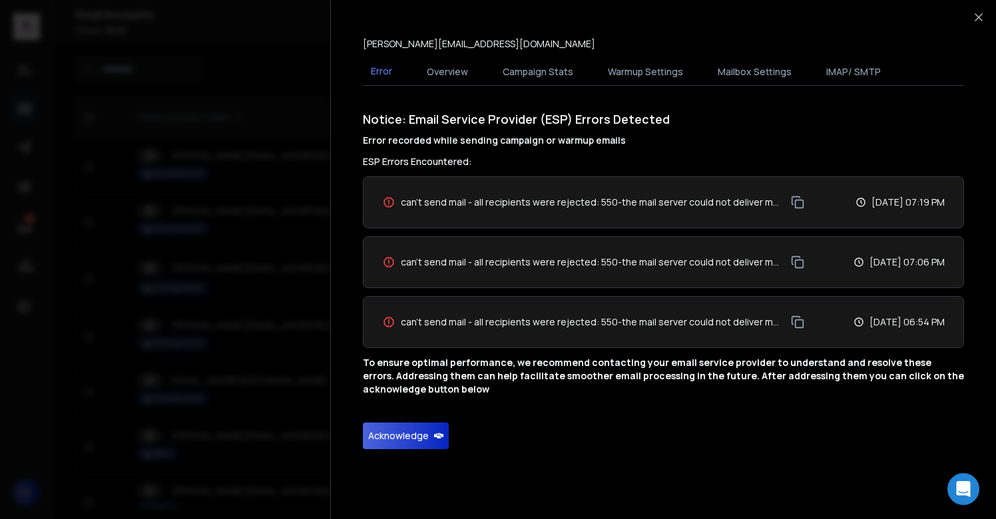
click at [402, 439] on button "Acknowledge" at bounding box center [406, 436] width 86 height 27
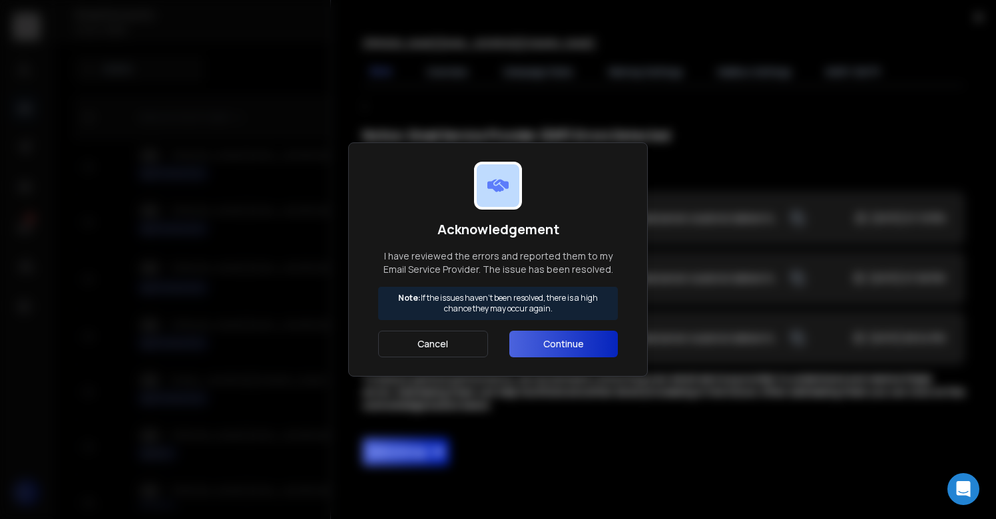
click at [535, 343] on button "Continue" at bounding box center [563, 344] width 109 height 27
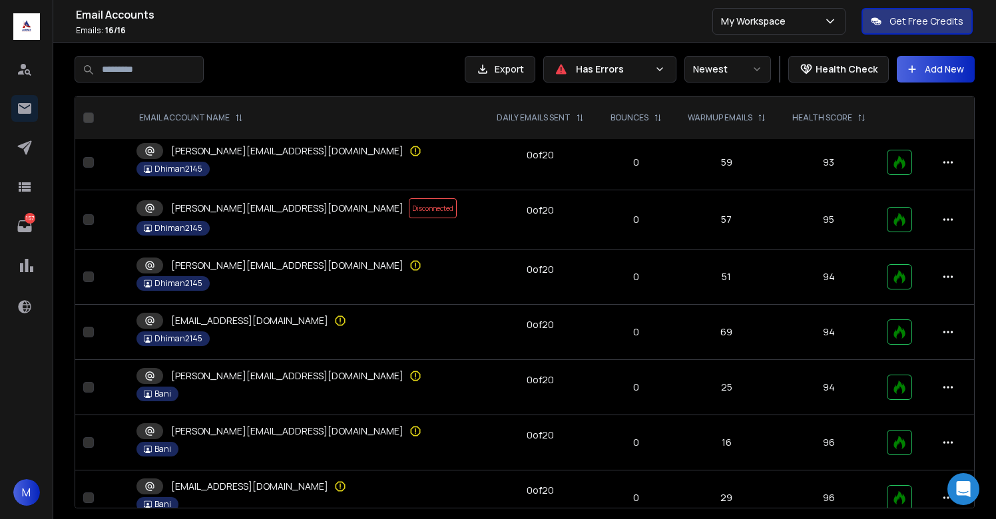
scroll to position [69, 0]
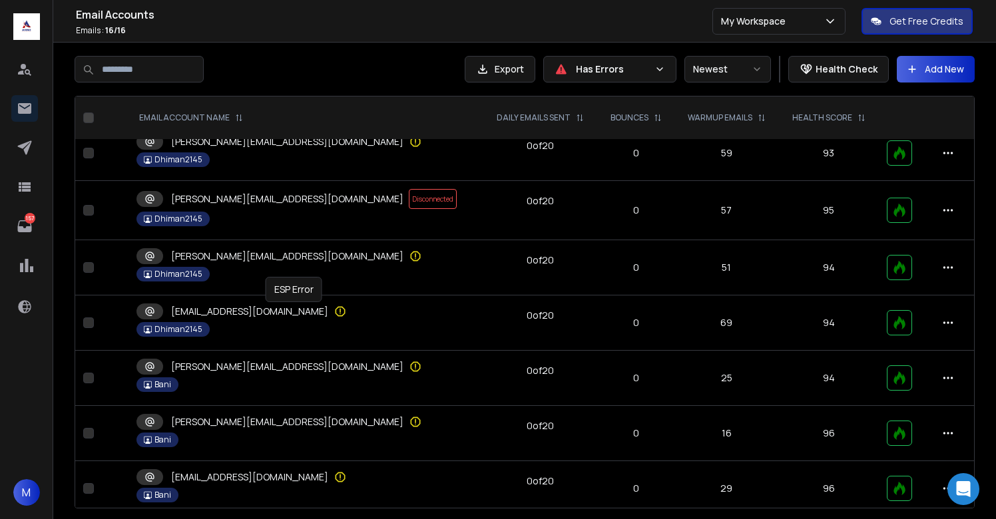
click at [334, 309] on icon at bounding box center [340, 311] width 13 height 13
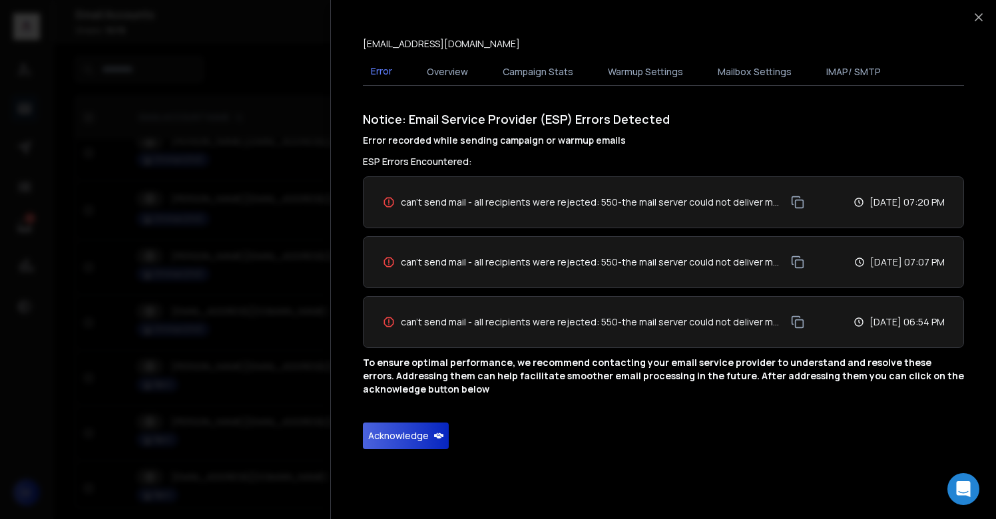
click at [390, 443] on button "Acknowledge" at bounding box center [406, 436] width 86 height 27
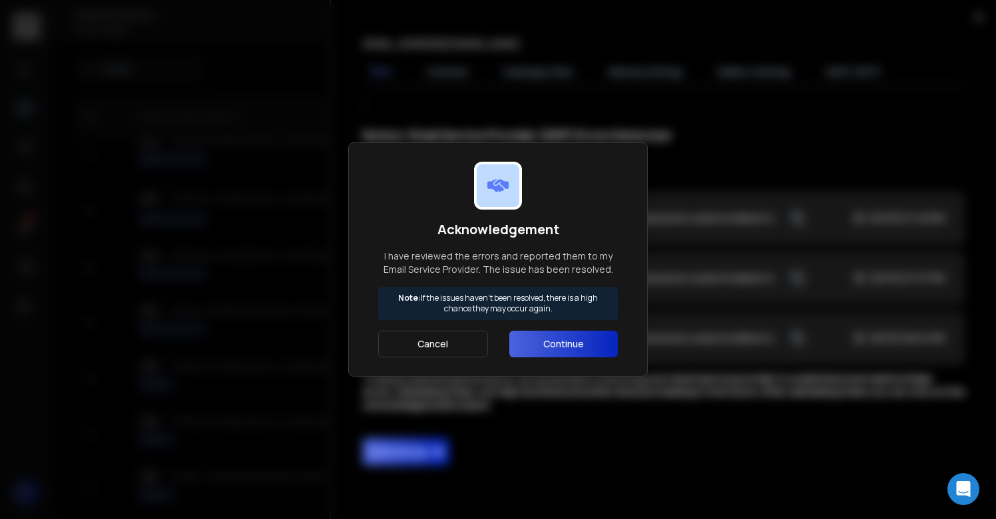
click at [566, 342] on button "Continue" at bounding box center [563, 344] width 109 height 27
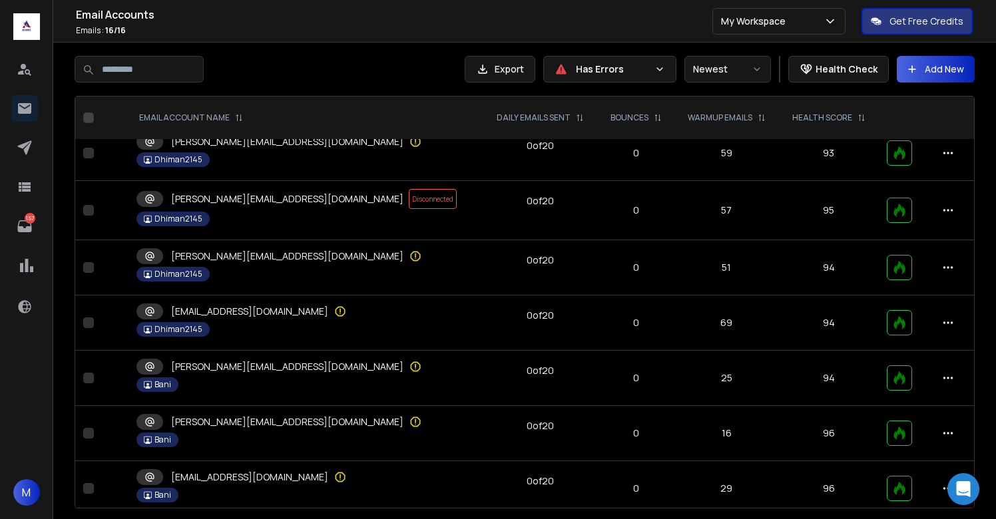
click at [296, 365] on div "[PERSON_NAME][EMAIL_ADDRESS][DOMAIN_NAME]" at bounding box center [306, 367] width 339 height 16
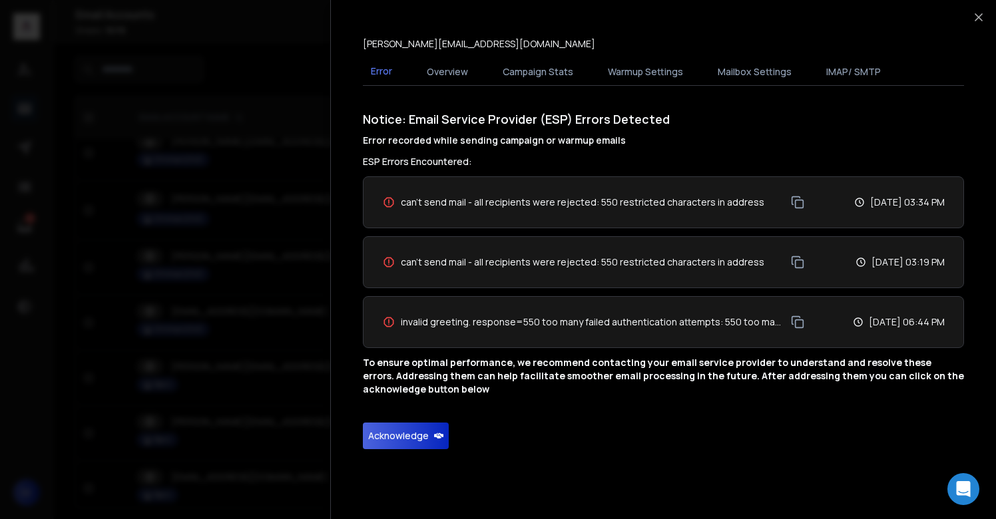
click at [388, 437] on button "Acknowledge" at bounding box center [406, 436] width 86 height 27
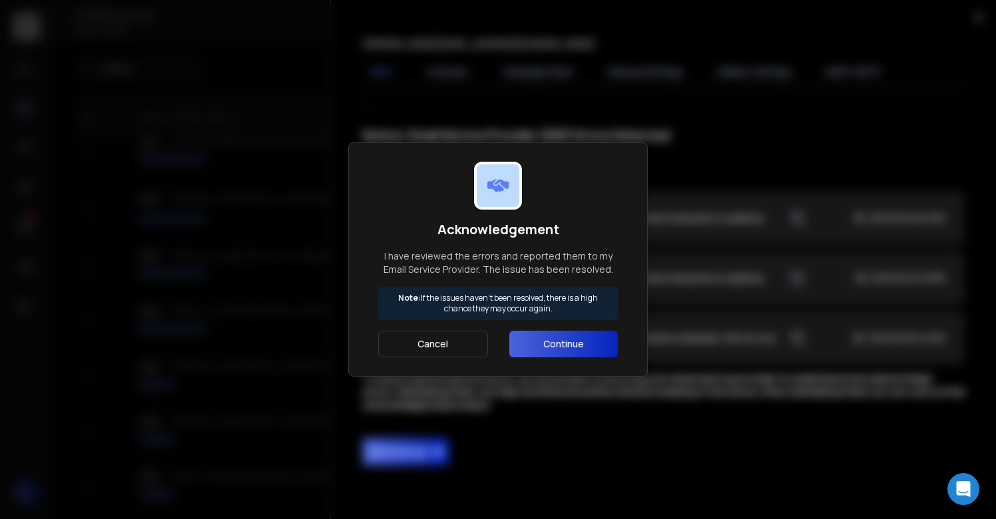
click at [549, 349] on button "Continue" at bounding box center [563, 344] width 109 height 27
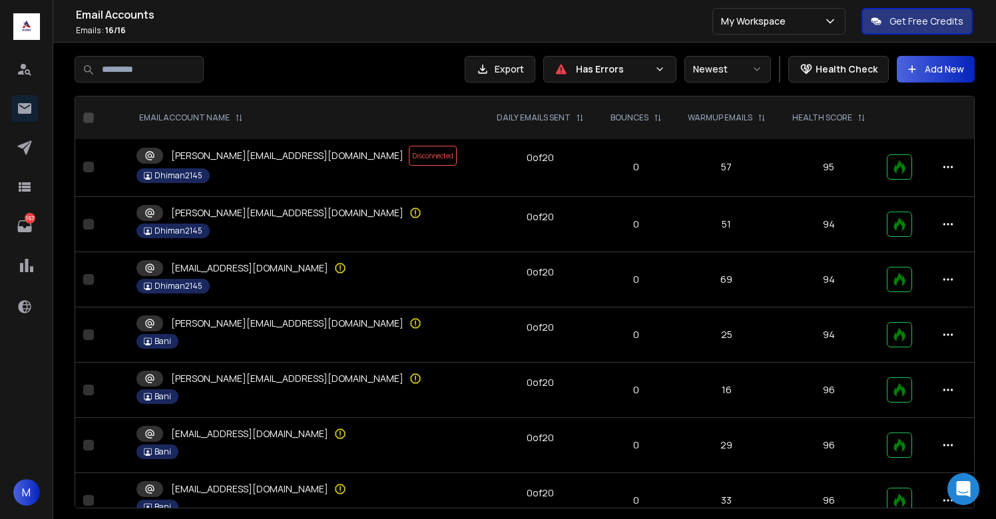
scroll to position [114, 0]
click at [409, 324] on icon at bounding box center [415, 322] width 13 height 13
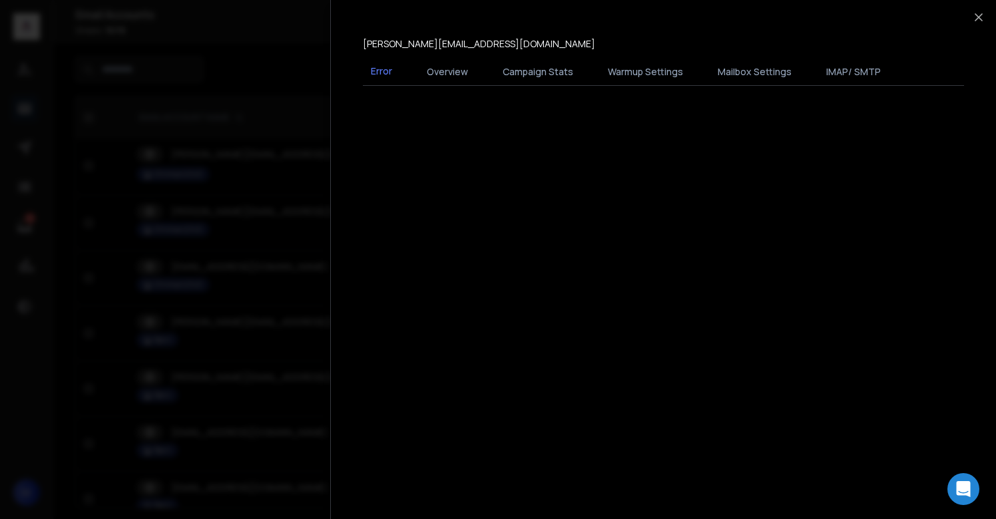
click at [284, 324] on div at bounding box center [498, 259] width 996 height 519
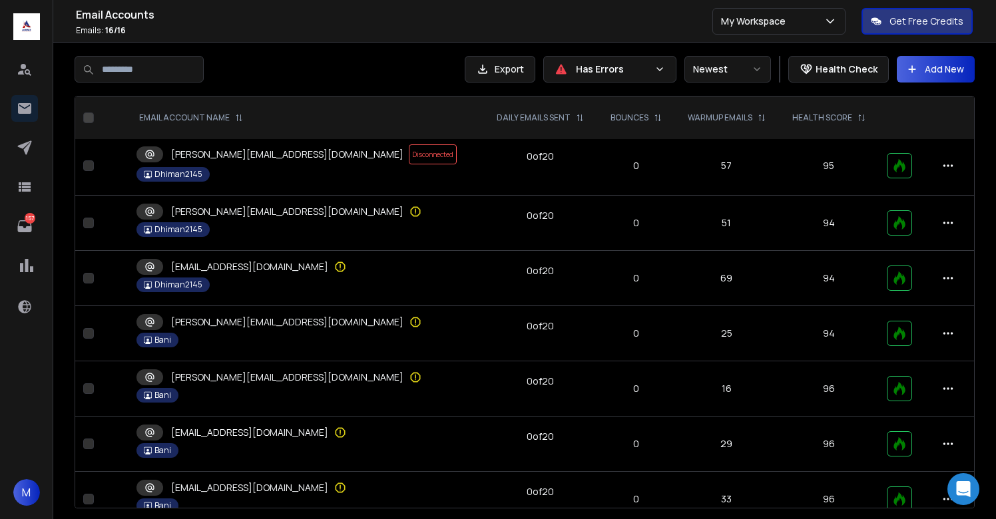
click at [276, 368] on td "kim@bmdigitech.biz Bani" at bounding box center [306, 389] width 355 height 55
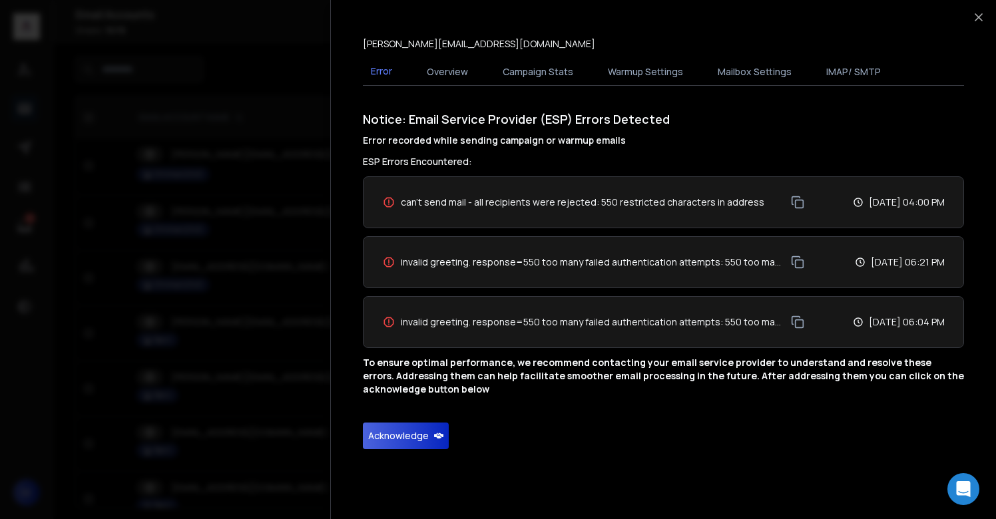
click at [419, 447] on button "Acknowledge" at bounding box center [406, 436] width 86 height 27
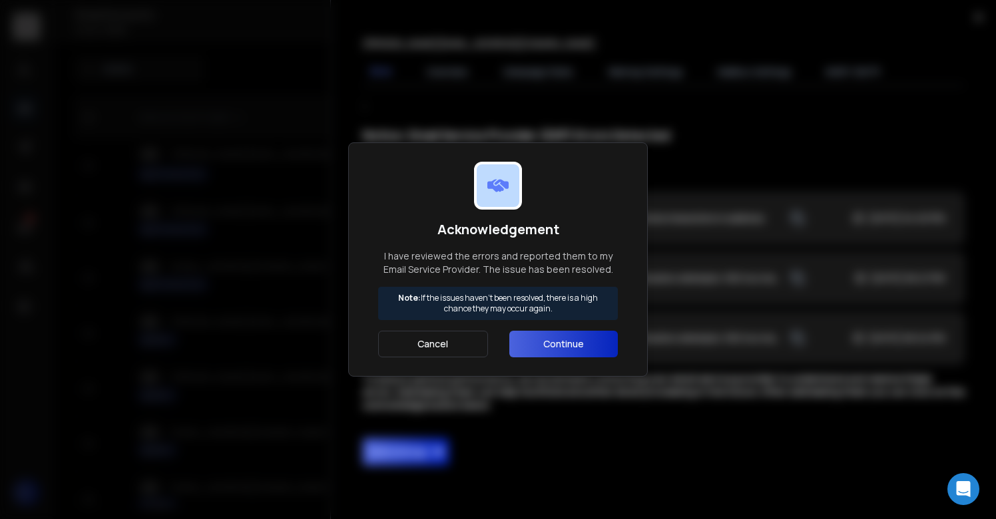
click at [542, 348] on button "Continue" at bounding box center [563, 344] width 109 height 27
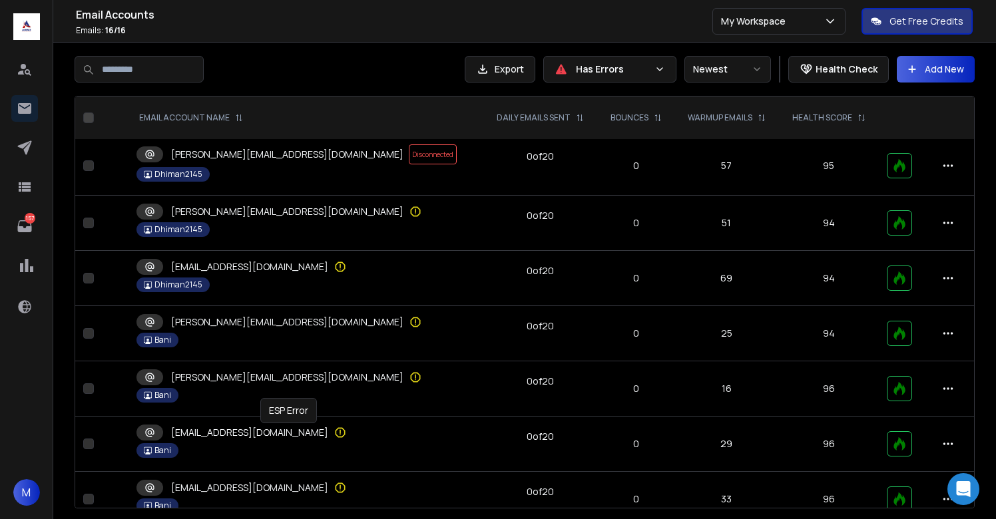
click at [334, 434] on icon at bounding box center [340, 432] width 13 height 13
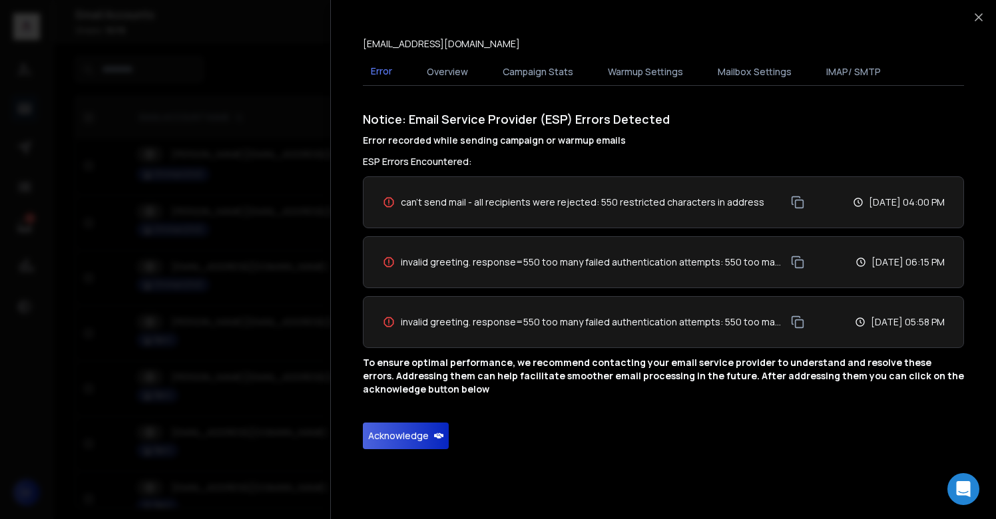
click at [410, 430] on button "Acknowledge" at bounding box center [406, 436] width 86 height 27
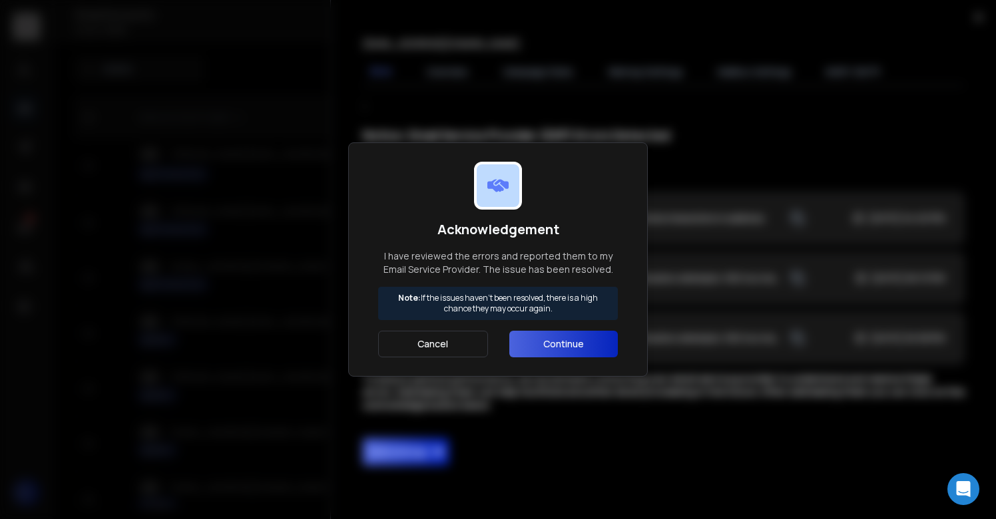
click at [552, 356] on button "Continue" at bounding box center [563, 344] width 109 height 27
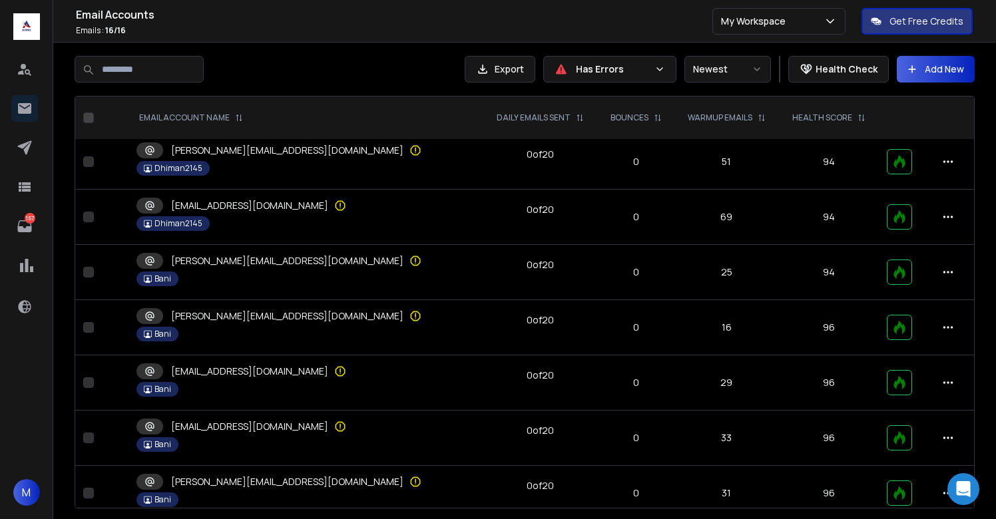
scroll to position [179, 0]
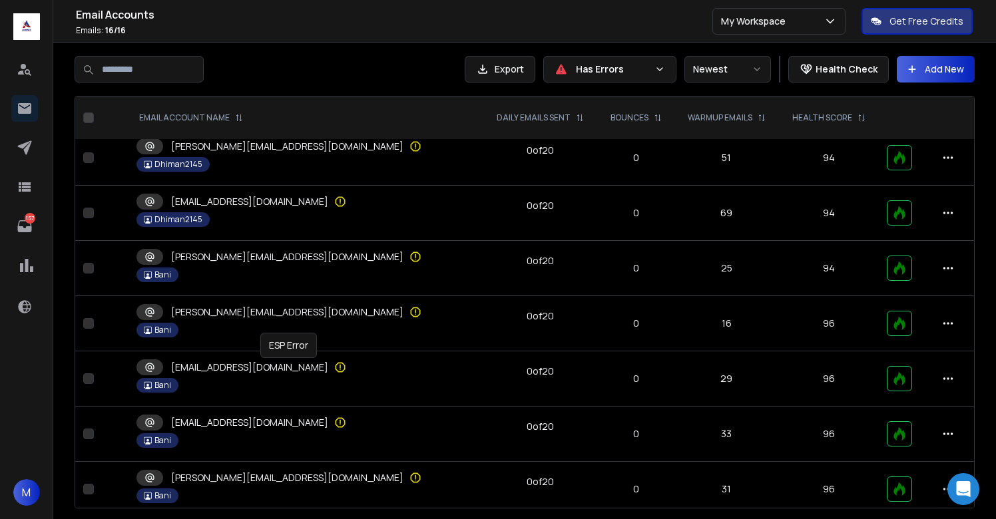
click at [334, 364] on icon at bounding box center [340, 367] width 13 height 13
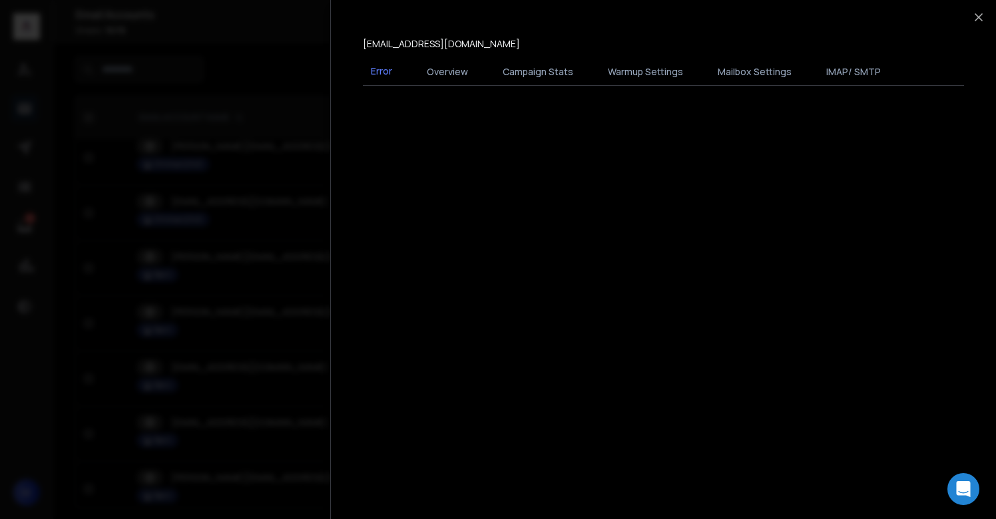
click at [286, 364] on div at bounding box center [498, 259] width 996 height 519
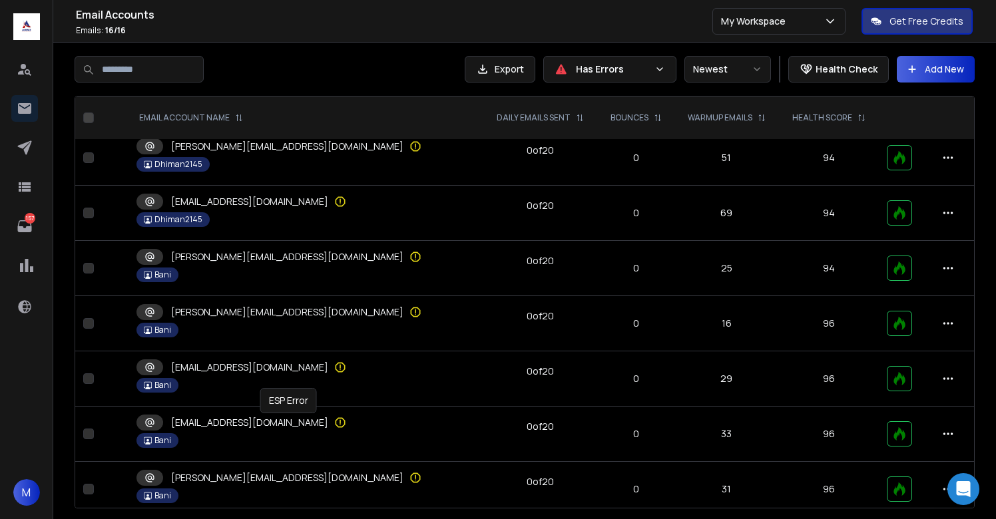
click at [340, 425] on circle at bounding box center [340, 425] width 1 height 1
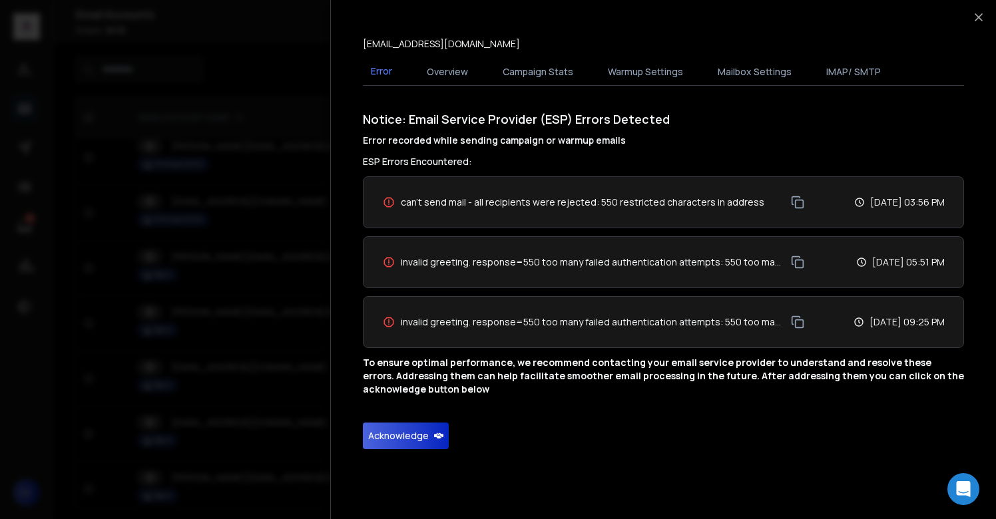
click at [396, 435] on button "Acknowledge" at bounding box center [406, 436] width 86 height 27
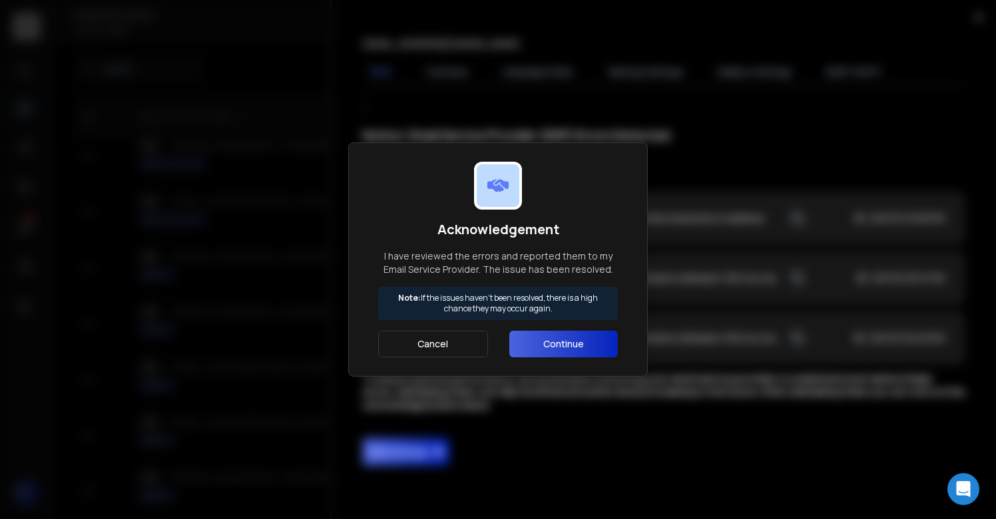
click at [559, 350] on button "Continue" at bounding box center [563, 344] width 109 height 27
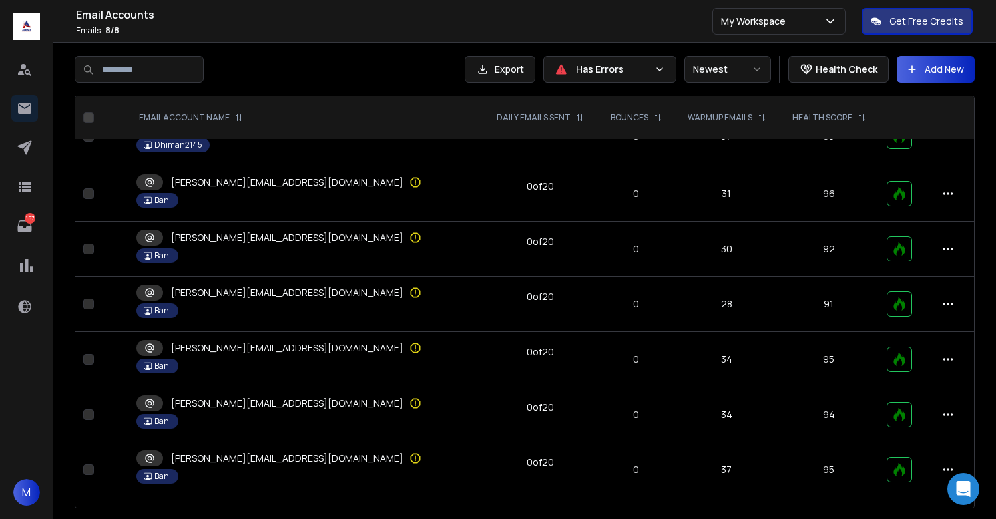
scroll to position [92, 0]
click at [411, 404] on icon at bounding box center [416, 404] width 10 height 10
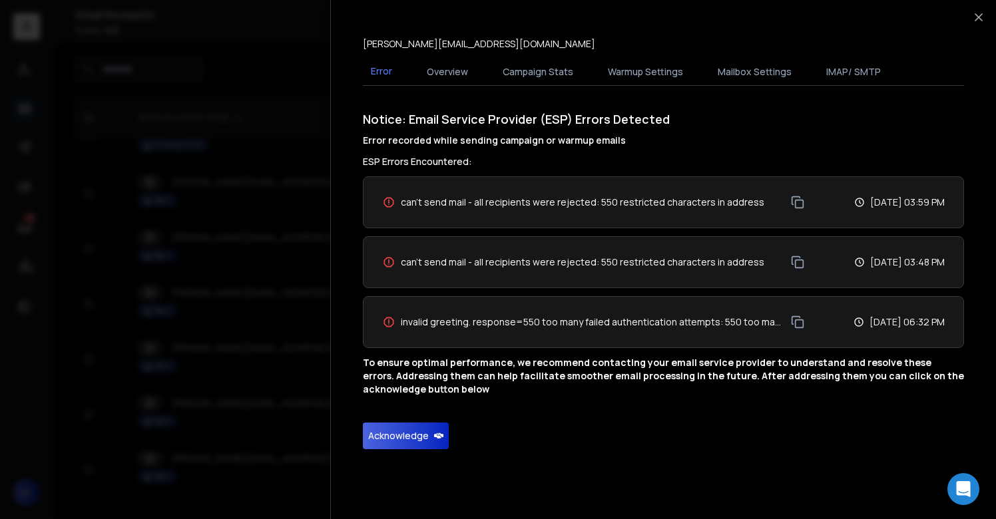
click at [396, 443] on button "Acknowledge" at bounding box center [406, 436] width 86 height 27
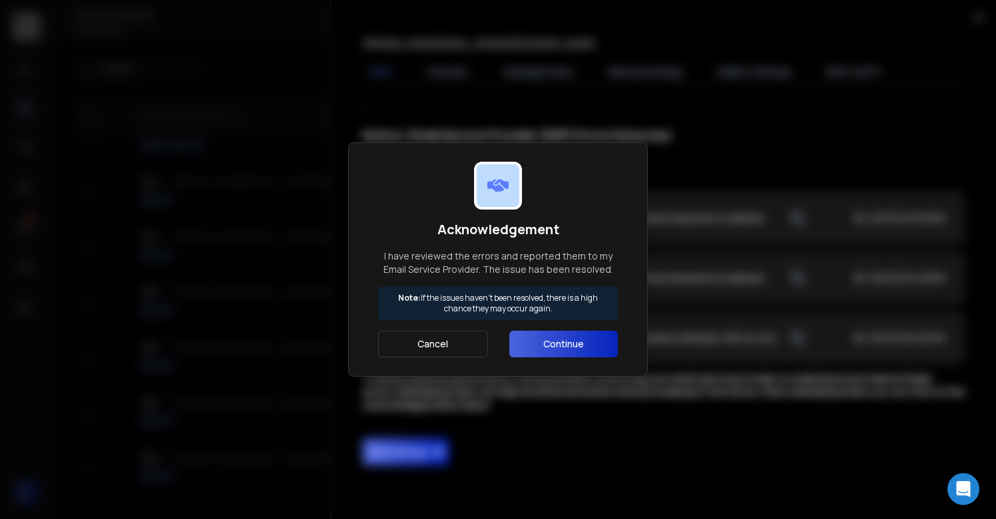
click at [553, 343] on button "Continue" at bounding box center [563, 344] width 109 height 27
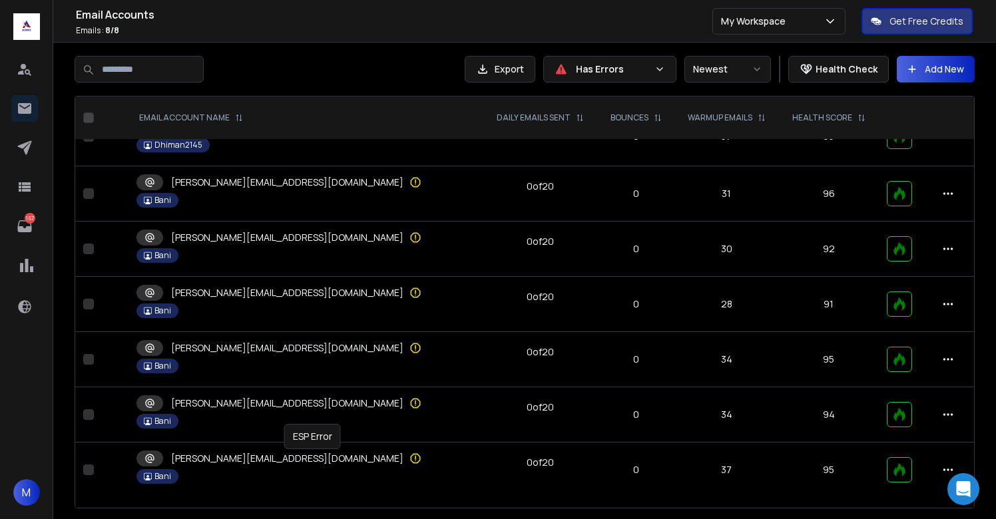
click at [409, 455] on icon at bounding box center [415, 458] width 13 height 13
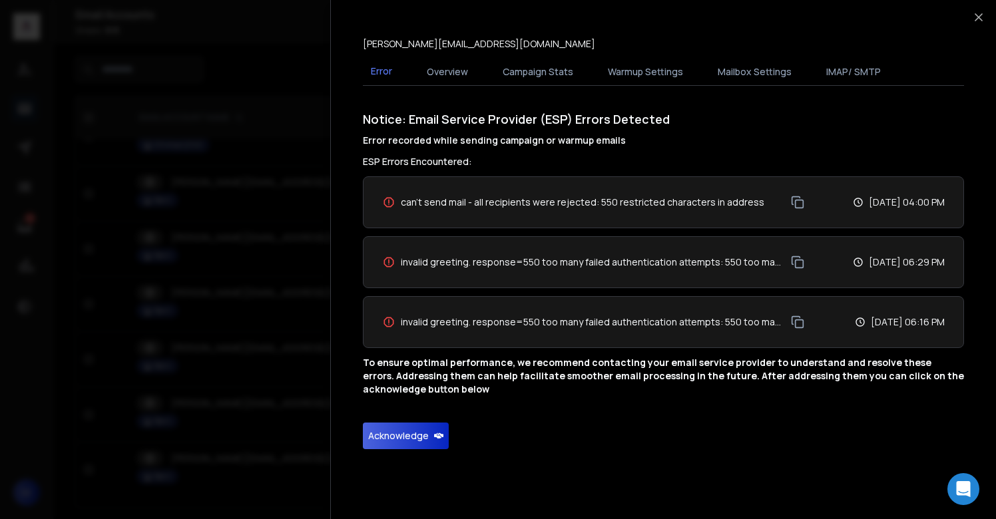
click at [412, 435] on button "Acknowledge" at bounding box center [406, 436] width 86 height 27
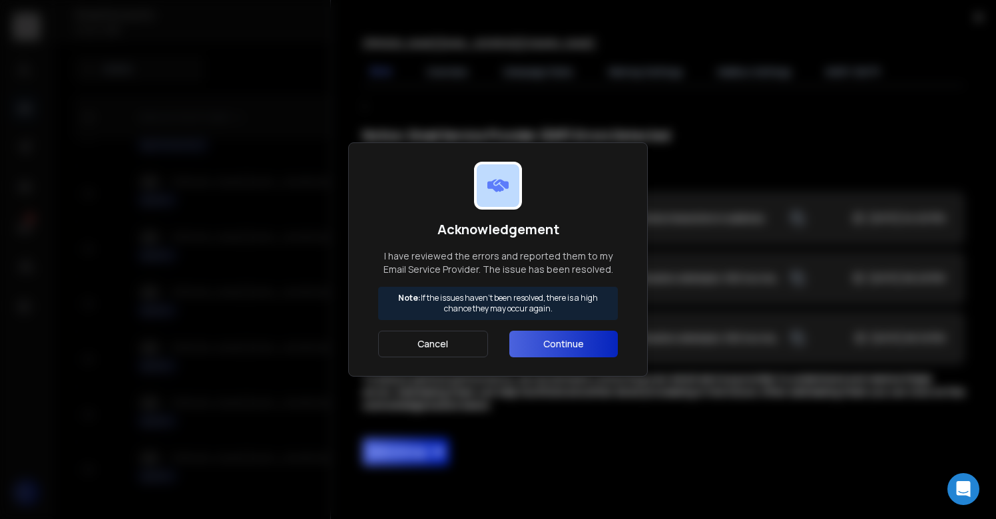
click at [530, 356] on button "Continue" at bounding box center [563, 344] width 109 height 27
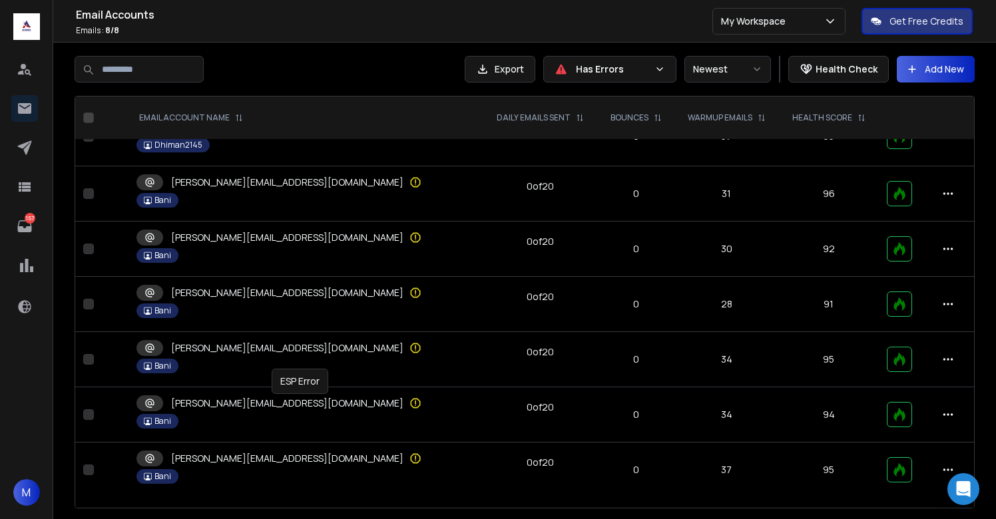
click at [409, 397] on icon at bounding box center [415, 403] width 13 height 13
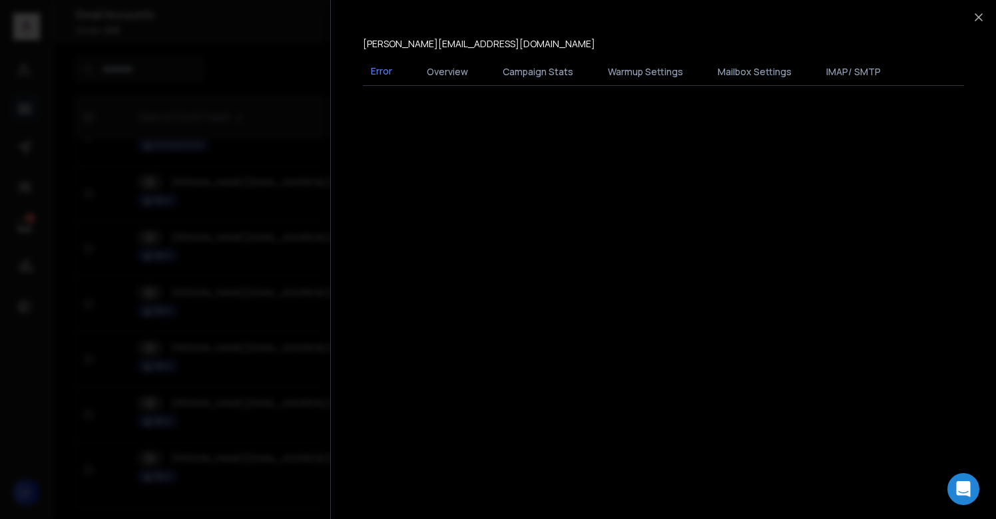
click at [305, 397] on div at bounding box center [498, 259] width 996 height 519
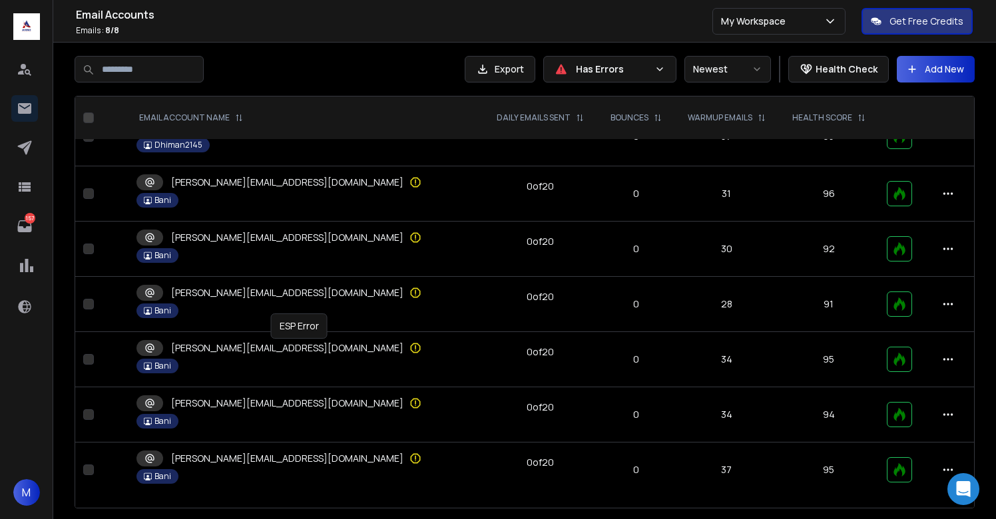
click at [302, 339] on td "tina@bmdigitech.solutions Bani" at bounding box center [306, 359] width 355 height 55
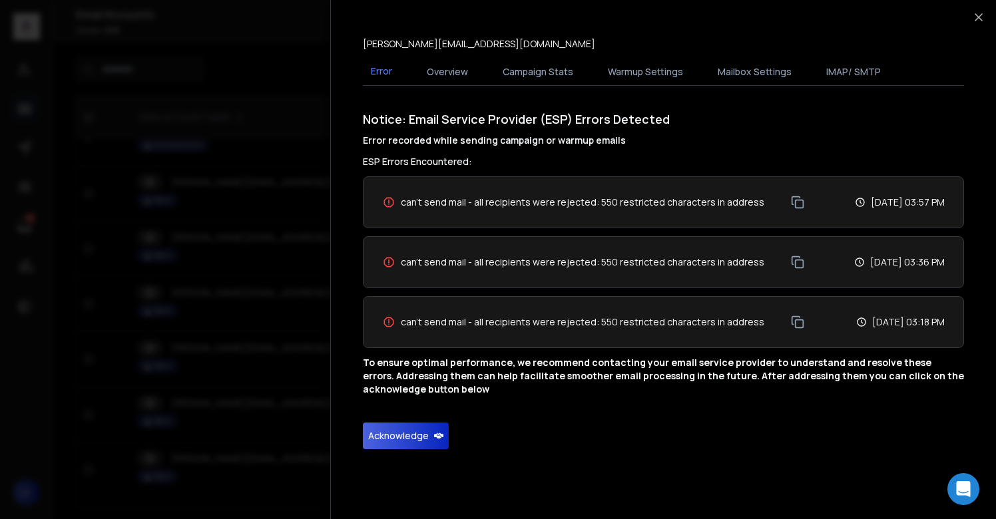
click at [405, 433] on button "Acknowledge" at bounding box center [406, 436] width 86 height 27
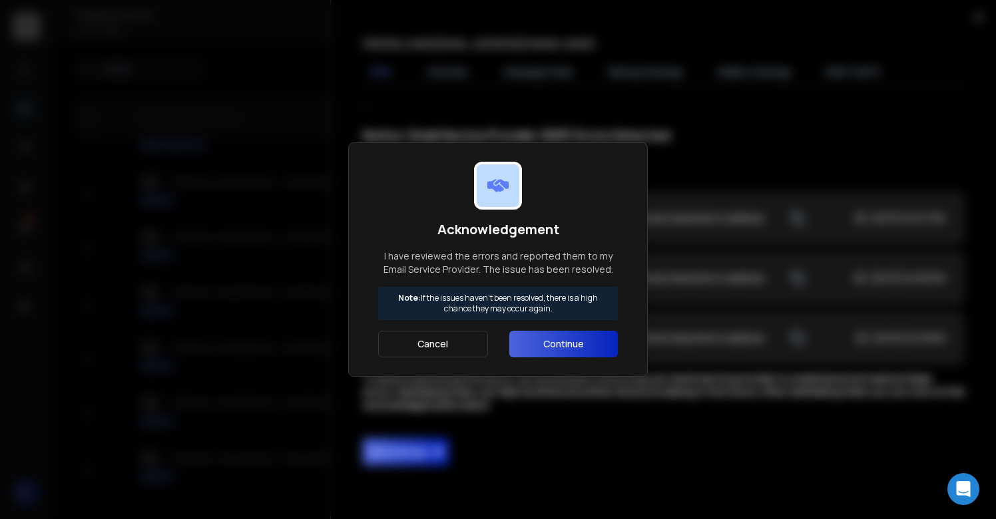
click at [555, 336] on button "Continue" at bounding box center [563, 344] width 109 height 27
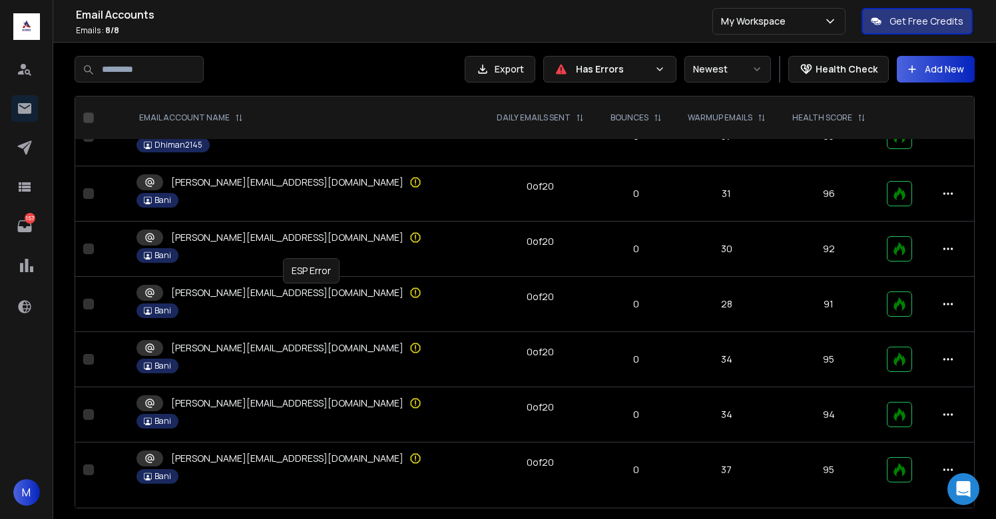
click at [415, 290] on icon at bounding box center [415, 292] width 1 height 4
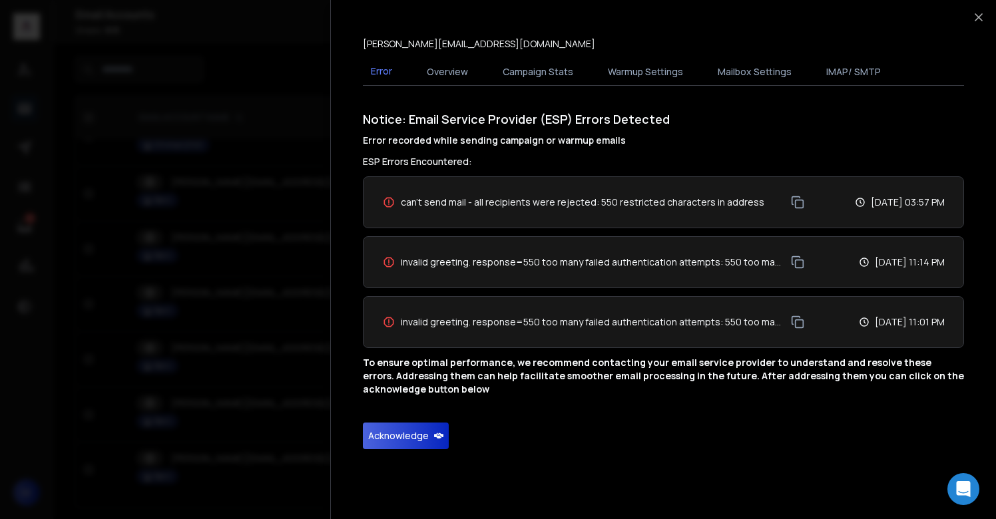
click at [383, 432] on button "Acknowledge" at bounding box center [406, 436] width 86 height 27
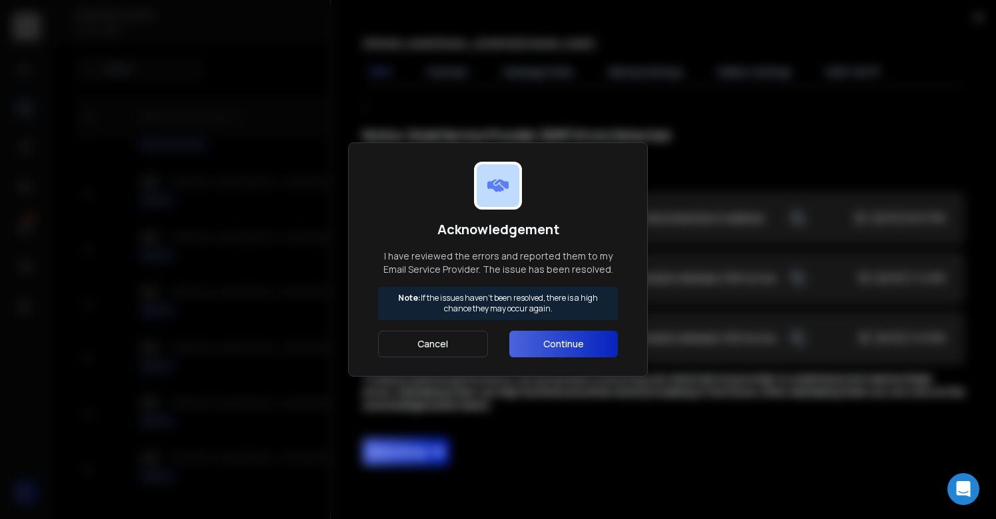
click at [539, 351] on button "Continue" at bounding box center [563, 344] width 109 height 27
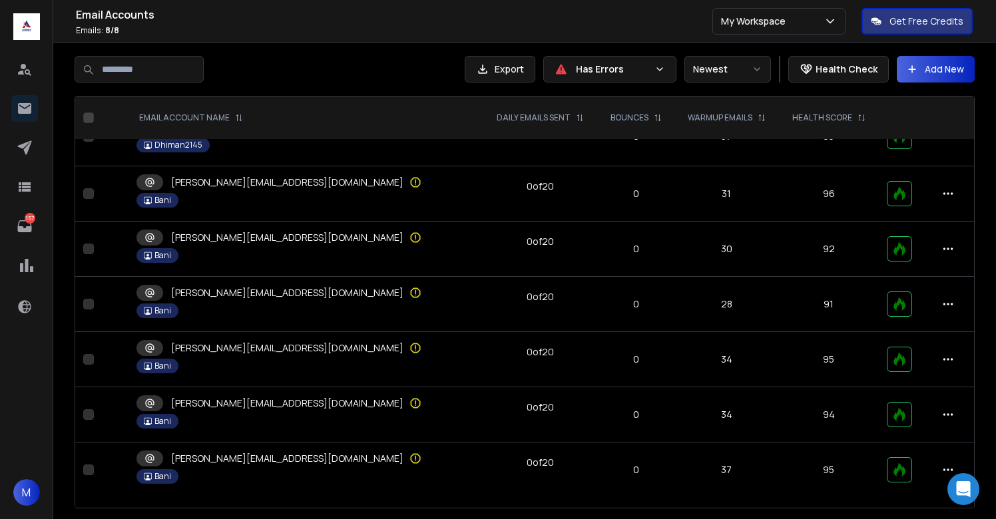
click at [409, 351] on icon at bounding box center [415, 348] width 13 height 13
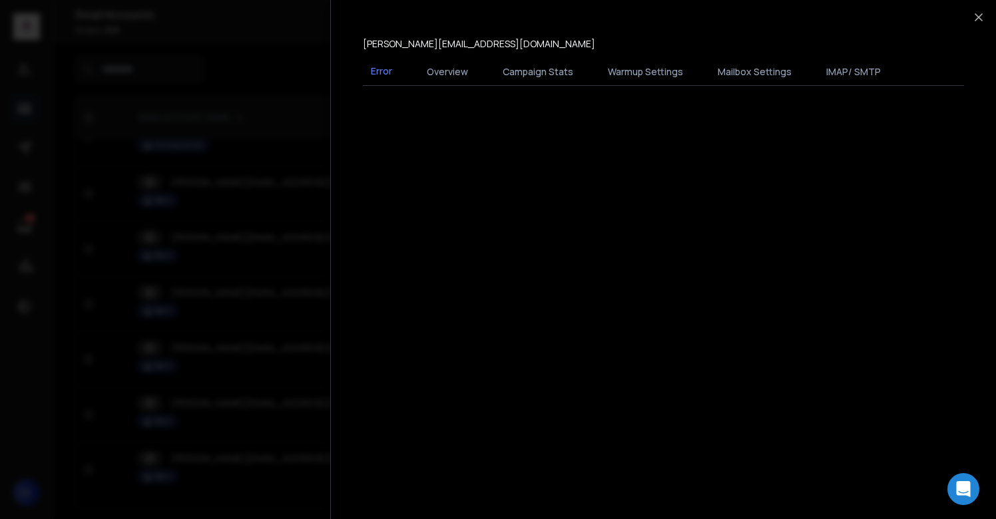
click at [303, 351] on div at bounding box center [498, 259] width 996 height 519
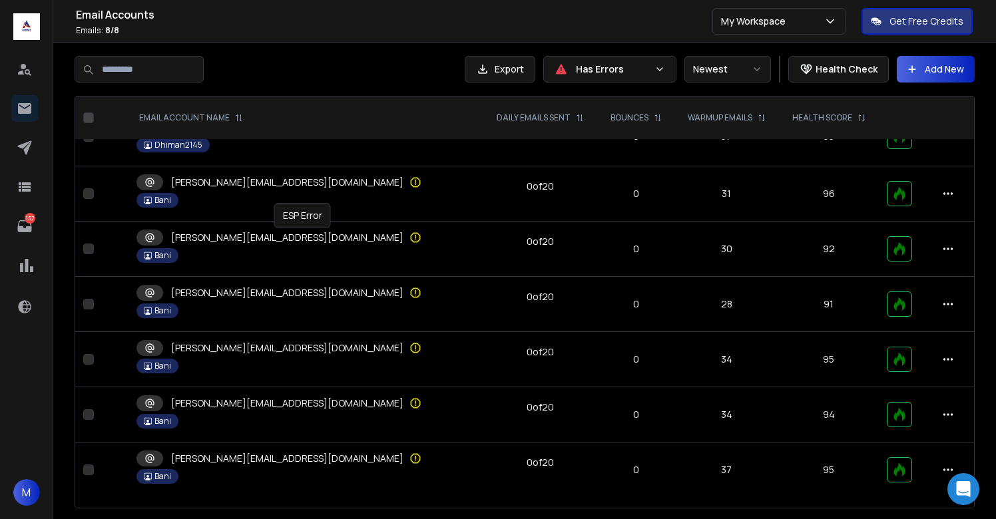
click at [409, 240] on icon at bounding box center [415, 237] width 13 height 13
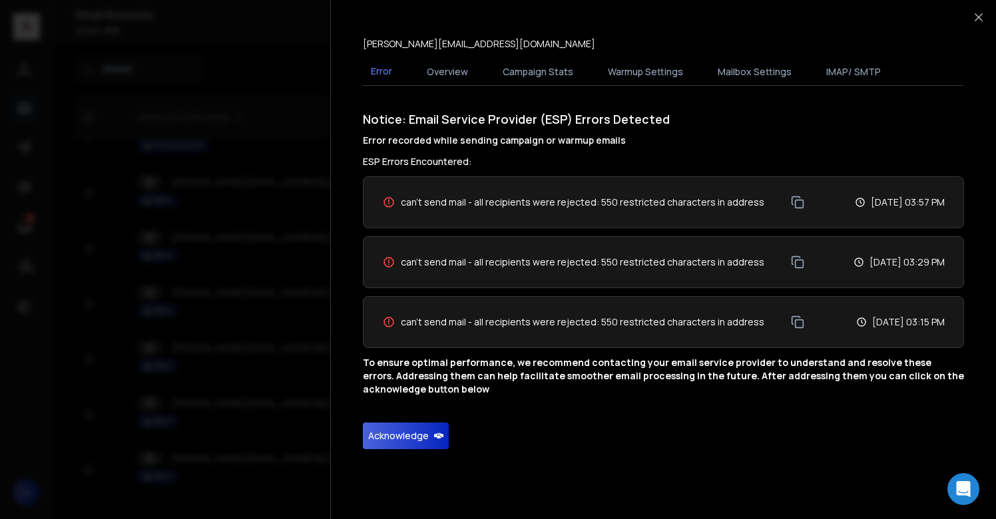
click at [399, 428] on button "Acknowledge" at bounding box center [406, 436] width 86 height 27
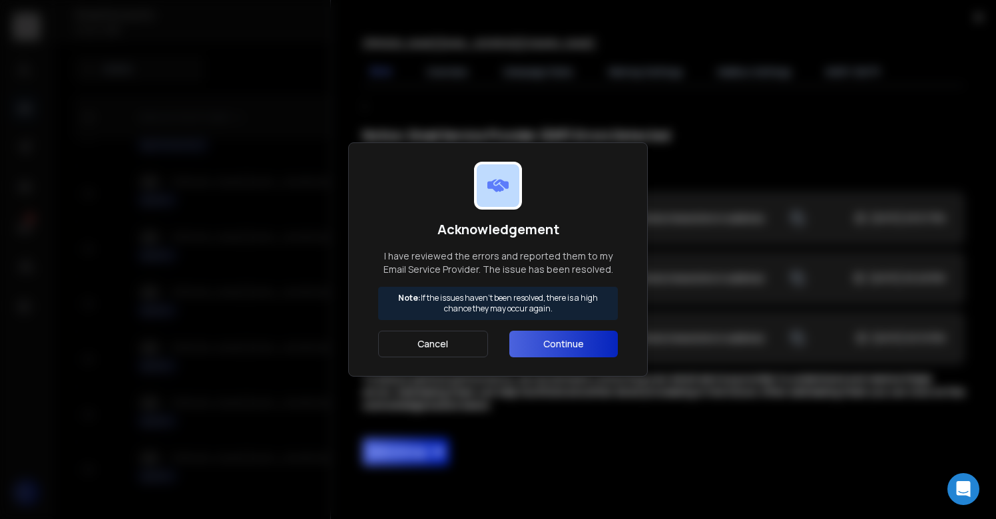
click at [554, 345] on button "Continue" at bounding box center [563, 344] width 109 height 27
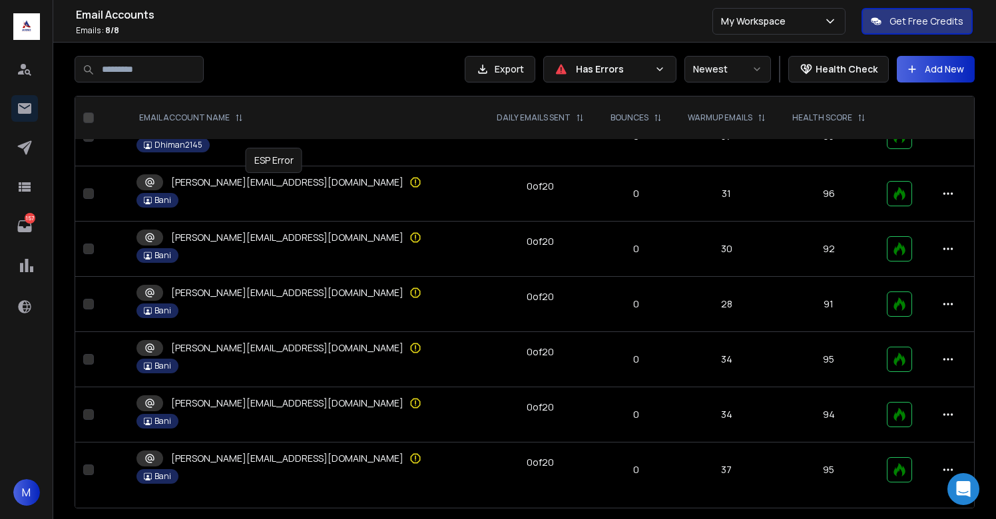
click at [411, 187] on icon at bounding box center [416, 183] width 10 height 10
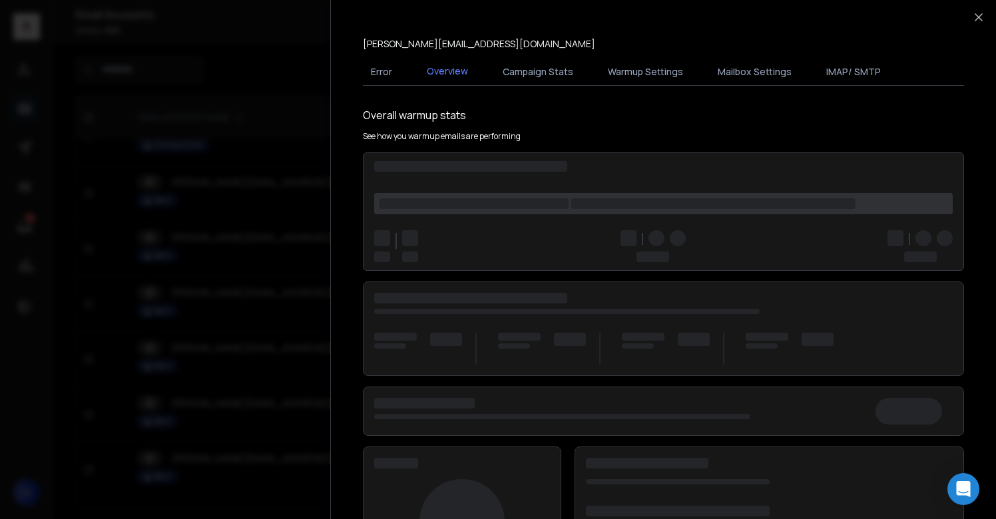
click at [251, 356] on div at bounding box center [498, 259] width 996 height 519
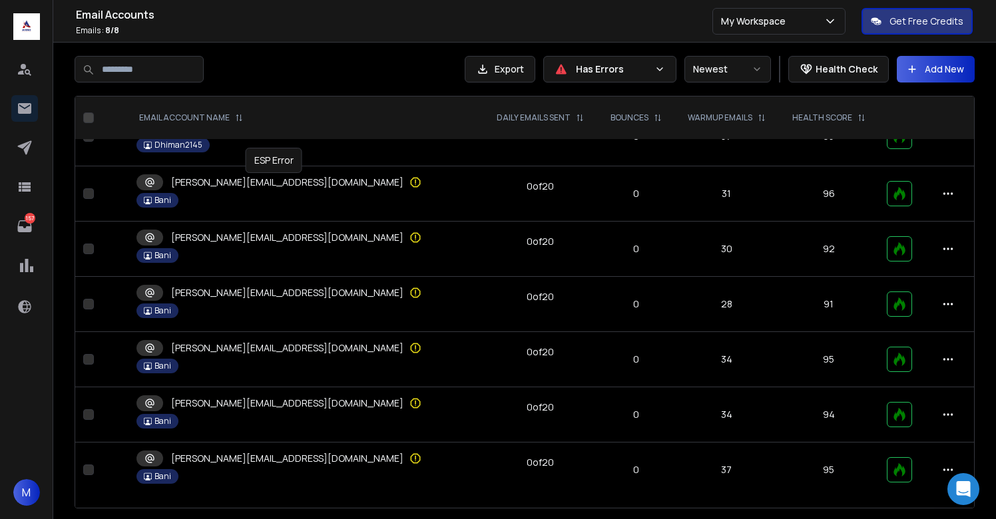
click at [409, 178] on icon at bounding box center [415, 182] width 13 height 13
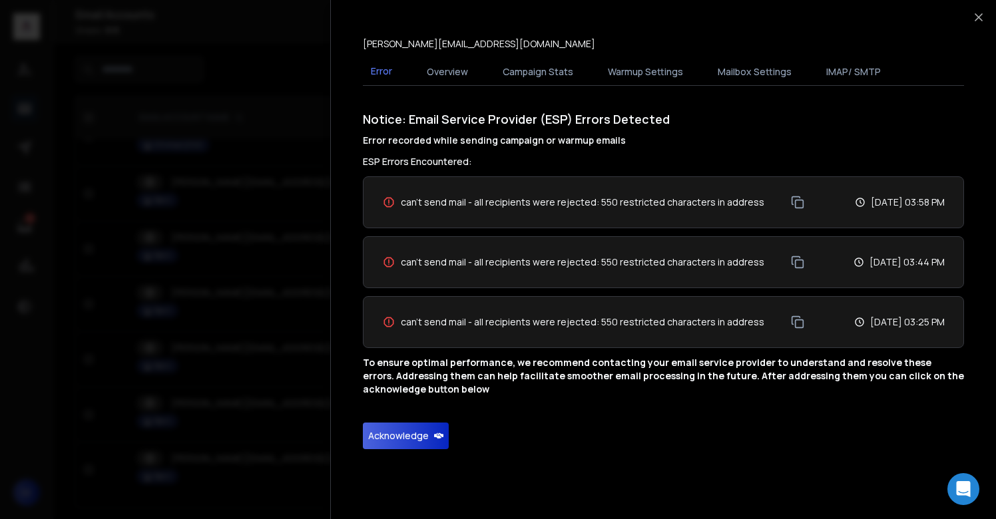
click at [392, 432] on button "Acknowledge" at bounding box center [406, 436] width 86 height 27
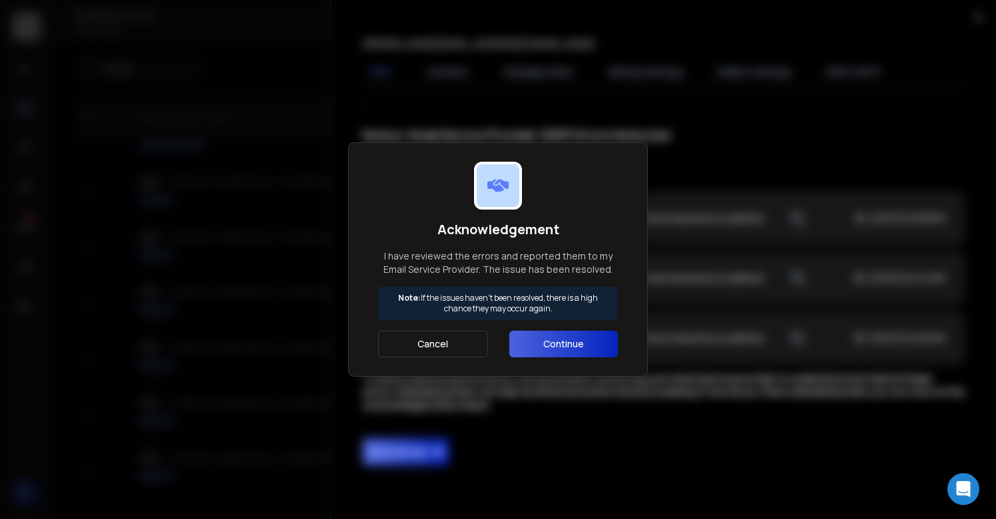
click at [558, 351] on button "Continue" at bounding box center [563, 344] width 109 height 27
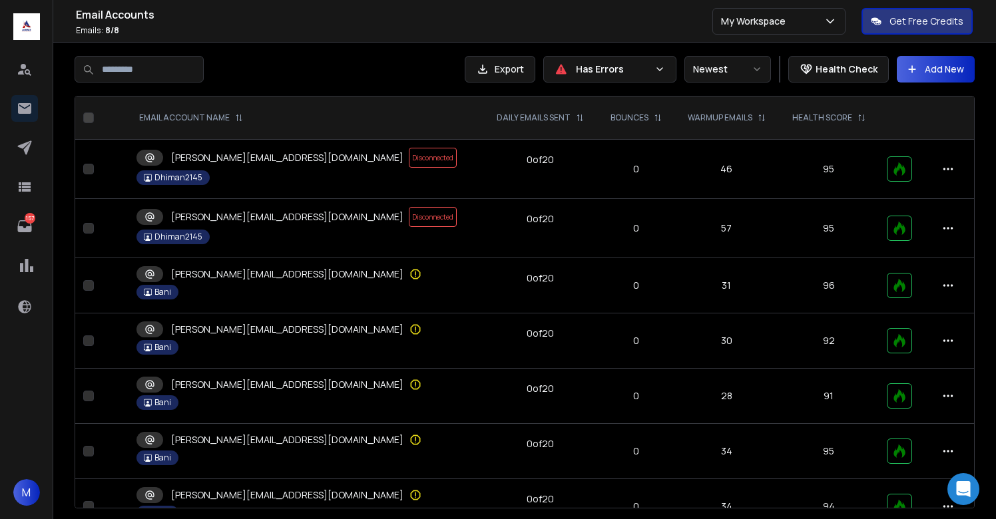
click at [409, 157] on span "Disconnected" at bounding box center [433, 158] width 48 height 20
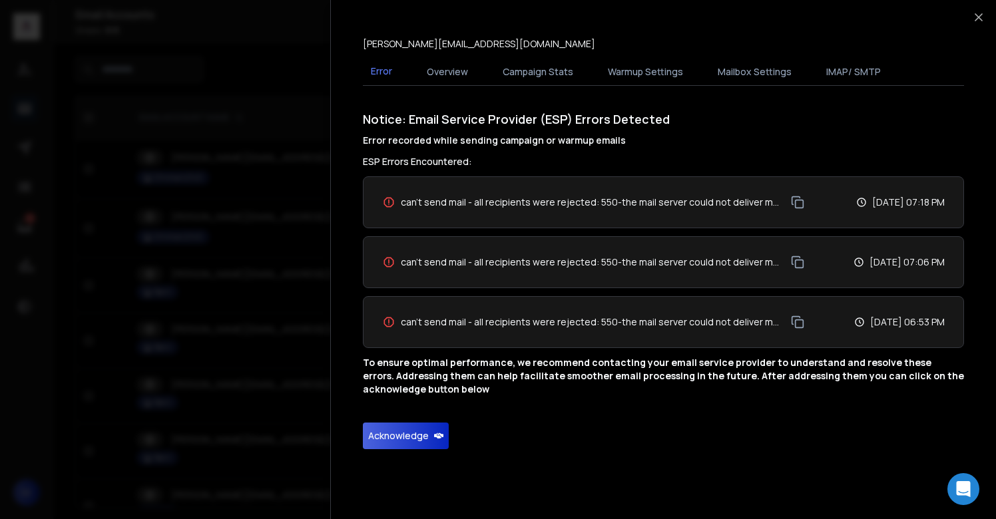
click at [397, 439] on button "Acknowledge" at bounding box center [406, 436] width 86 height 27
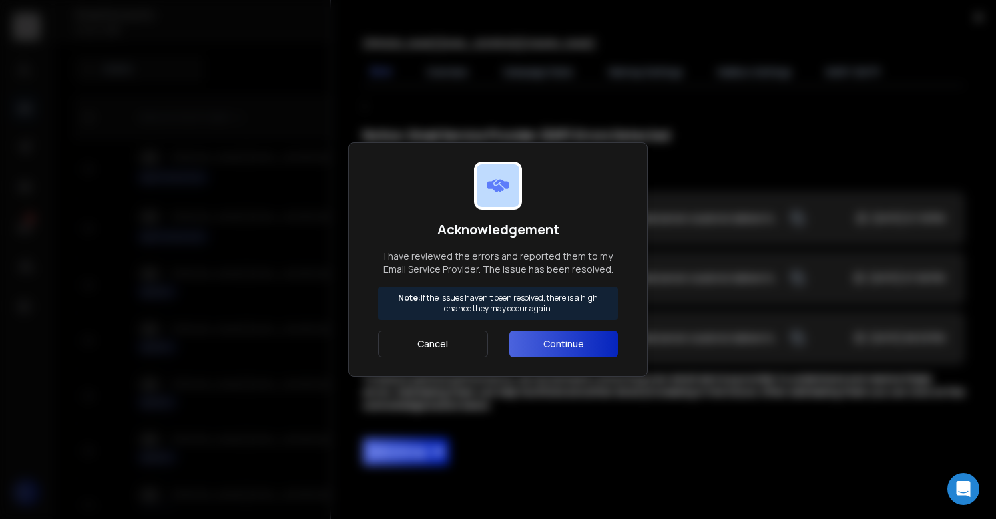
click at [568, 329] on div "Acknowledgement I have reviewed the errors and reported them to my Email Servic…" at bounding box center [498, 260] width 240 height 196
click at [568, 337] on button "Continue" at bounding box center [563, 344] width 109 height 27
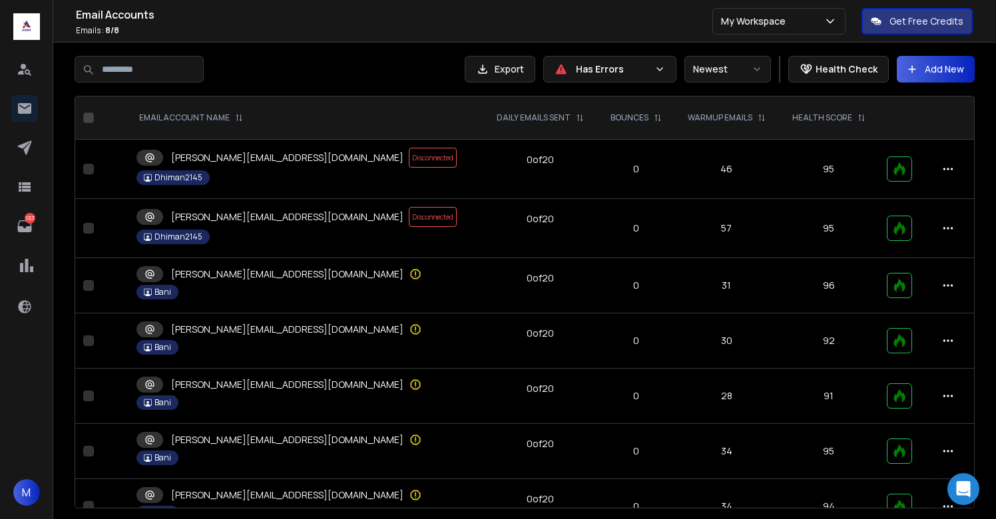
click at [409, 219] on span "Disconnected" at bounding box center [433, 217] width 48 height 20
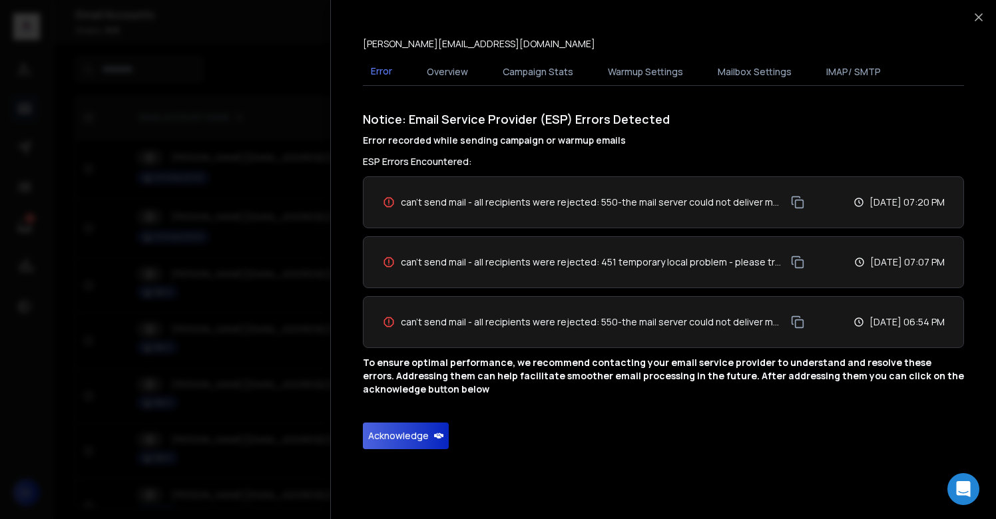
click at [419, 438] on button "Acknowledge" at bounding box center [406, 436] width 86 height 27
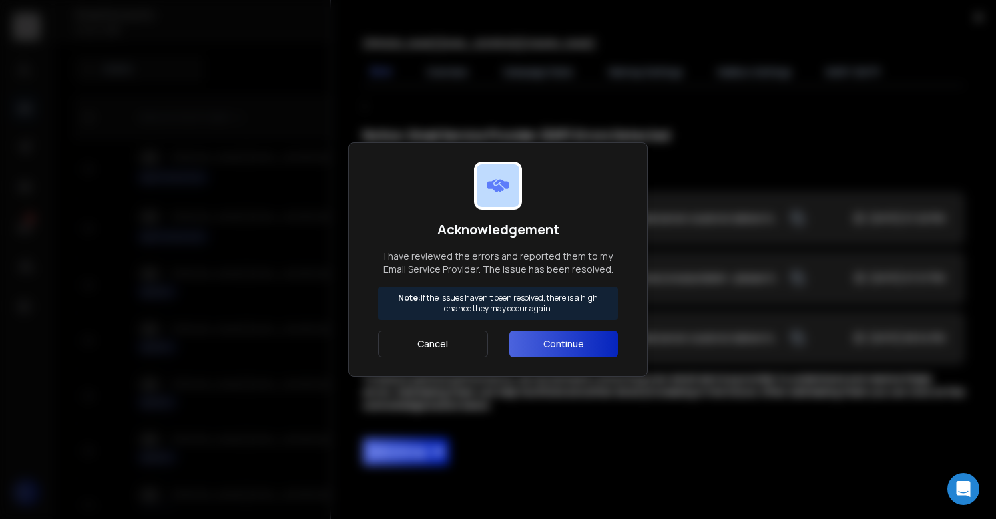
click at [566, 343] on button "Continue" at bounding box center [563, 344] width 109 height 27
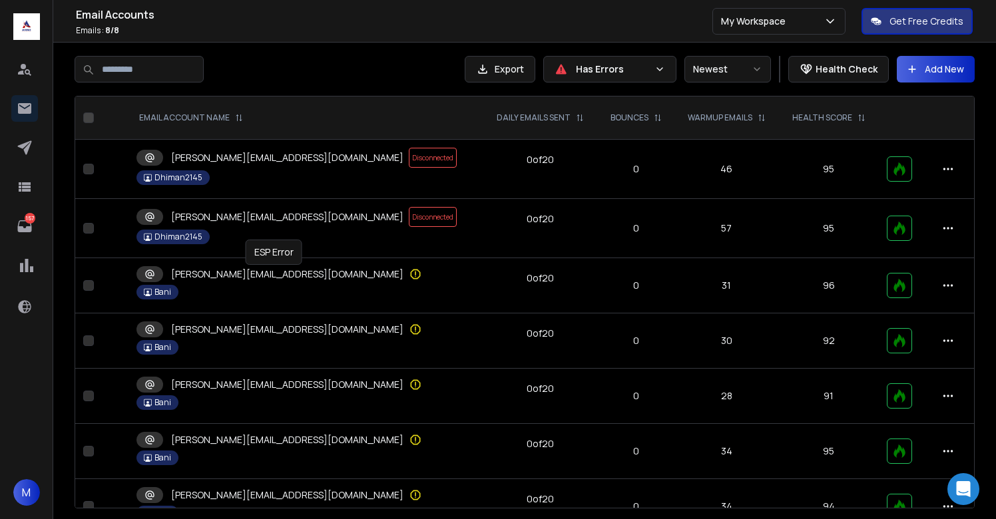
click at [409, 274] on icon at bounding box center [415, 274] width 13 height 13
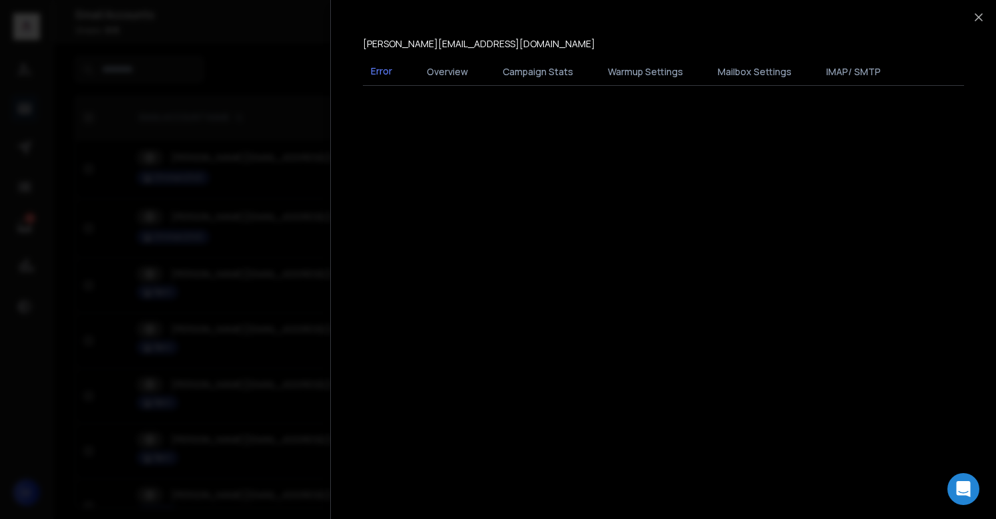
click at [215, 404] on div at bounding box center [498, 259] width 996 height 519
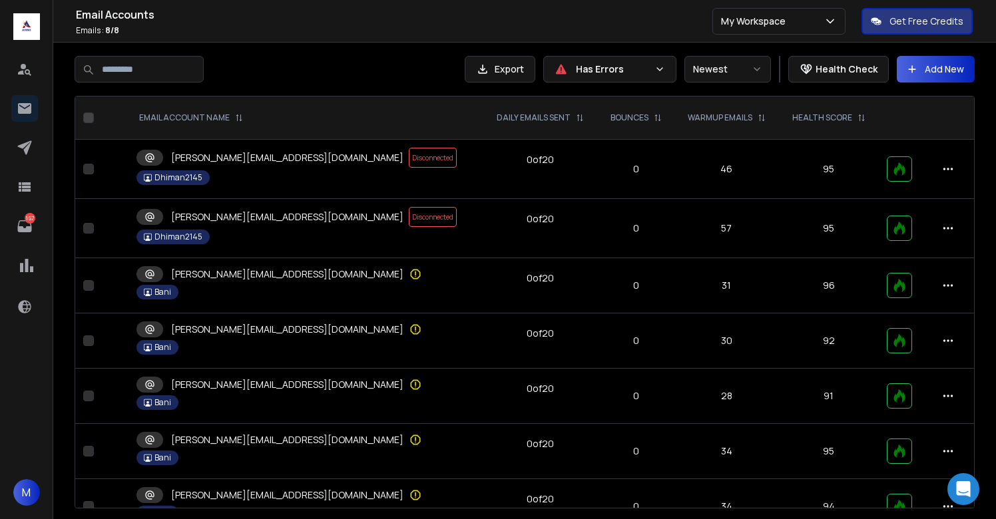
click at [294, 332] on div "[PERSON_NAME][EMAIL_ADDRESS][DOMAIN_NAME]" at bounding box center [306, 330] width 339 height 16
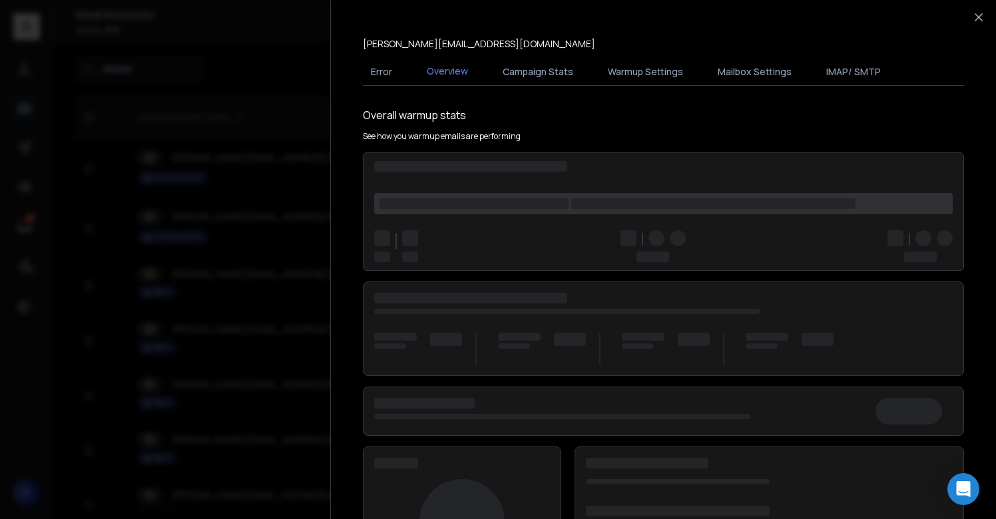
click at [304, 408] on div at bounding box center [498, 259] width 996 height 519
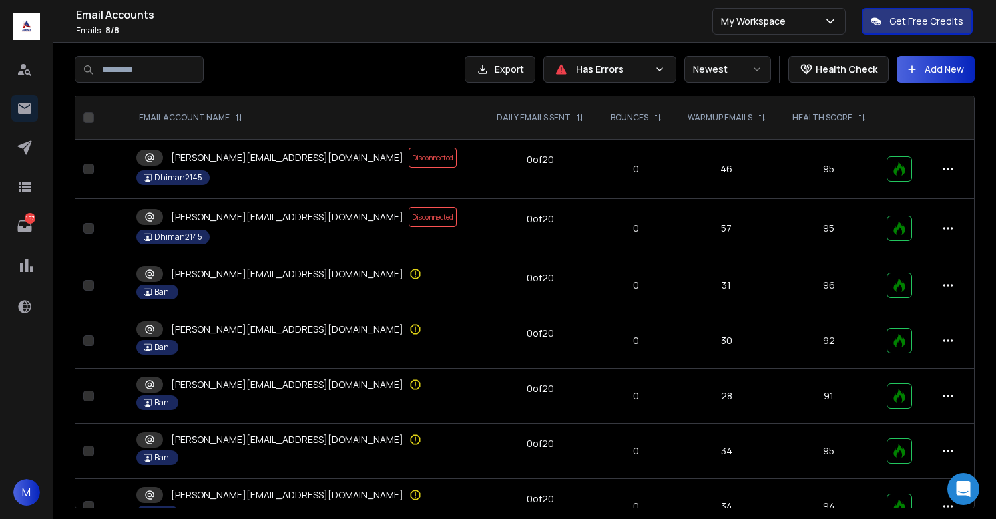
click at [314, 394] on td "sophia@bmdigitech.solutions Bani" at bounding box center [306, 396] width 355 height 55
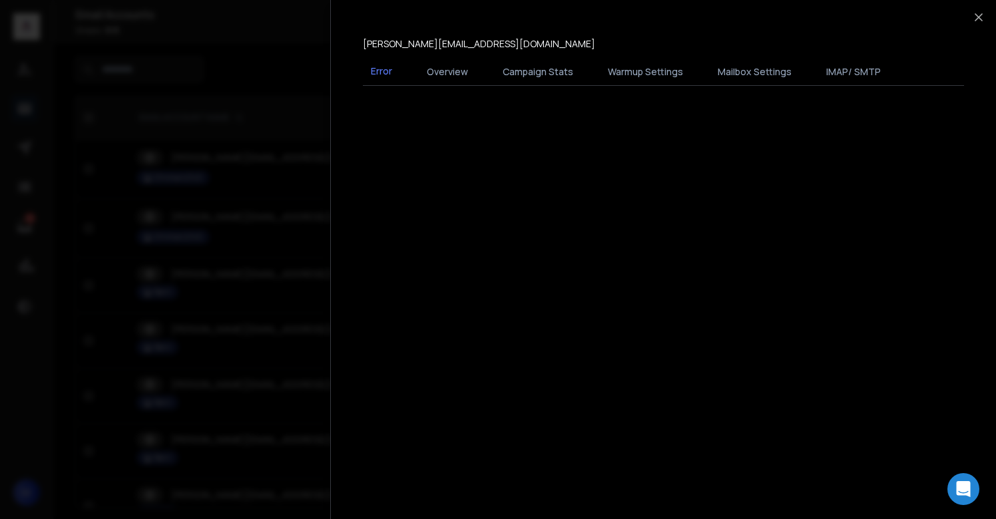
click at [314, 394] on div at bounding box center [498, 259] width 996 height 519
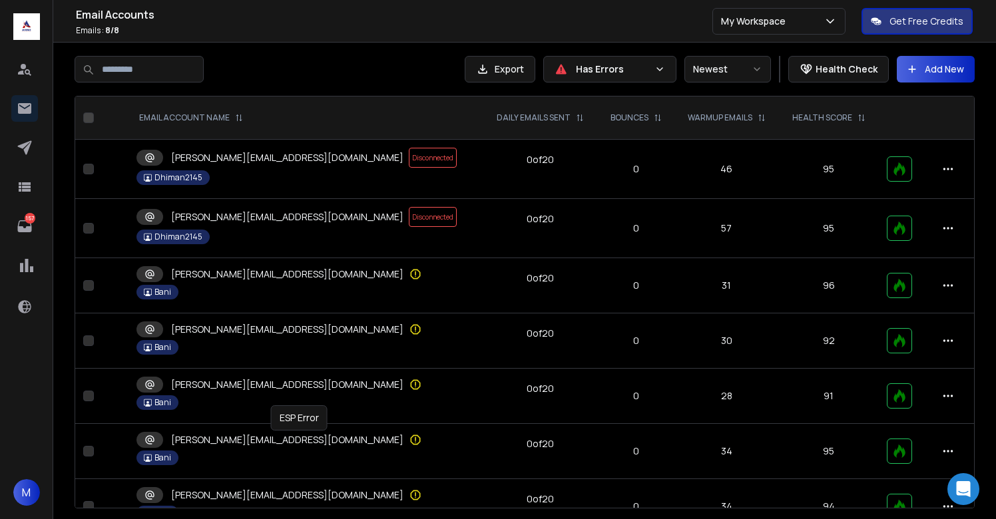
click at [298, 449] on td "tina@bmdigitech.solutions Bani" at bounding box center [306, 451] width 355 height 55
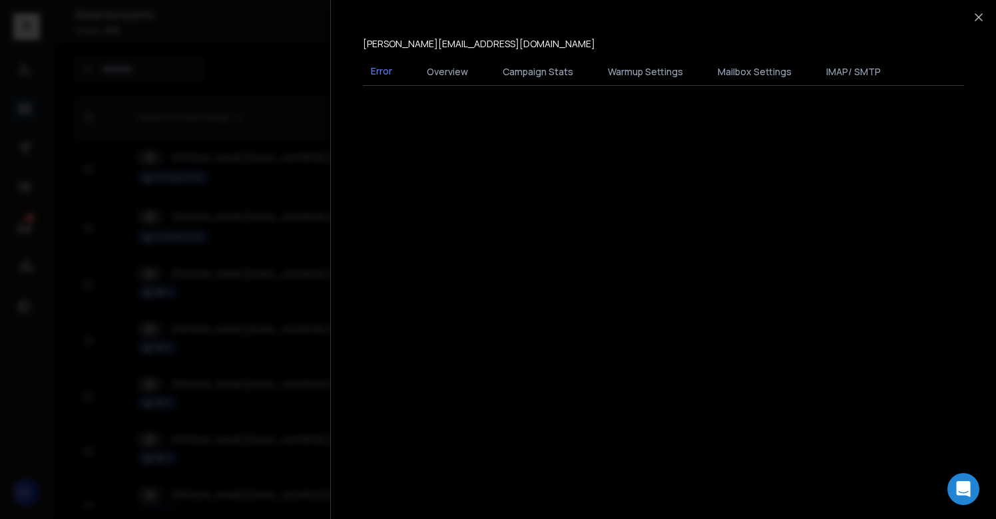
click at [298, 448] on div at bounding box center [498, 259] width 996 height 519
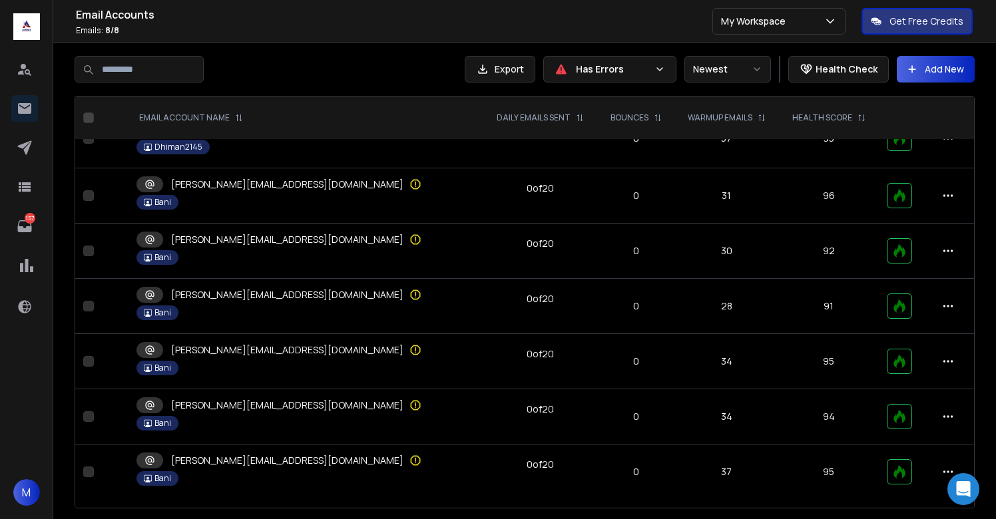
scroll to position [92, 0]
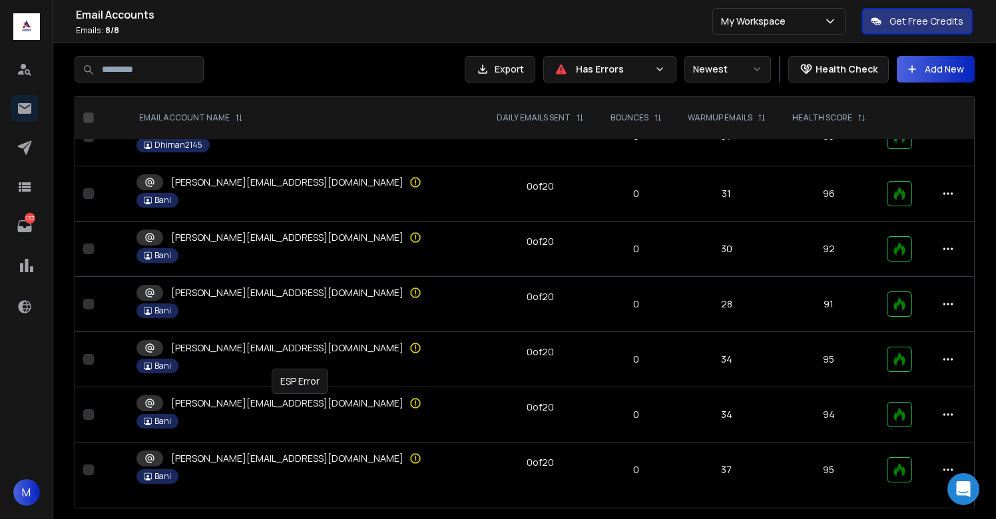
click at [409, 399] on icon at bounding box center [415, 403] width 13 height 13
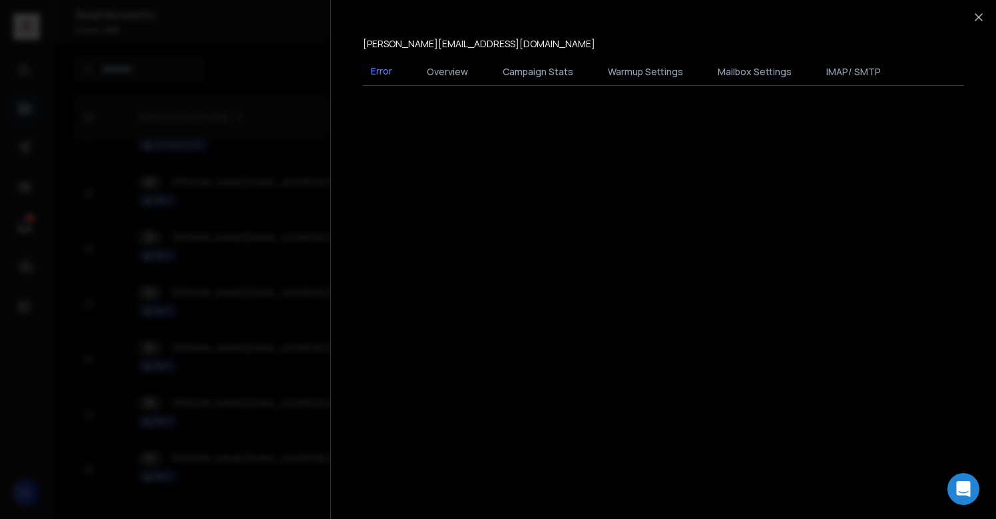
click at [295, 399] on div at bounding box center [498, 259] width 996 height 519
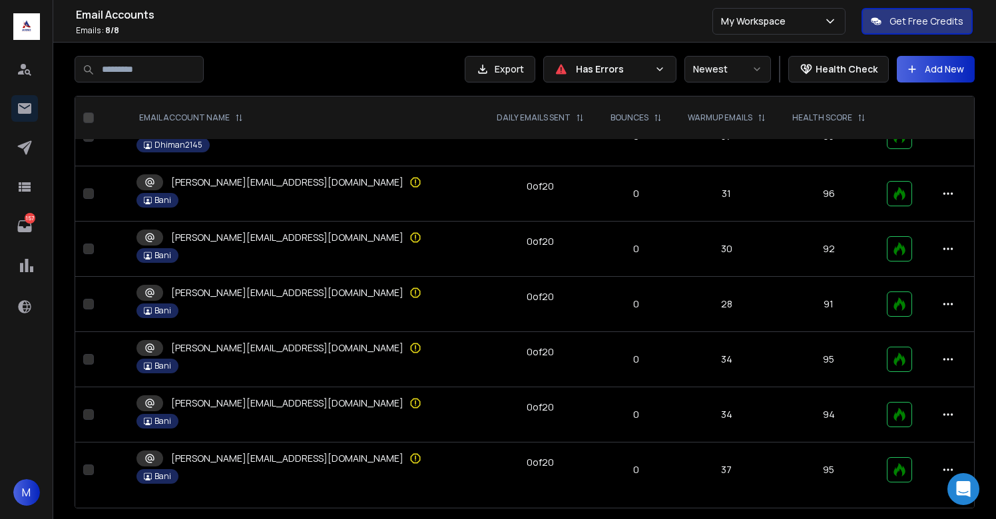
click at [297, 462] on p "[PERSON_NAME][EMAIL_ADDRESS][DOMAIN_NAME]" at bounding box center [287, 458] width 232 height 13
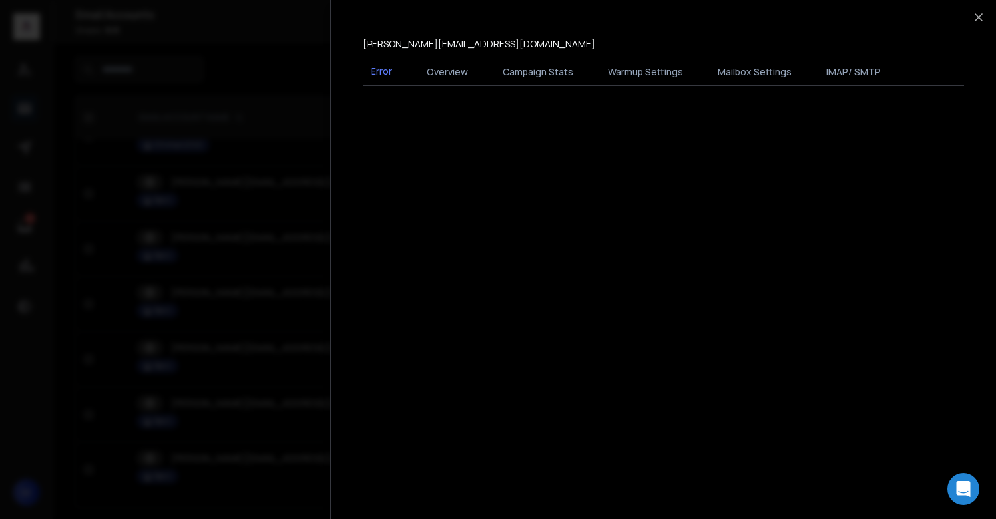
click at [297, 461] on div at bounding box center [498, 259] width 996 height 519
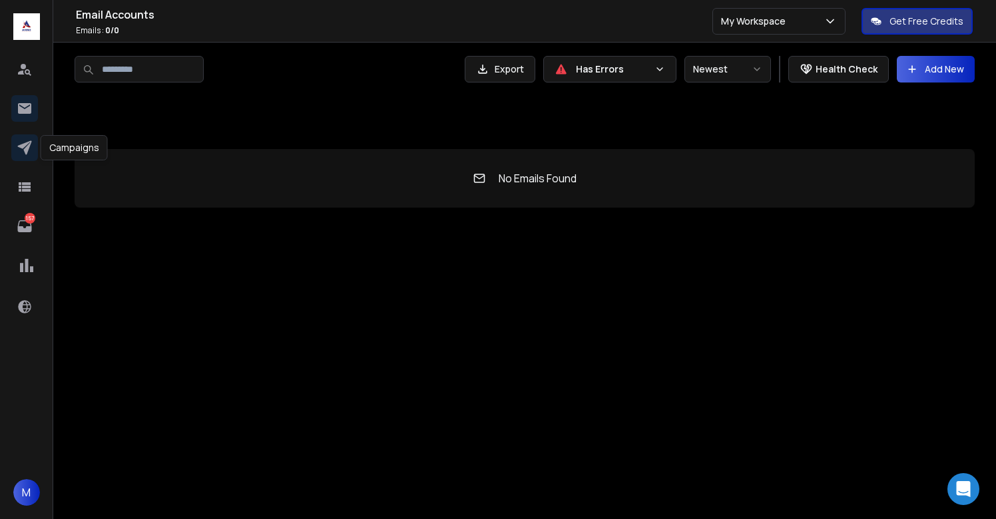
click at [22, 147] on icon at bounding box center [24, 148] width 14 height 14
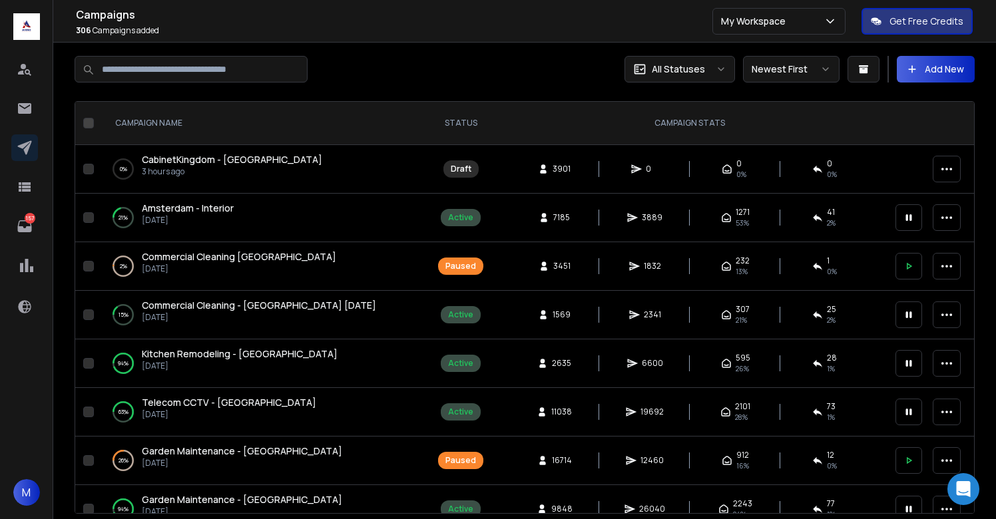
click at [457, 67] on div at bounding box center [300, 69] width 450 height 27
click at [908, 218] on icon at bounding box center [909, 218] width 12 height 12
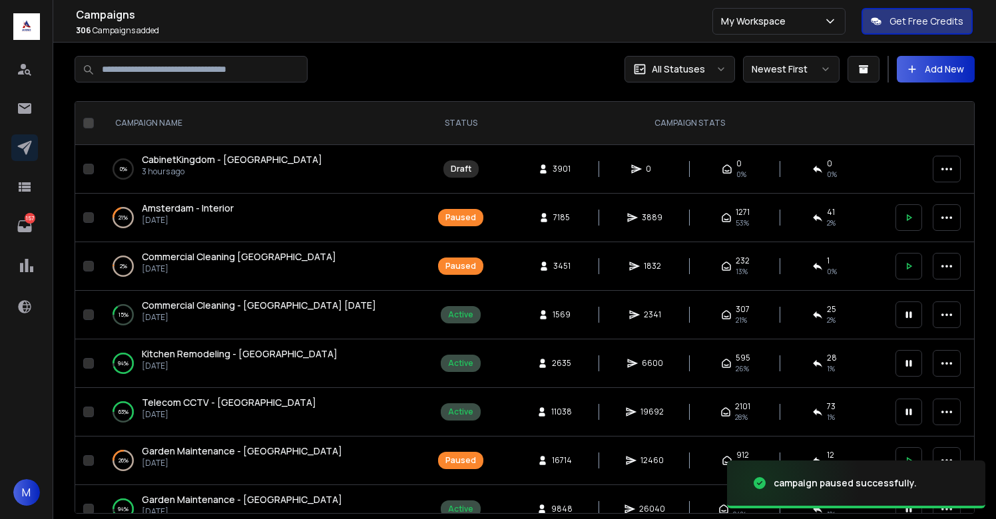
click at [471, 63] on div at bounding box center [300, 69] width 450 height 27
